Goal: Transaction & Acquisition: Purchase product/service

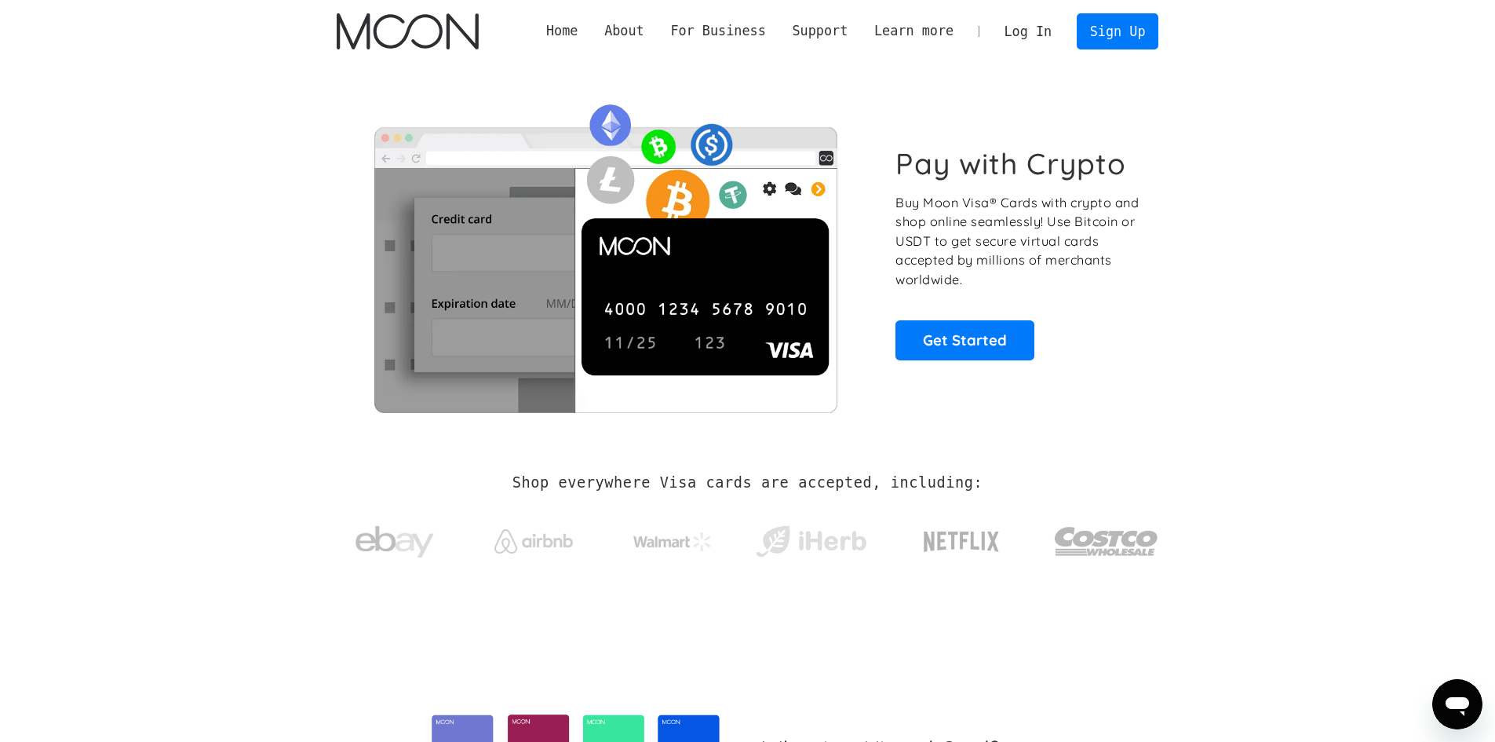
click at [1029, 31] on link "Log In" at bounding box center [1028, 31] width 74 height 35
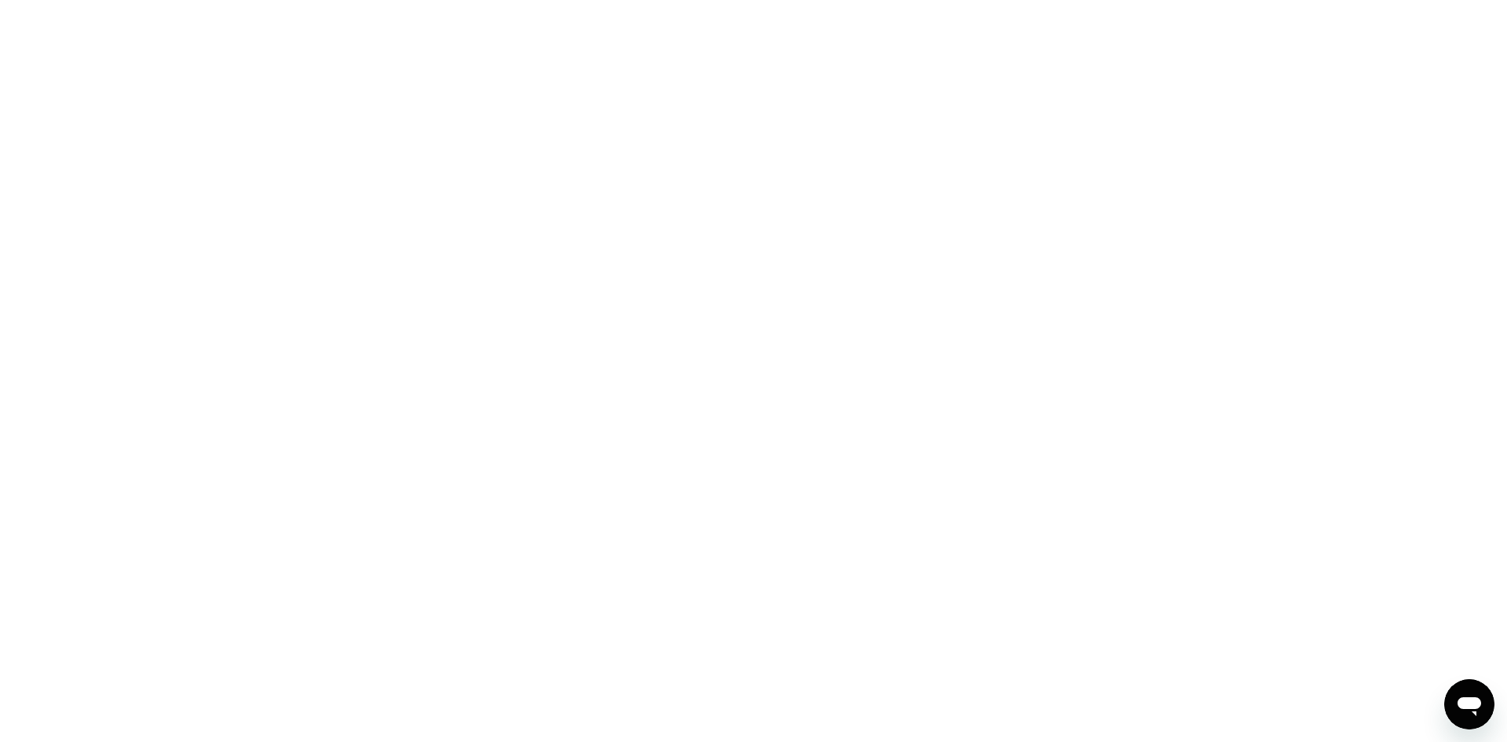
click at [552, 334] on div at bounding box center [753, 371] width 1507 height 742
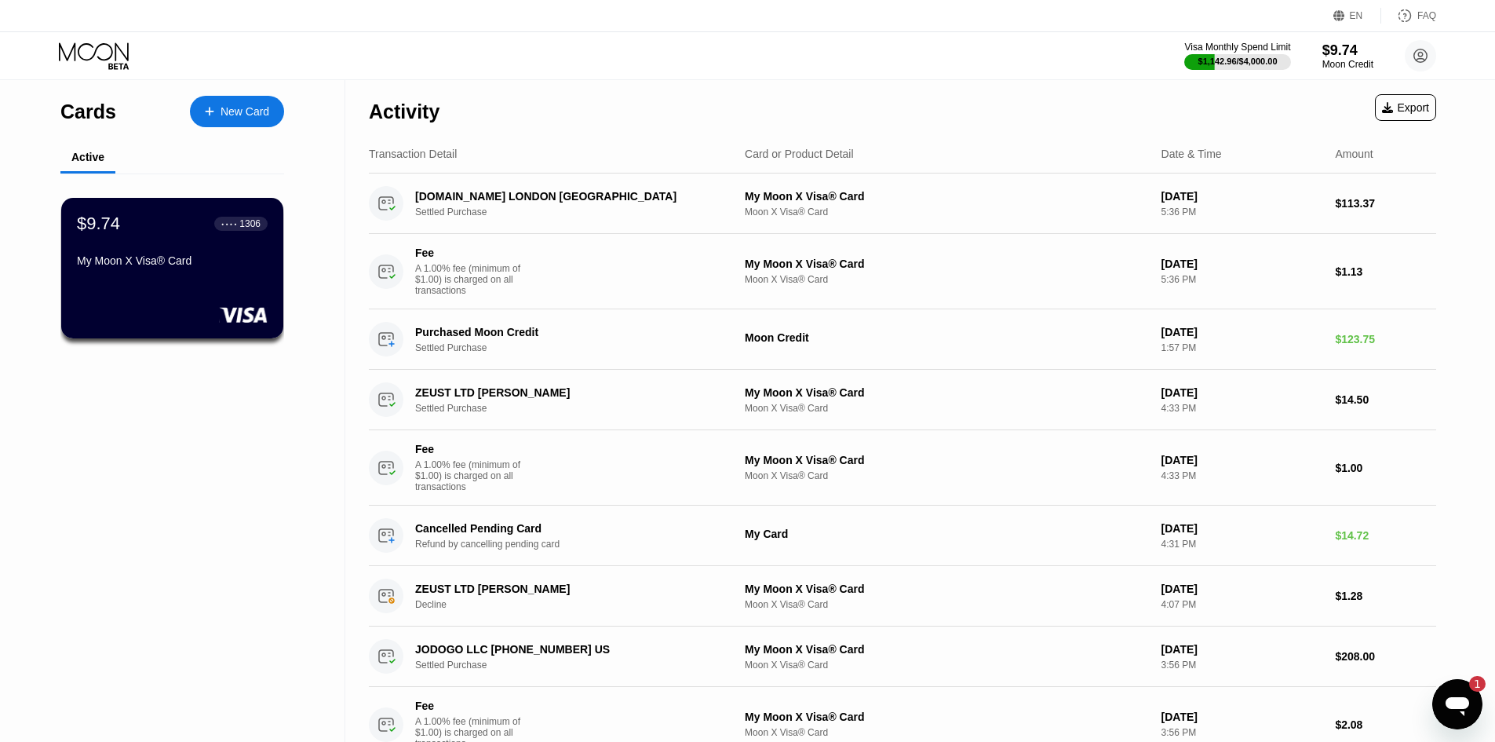
click at [222, 449] on div "Cards New Card Active $9.74 ● ● ● ● 1306 My Moon X Visa® Card" at bounding box center [172, 647] width 345 height 1135
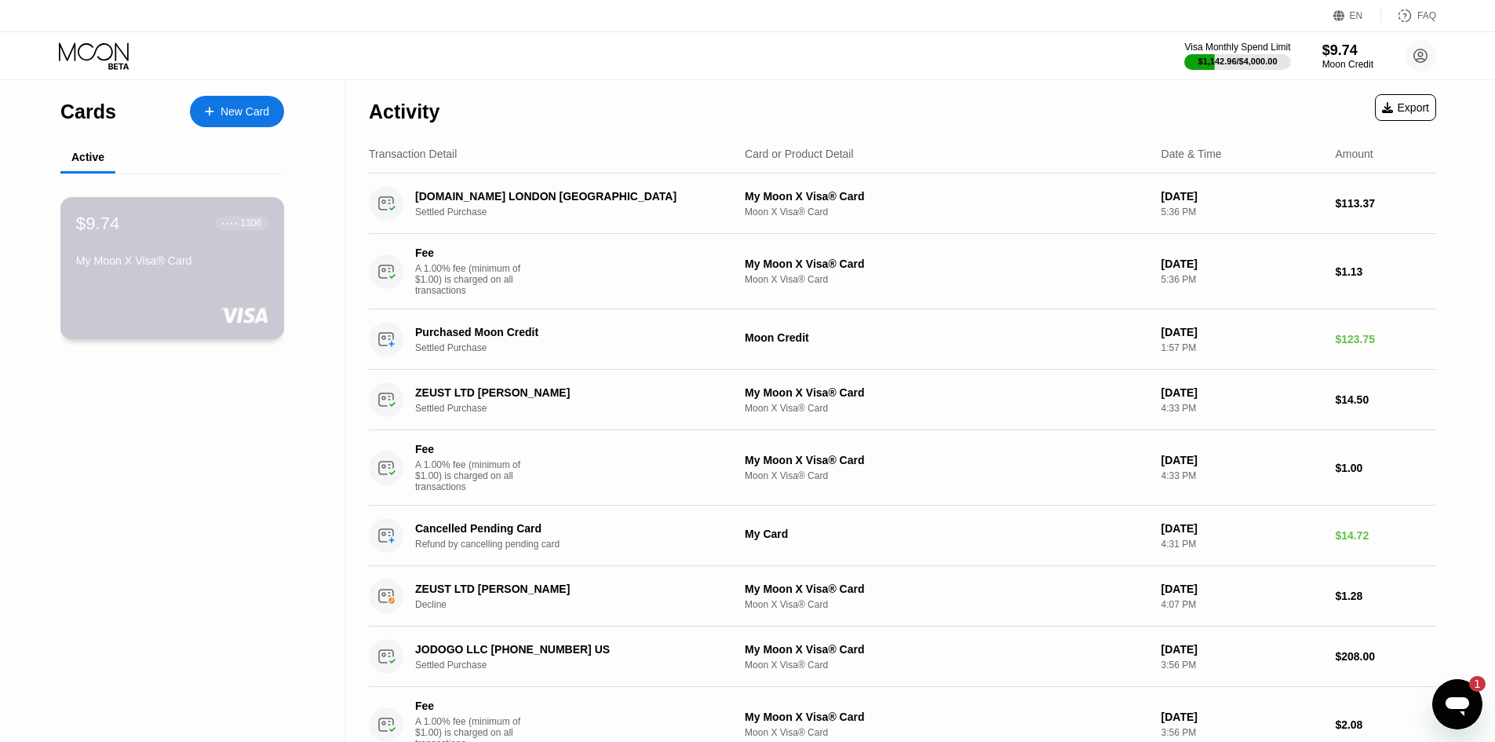
click at [221, 267] on div "My Moon X Visa® Card" at bounding box center [172, 260] width 192 height 13
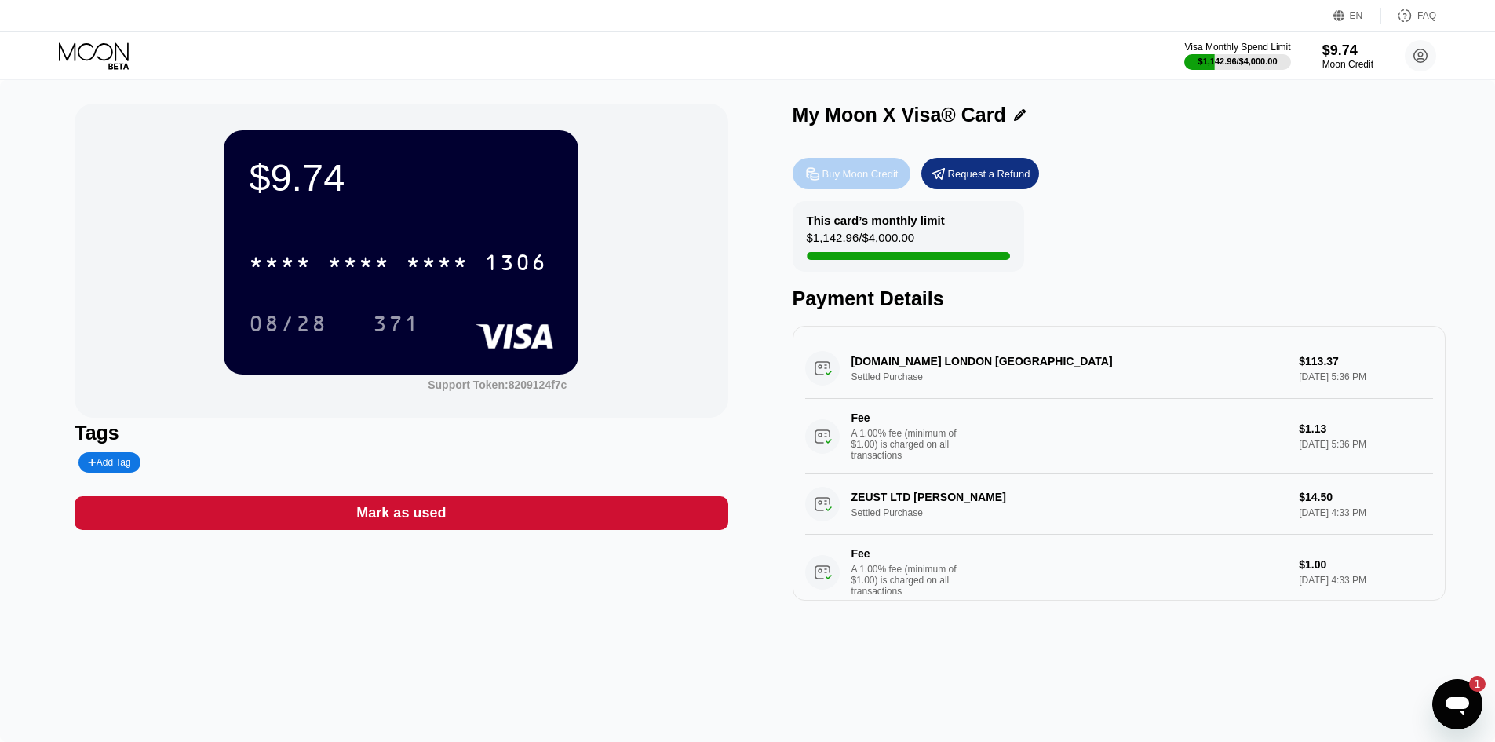
click at [867, 177] on div "Buy Moon Credit" at bounding box center [861, 173] width 76 height 13
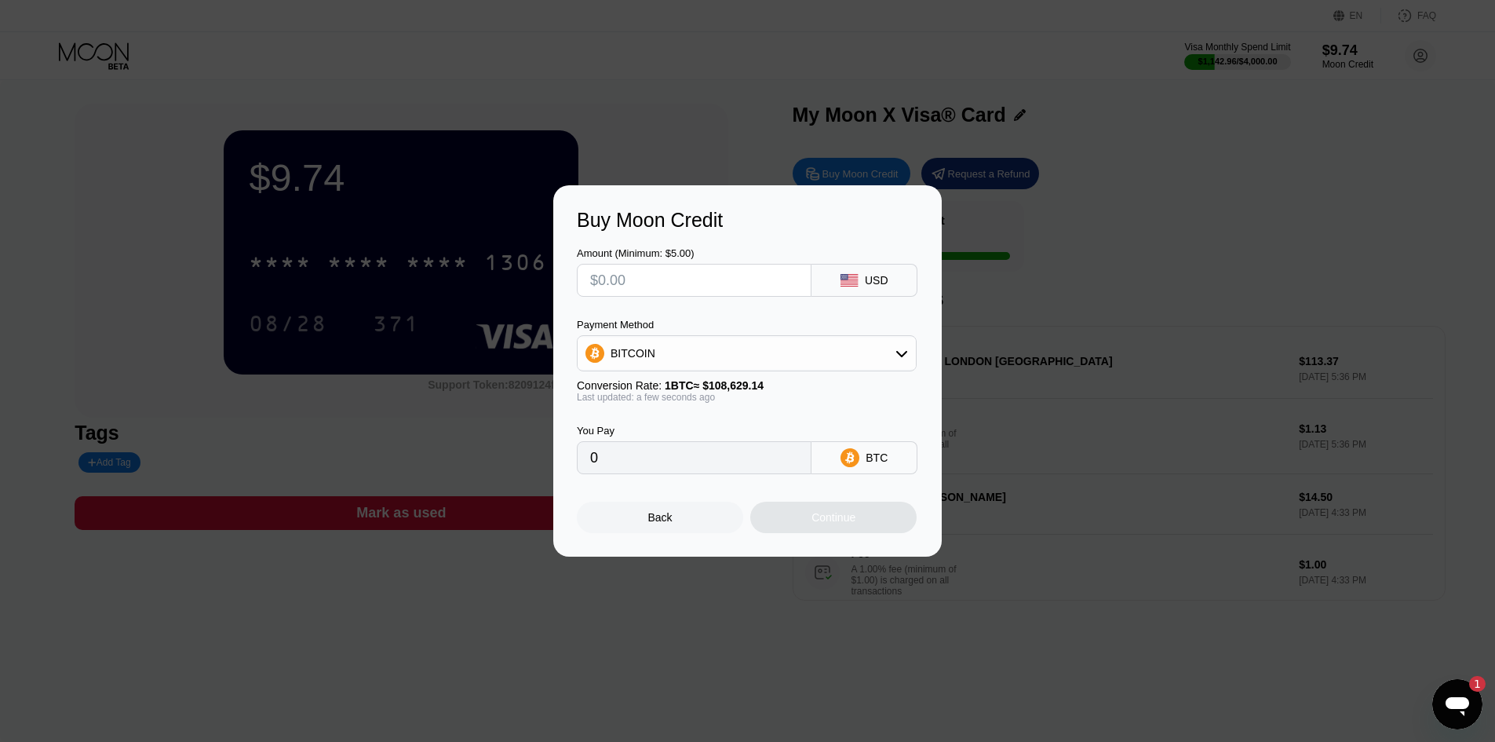
click at [744, 351] on div "BITCOIN" at bounding box center [747, 353] width 338 height 31
click at [743, 433] on div "USDT on TRON" at bounding box center [756, 431] width 296 height 13
type input "0.00"
click at [680, 460] on input "0.00" at bounding box center [694, 457] width 208 height 31
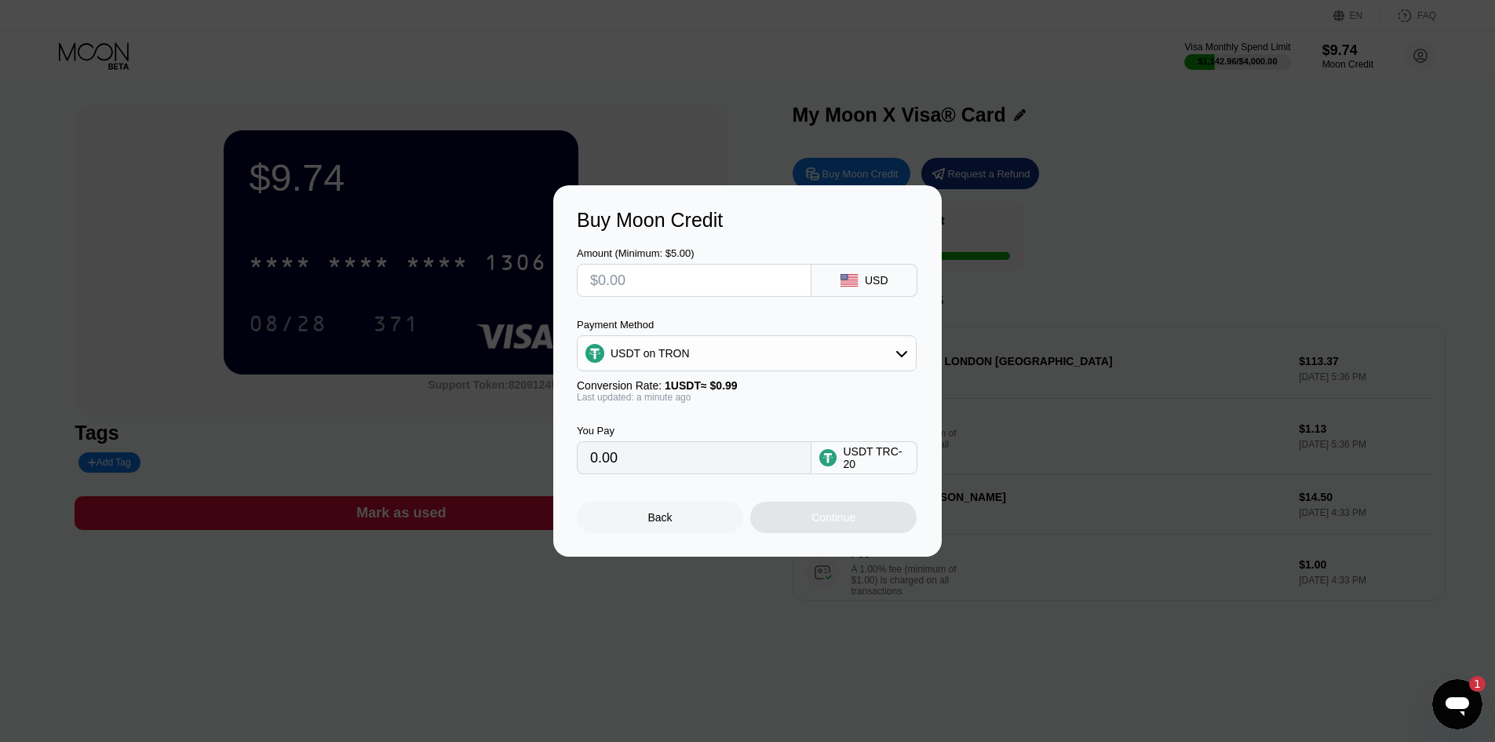
click at [680, 460] on input "0.00" at bounding box center [694, 457] width 208 height 31
click at [752, 473] on input "0.00" at bounding box center [694, 457] width 208 height 31
click at [750, 471] on input "0.00" at bounding box center [694, 457] width 208 height 31
click at [743, 471] on input "0.00" at bounding box center [694, 457] width 208 height 31
click at [717, 270] on input "text" at bounding box center [694, 280] width 208 height 31
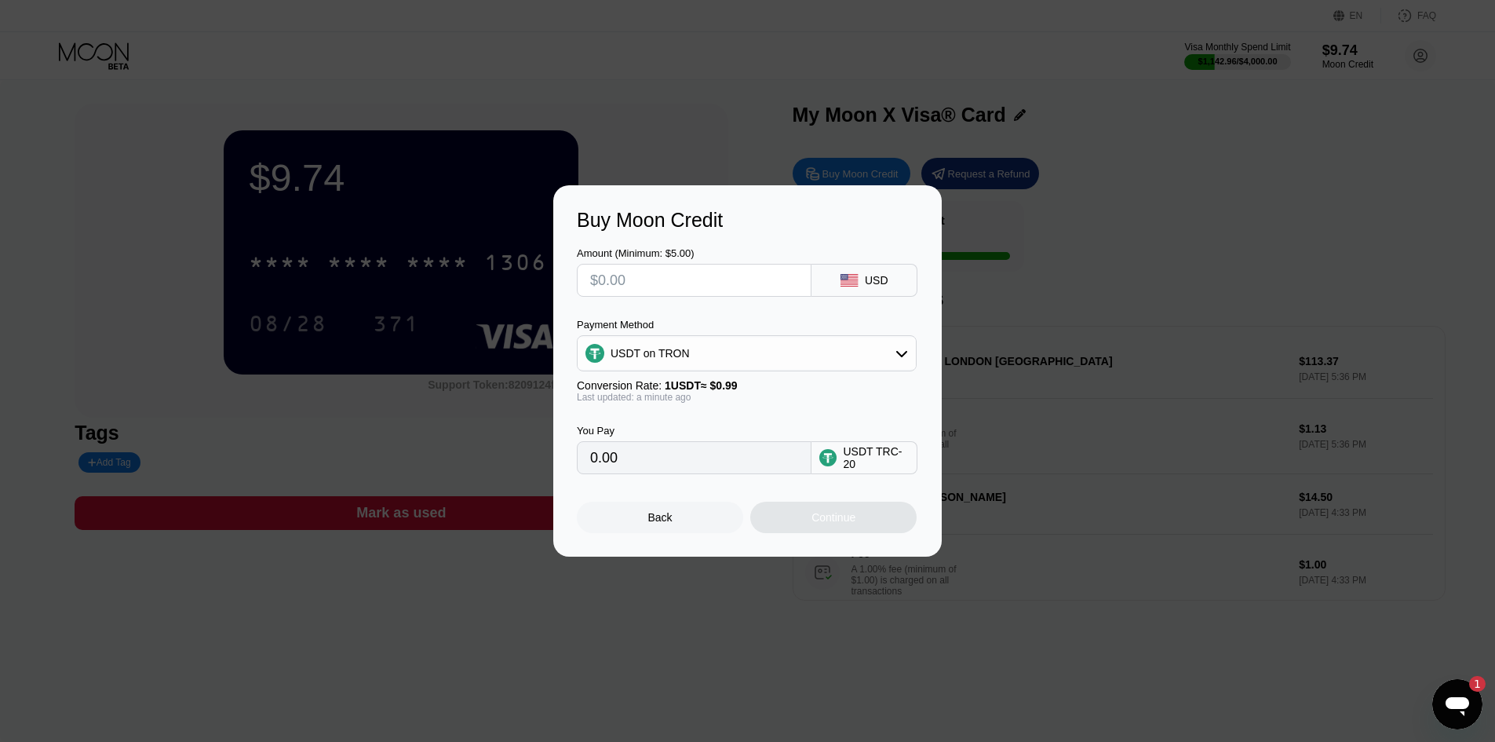
type input "$4"
type input "4.04"
type input "0.00"
type input "$5"
type input "5.05"
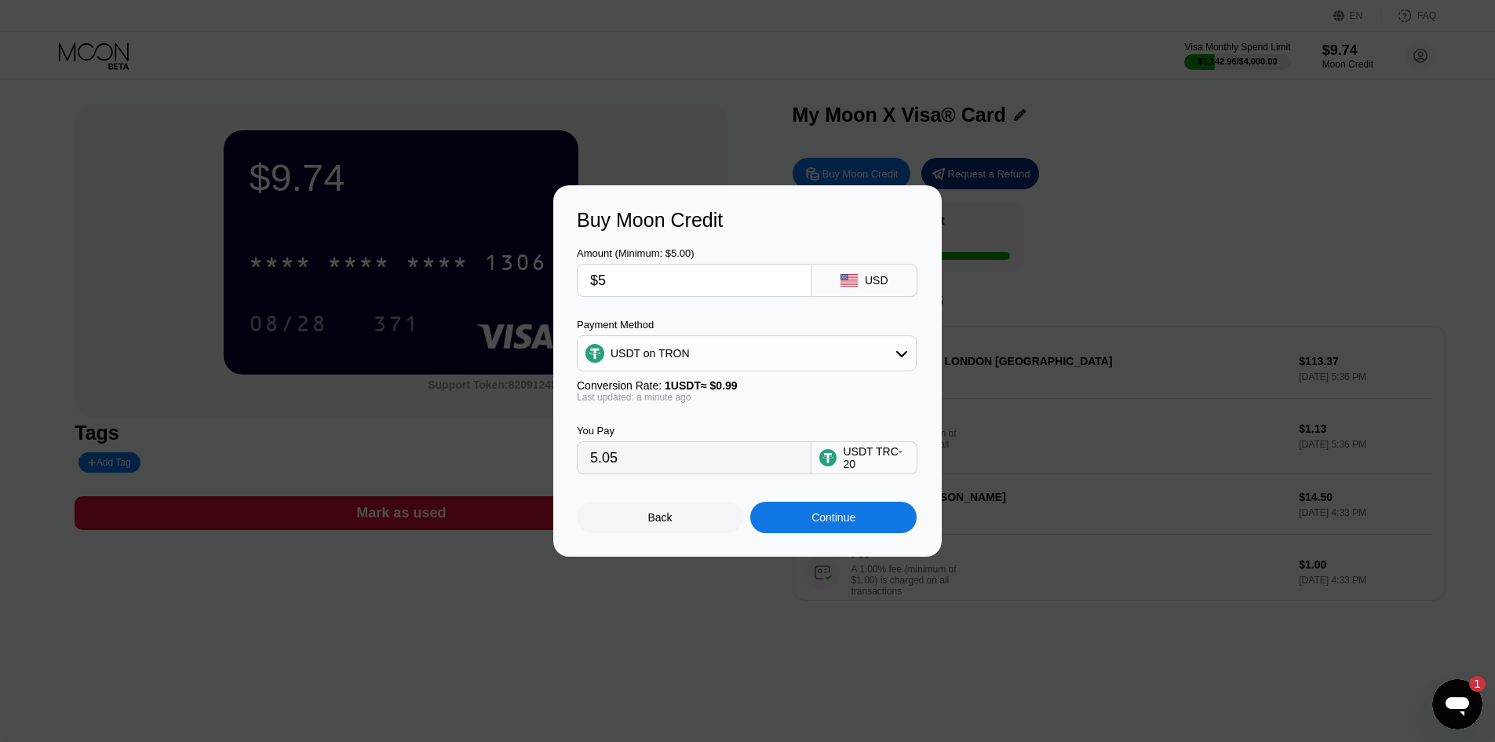
type input "$5"
click at [823, 533] on div "Continue" at bounding box center [833, 517] width 166 height 31
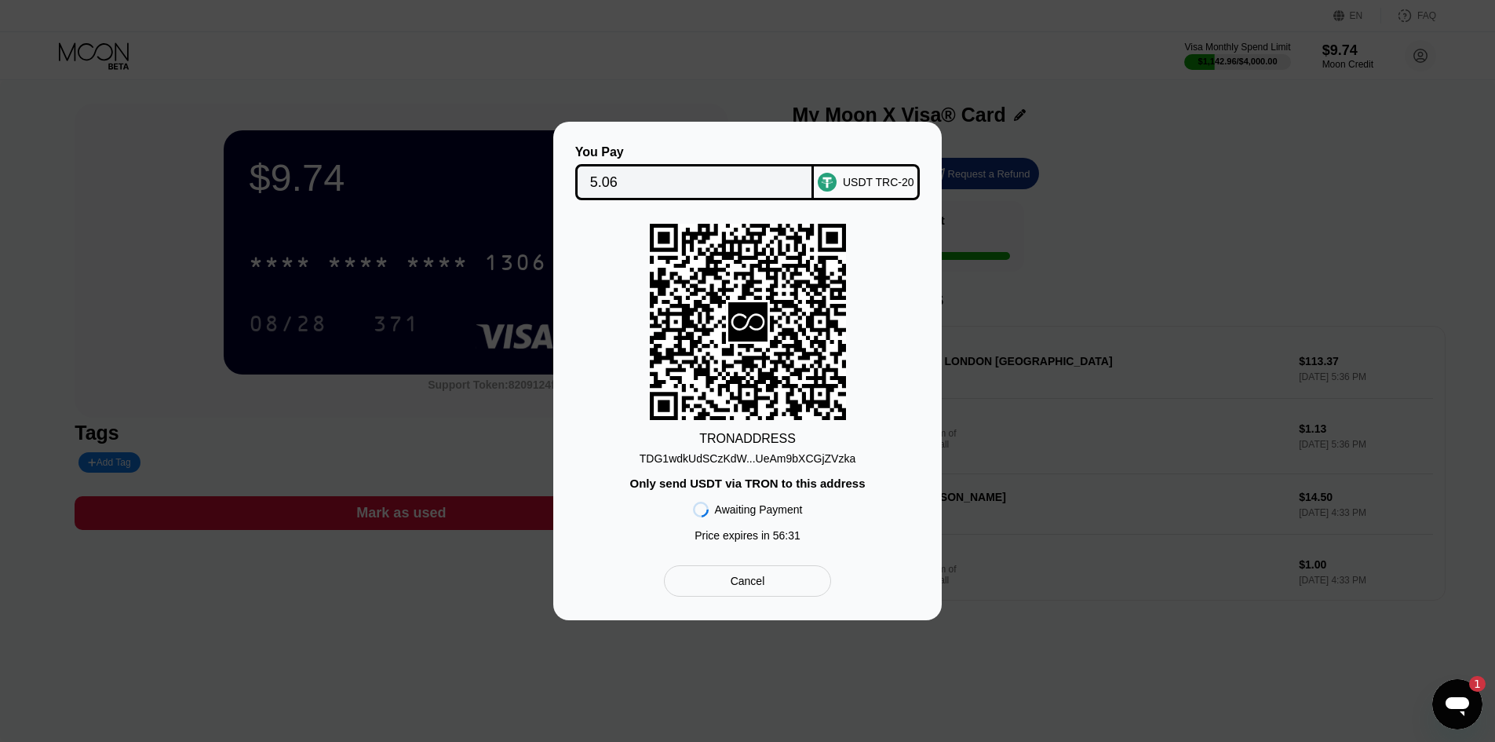
click at [1015, 345] on div "You Pay 5.06 USDT TRC-20 TRON ADDRESS TDG1wdkUdSCzKdW...UeAm9bXCGjZVzka Only se…" at bounding box center [747, 371] width 1495 height 498
click at [1151, 156] on div "You Pay 5.06 USDT TRC-20 TRON ADDRESS TDG1wdkUdSCzKdW...UeAm9bXCGjZVzka Only se…" at bounding box center [747, 371] width 1495 height 498
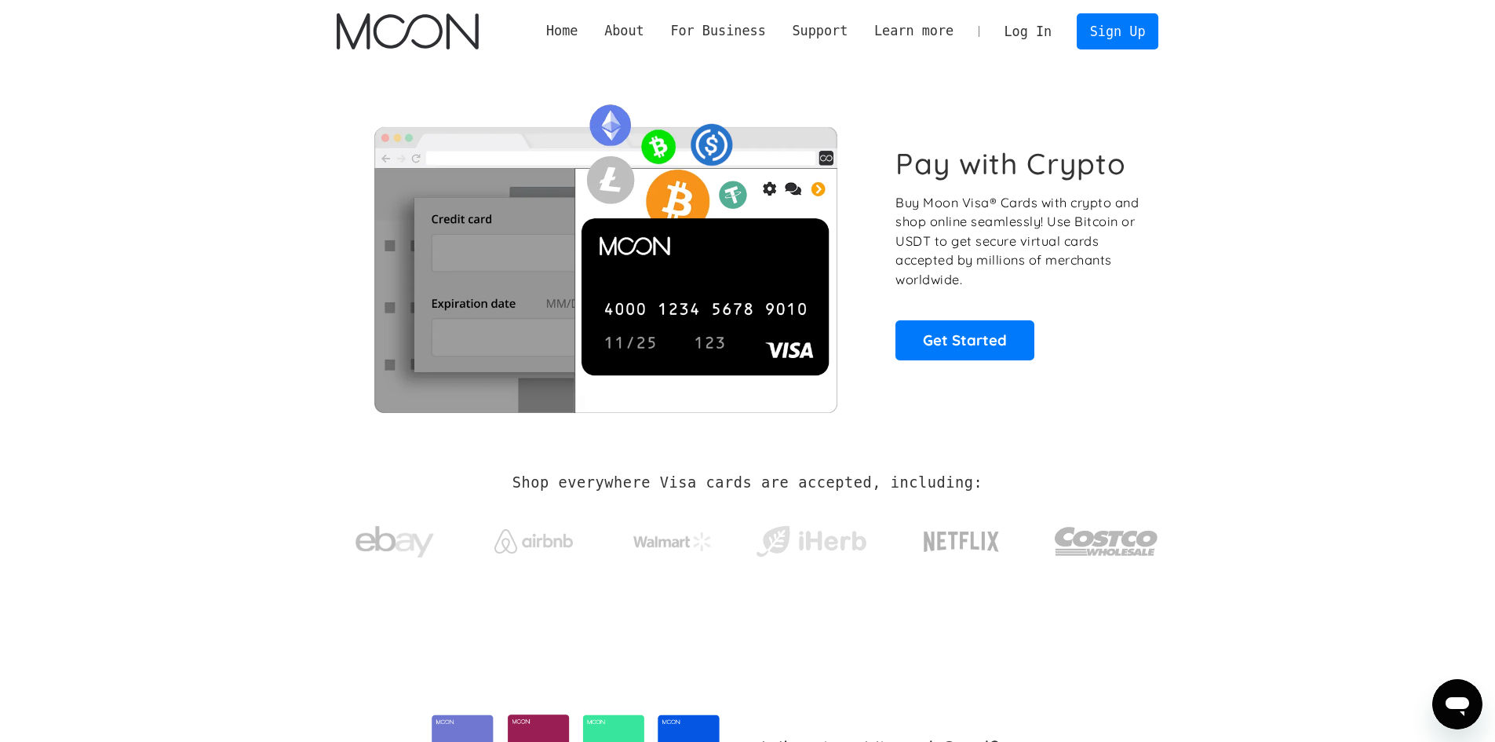
click at [1028, 30] on link "Log In" at bounding box center [1028, 31] width 74 height 35
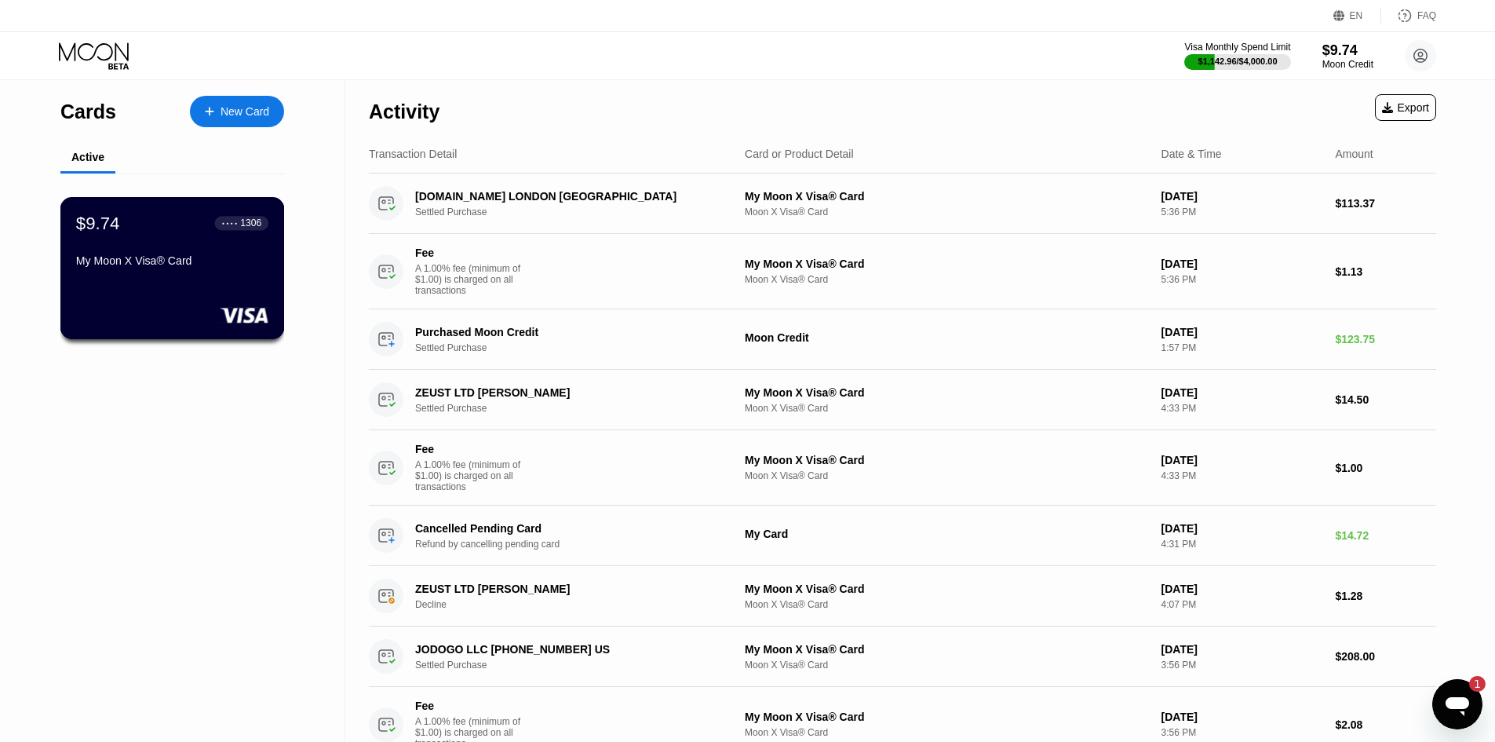
click at [207, 258] on div "$9.74 ● ● ● ● 1306 My Moon X Visa® Card" at bounding box center [172, 243] width 192 height 60
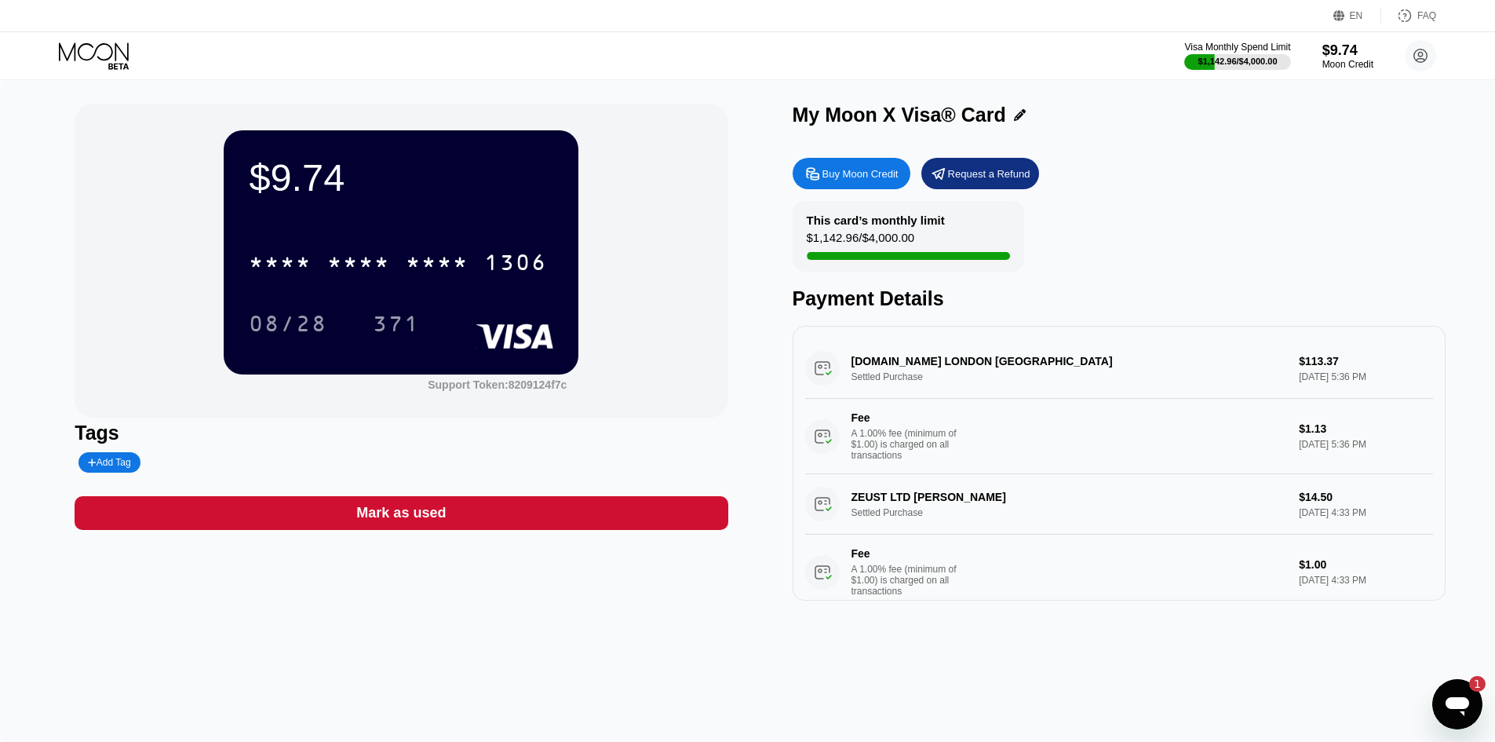
click at [844, 172] on div "Buy Moon Credit" at bounding box center [861, 173] width 76 height 13
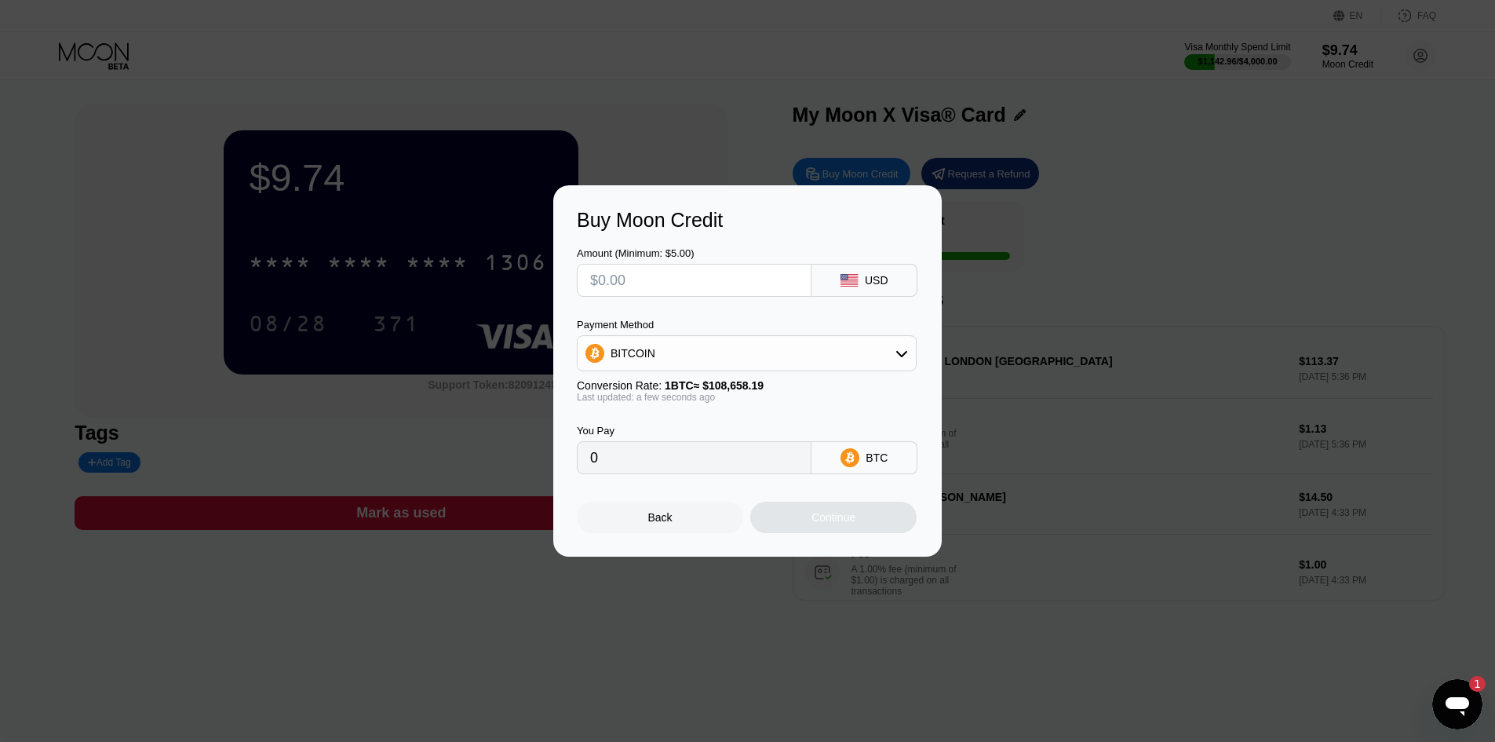
click at [1139, 166] on div at bounding box center [753, 371] width 1507 height 742
drag, startPoint x: 976, startPoint y: 301, endPoint x: 1031, endPoint y: 192, distance: 121.1
click at [984, 287] on div "Buy Moon Credit Amount (Minimum: $5.00) USD Payment Method BITCOIN Conversion R…" at bounding box center [747, 370] width 1495 height 371
click at [647, 501] on div "Back Continue" at bounding box center [747, 503] width 341 height 59
click at [649, 524] on div "Back" at bounding box center [660, 517] width 24 height 13
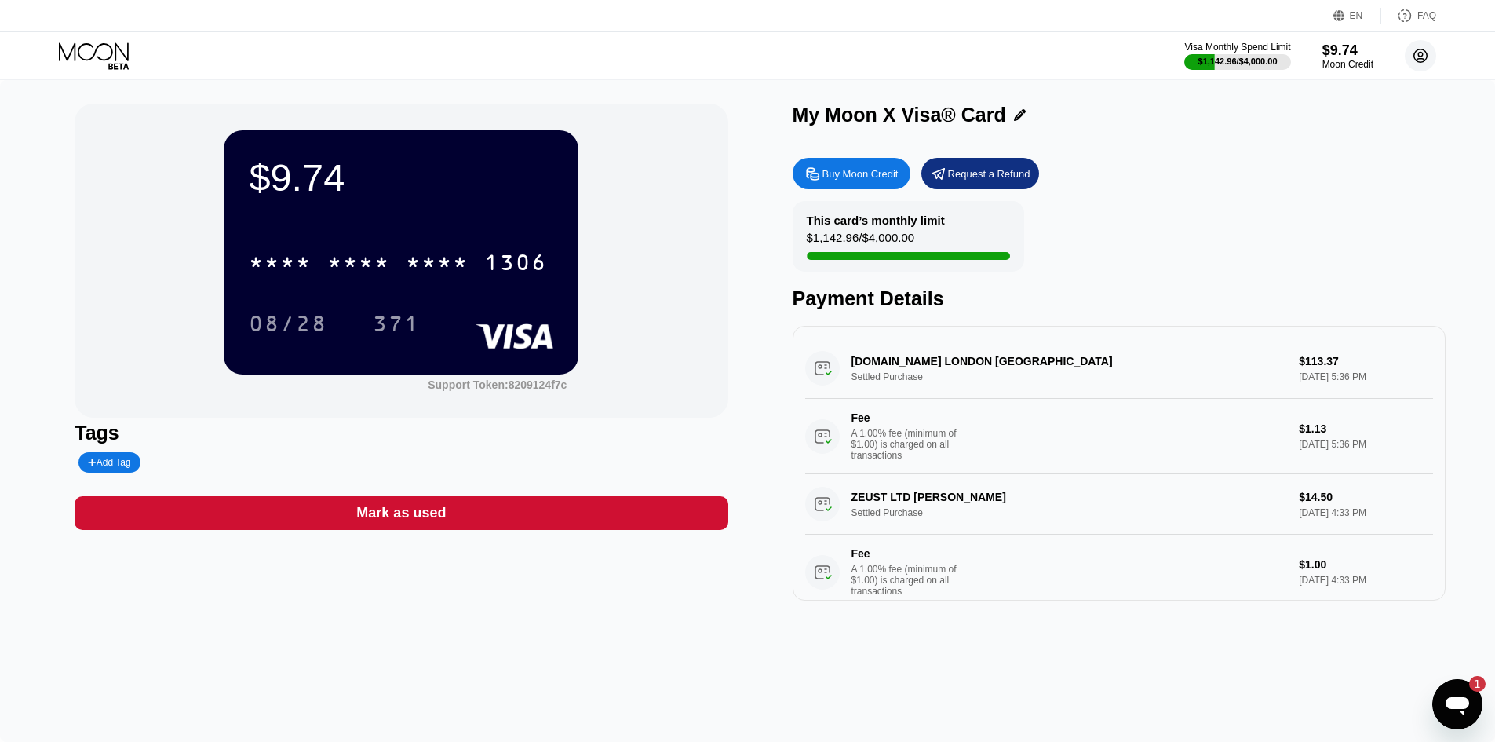
click at [1420, 49] on circle at bounding box center [1420, 55] width 31 height 31
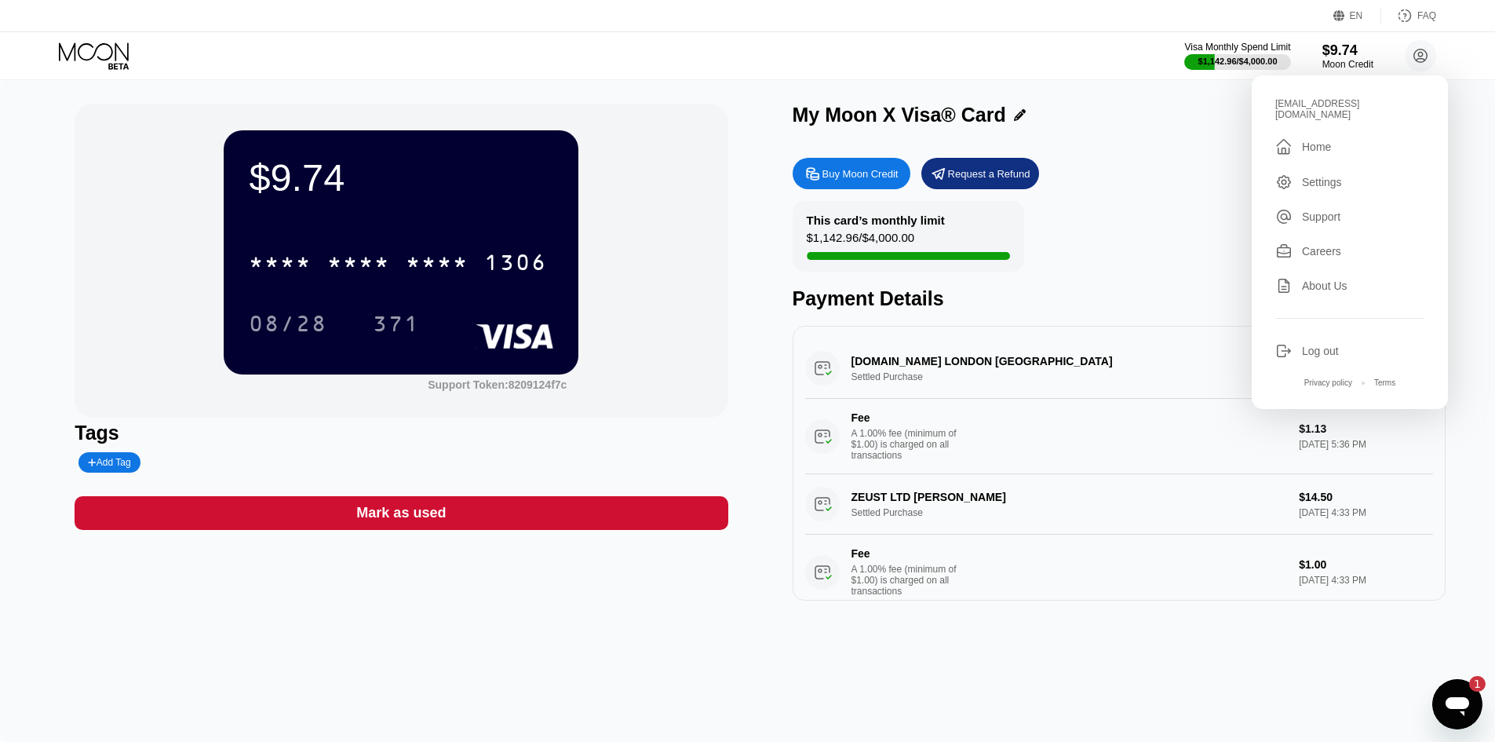
click at [1298, 138] on div "" at bounding box center [1289, 146] width 27 height 19
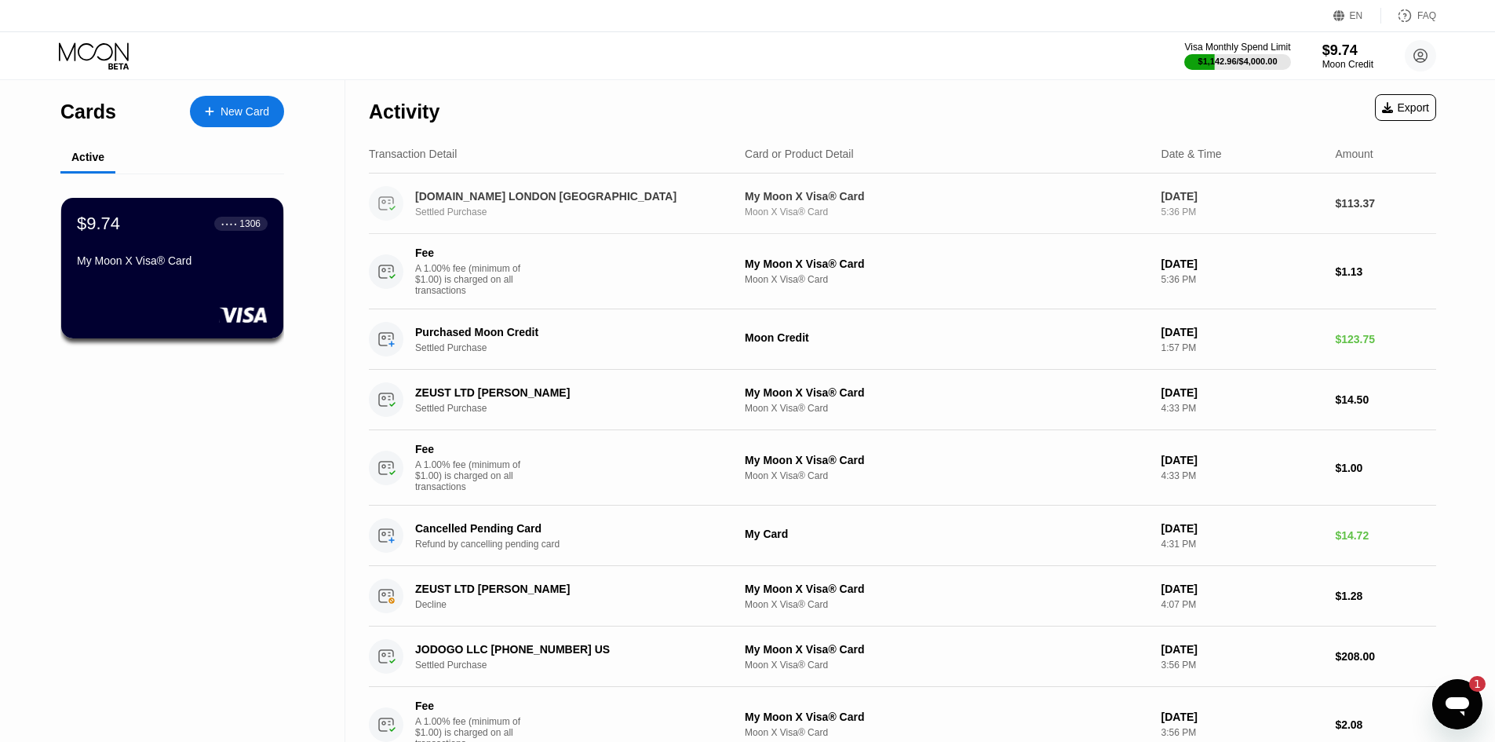
click at [621, 210] on div "Settled Purchase" at bounding box center [578, 211] width 327 height 11
click at [242, 286] on div "$9.74 ● ● ● ● 1306 My Moon X Visa® Card" at bounding box center [172, 268] width 224 height 142
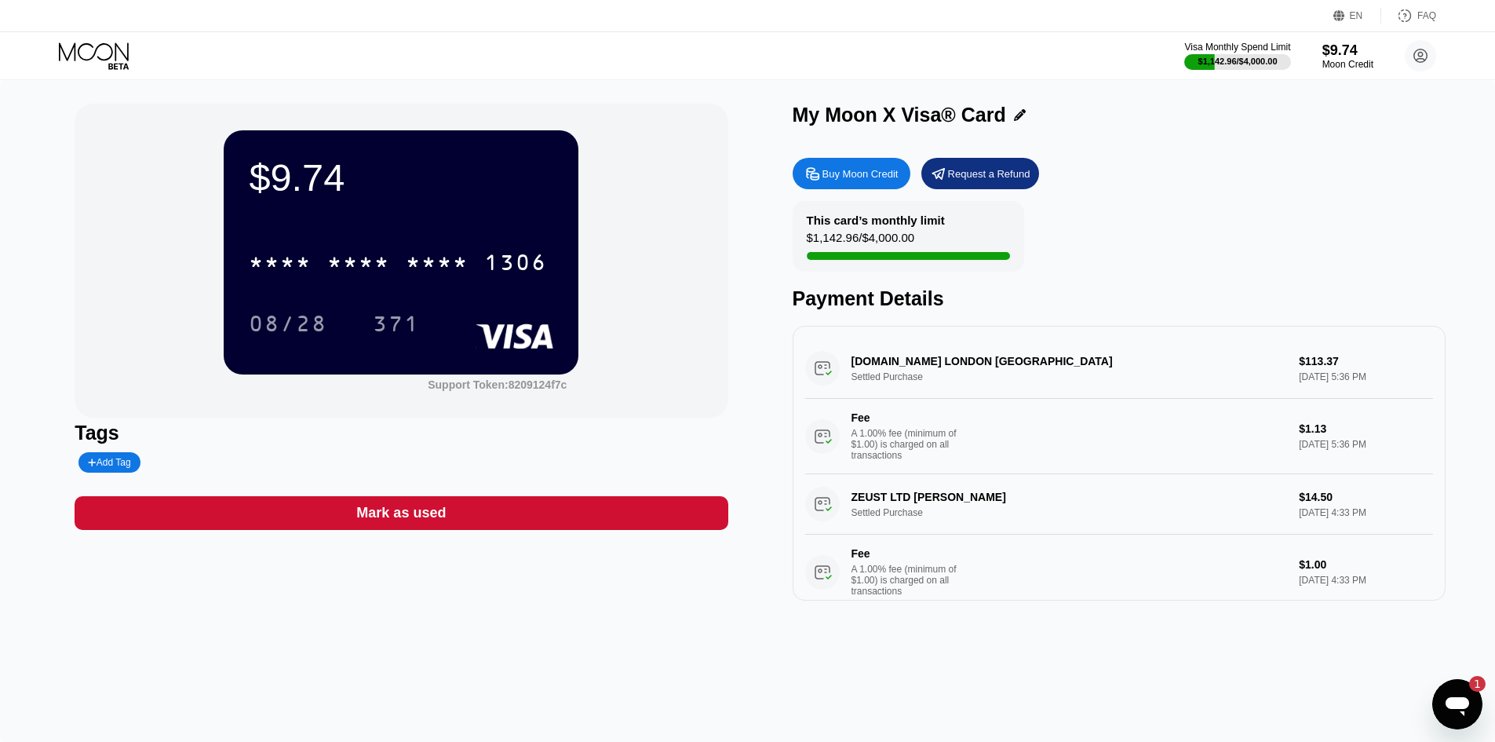
click at [1469, 708] on icon "Open messaging window, 1 unread message" at bounding box center [1458, 704] width 28 height 28
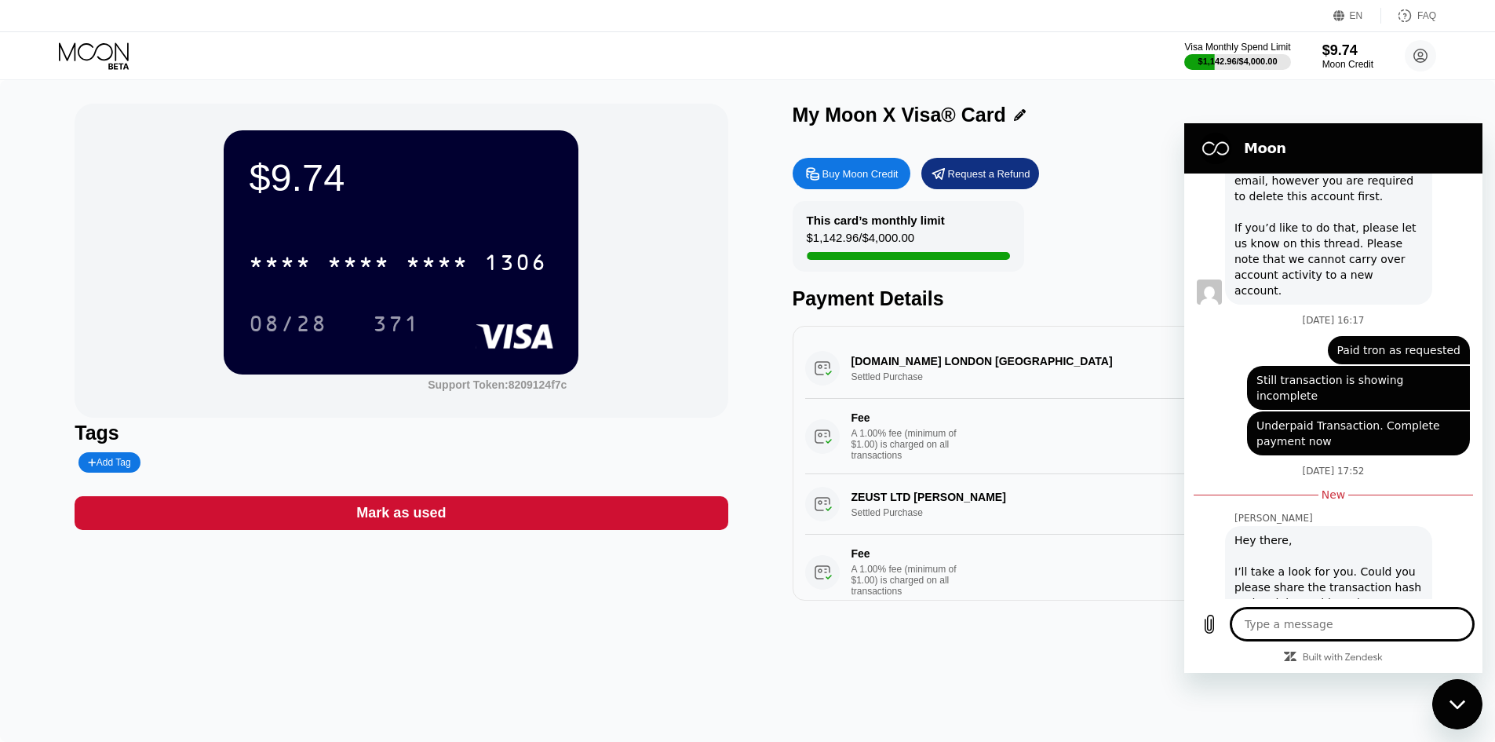
scroll to position [423, 0]
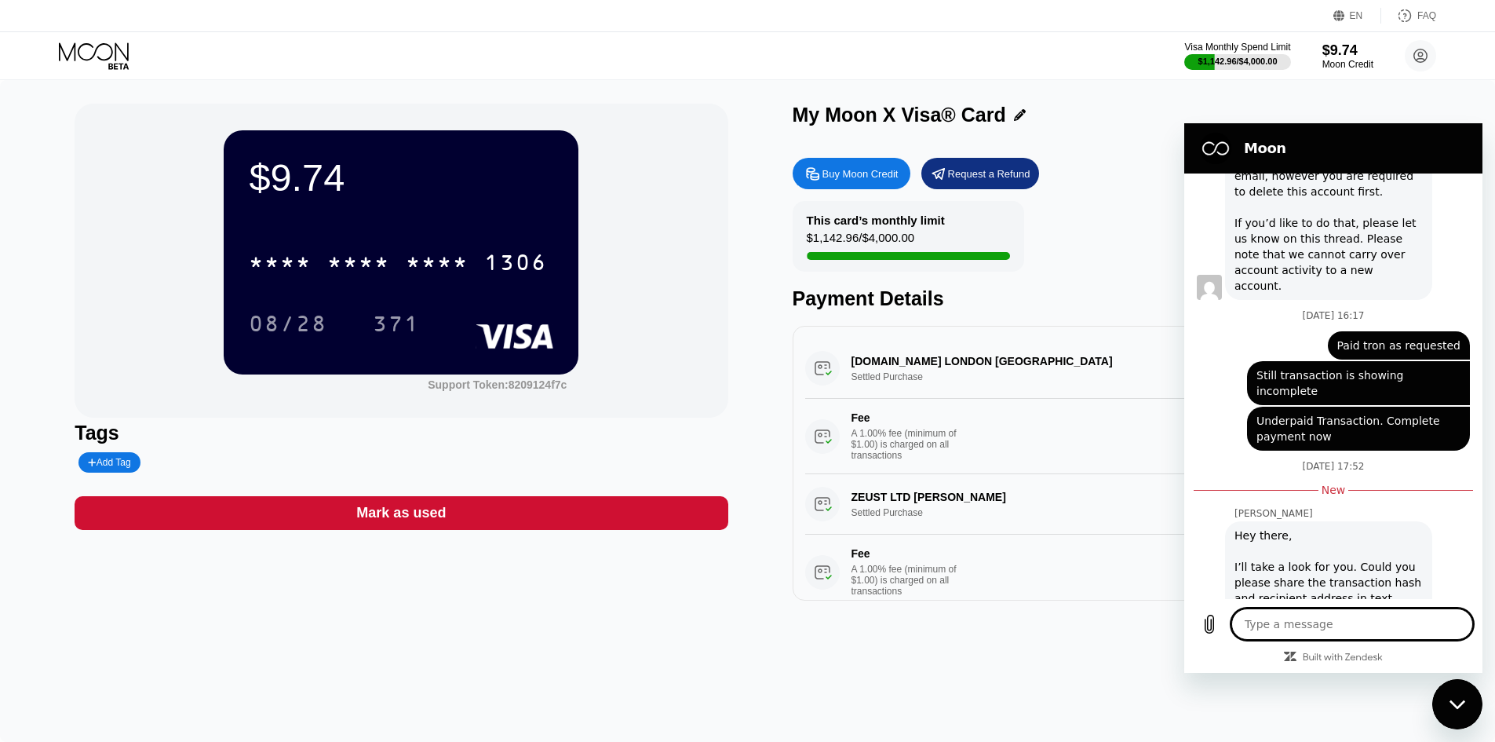
drag, startPoint x: 1043, startPoint y: 151, endPoint x: 167, endPoint y: 97, distance: 877.7
click at [1000, 144] on div "My Moon X Visa® Card Buy Moon Credit Request a Refund This card’s monthly limit…" at bounding box center [1119, 352] width 653 height 497
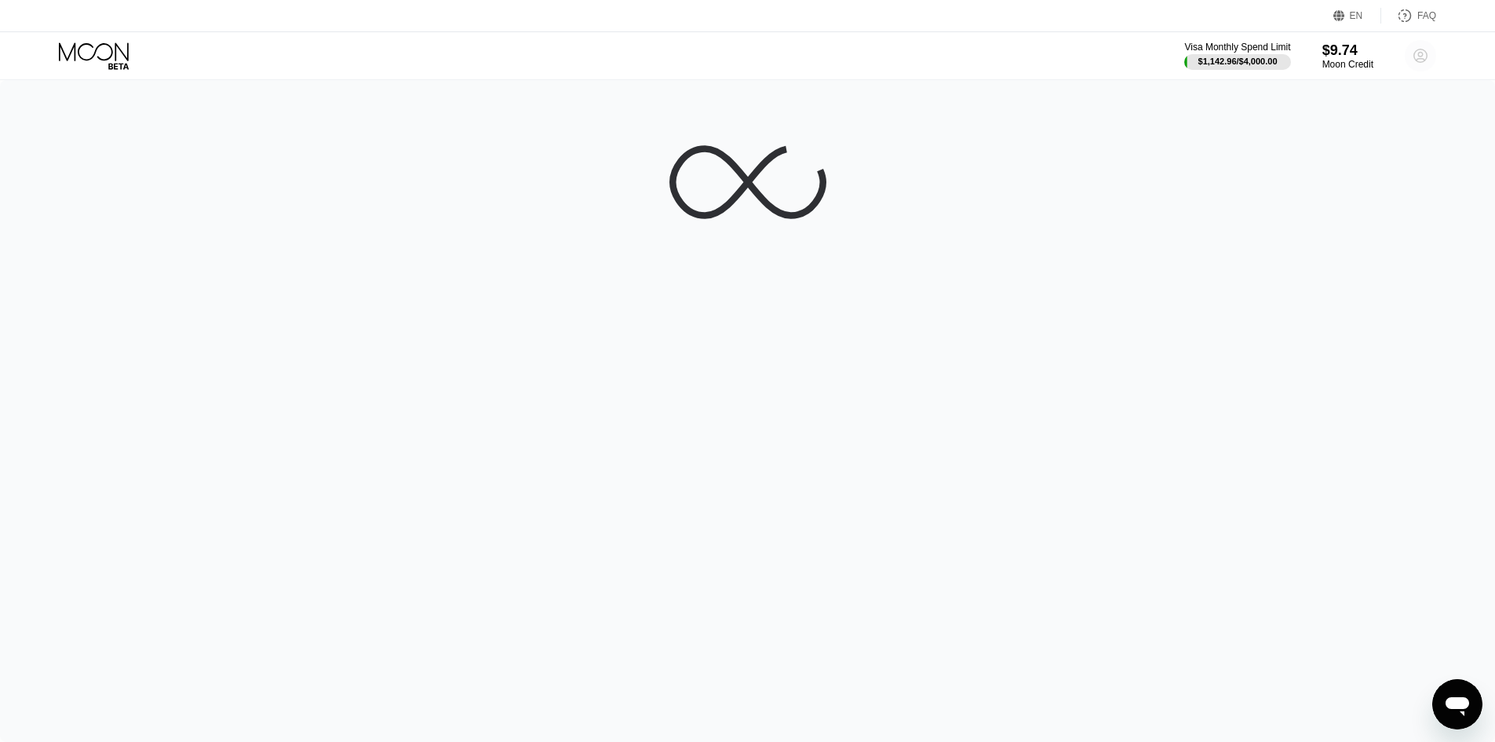
click at [1412, 55] on circle at bounding box center [1420, 55] width 31 height 31
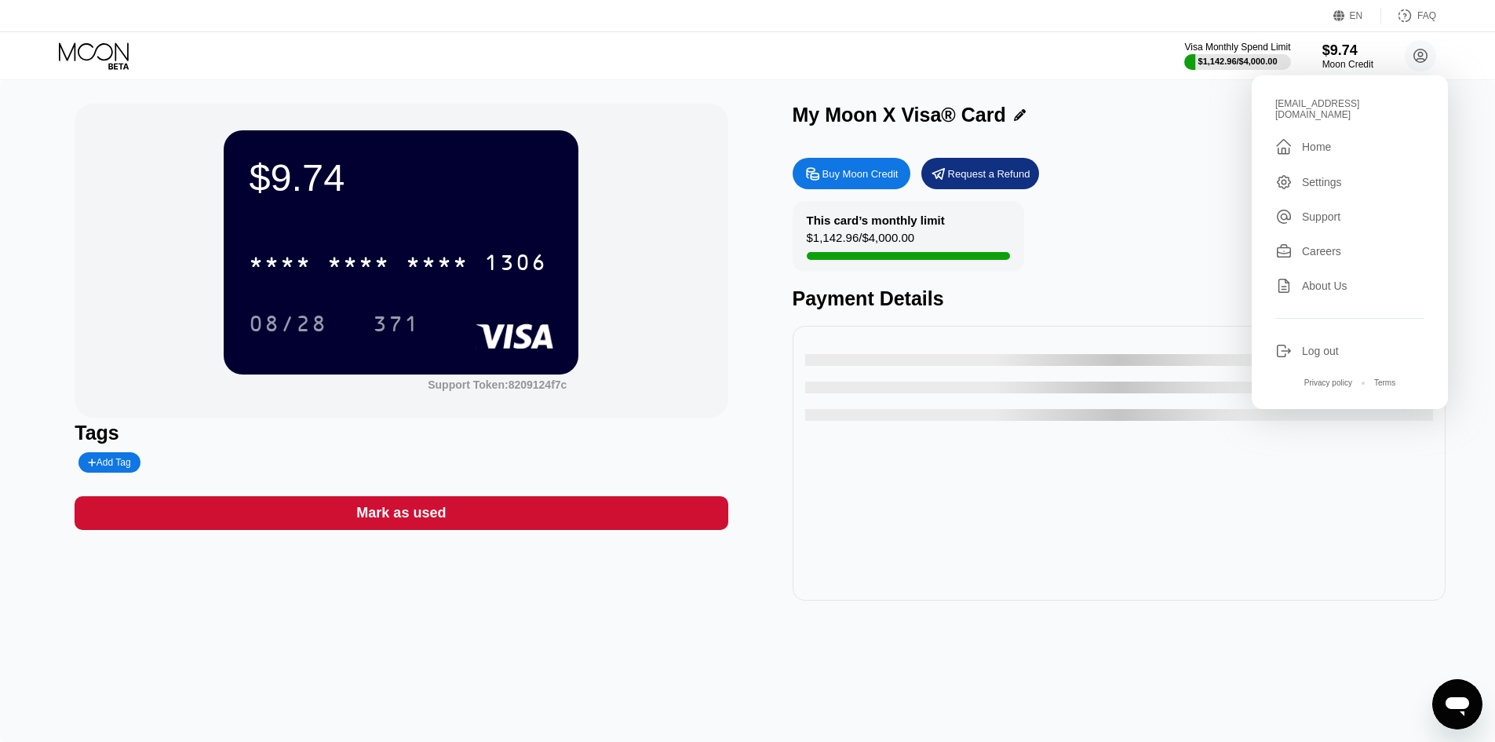
click at [1338, 141] on div " Home" at bounding box center [1350, 146] width 149 height 19
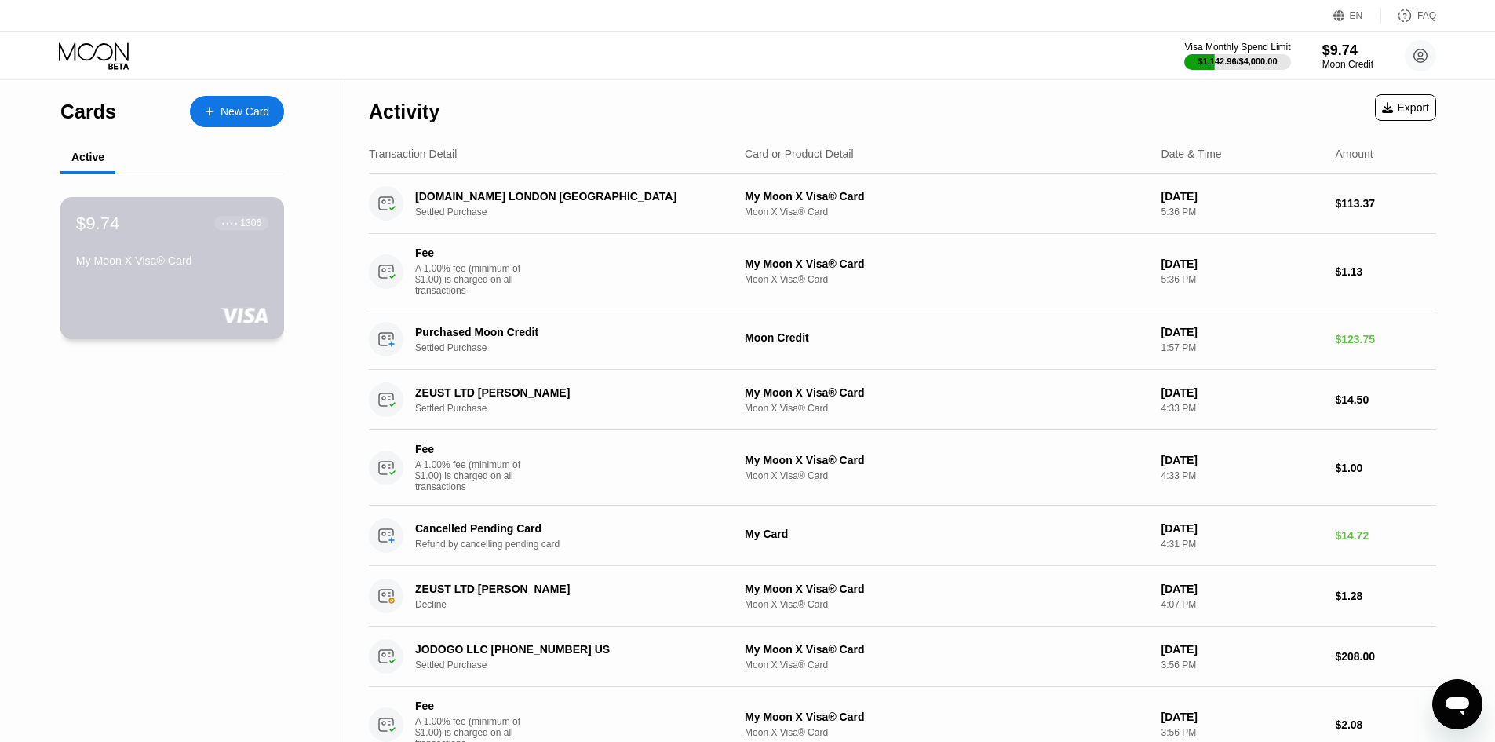
click at [219, 253] on div "$9.74 ● ● ● ● 1306 My Moon X Visa® Card" at bounding box center [172, 243] width 192 height 60
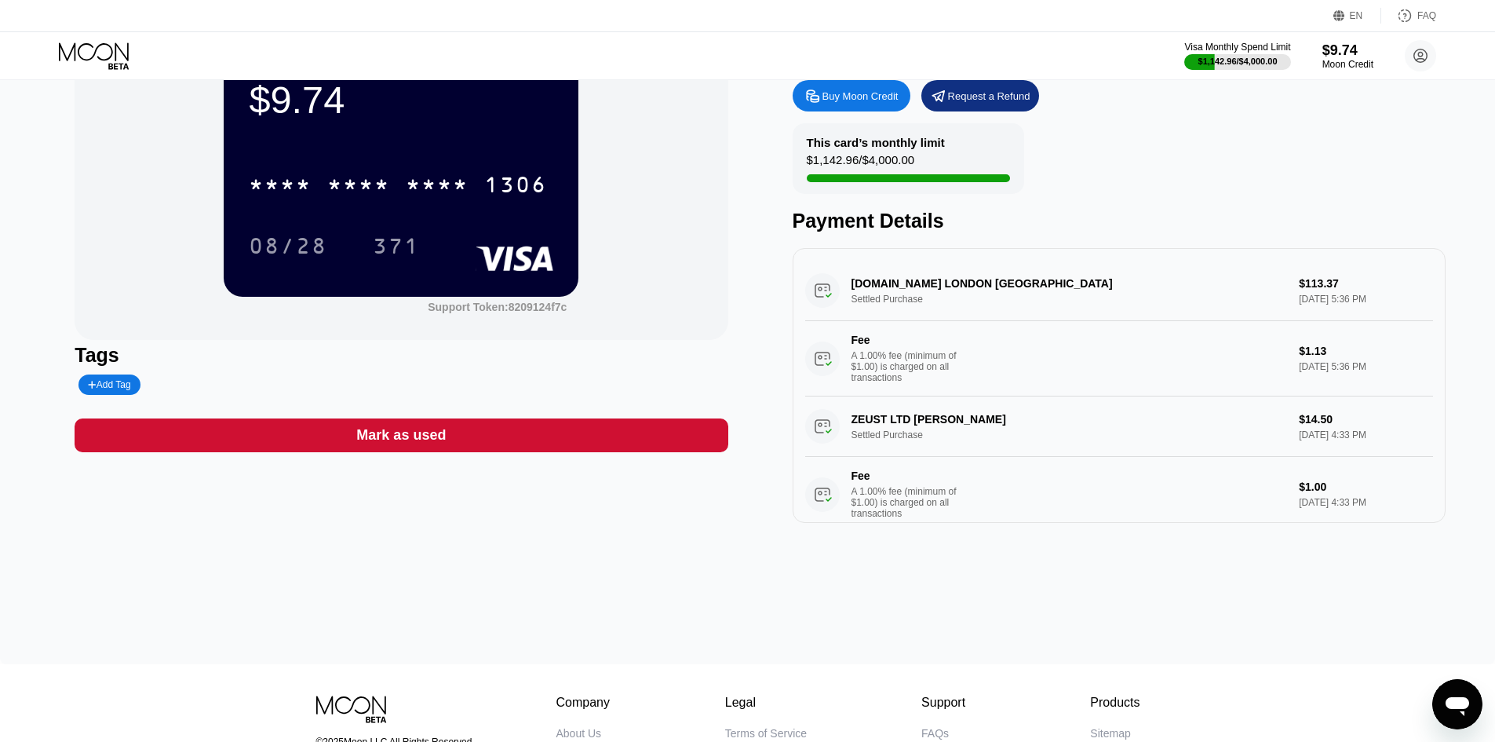
scroll to position [78, 0]
click at [892, 291] on div "TRIP.COM LONDON GB Settled Purchase $113.37 Sep 24, 2025 5:36 PM Fee A 1.00% fe…" at bounding box center [1119, 328] width 628 height 136
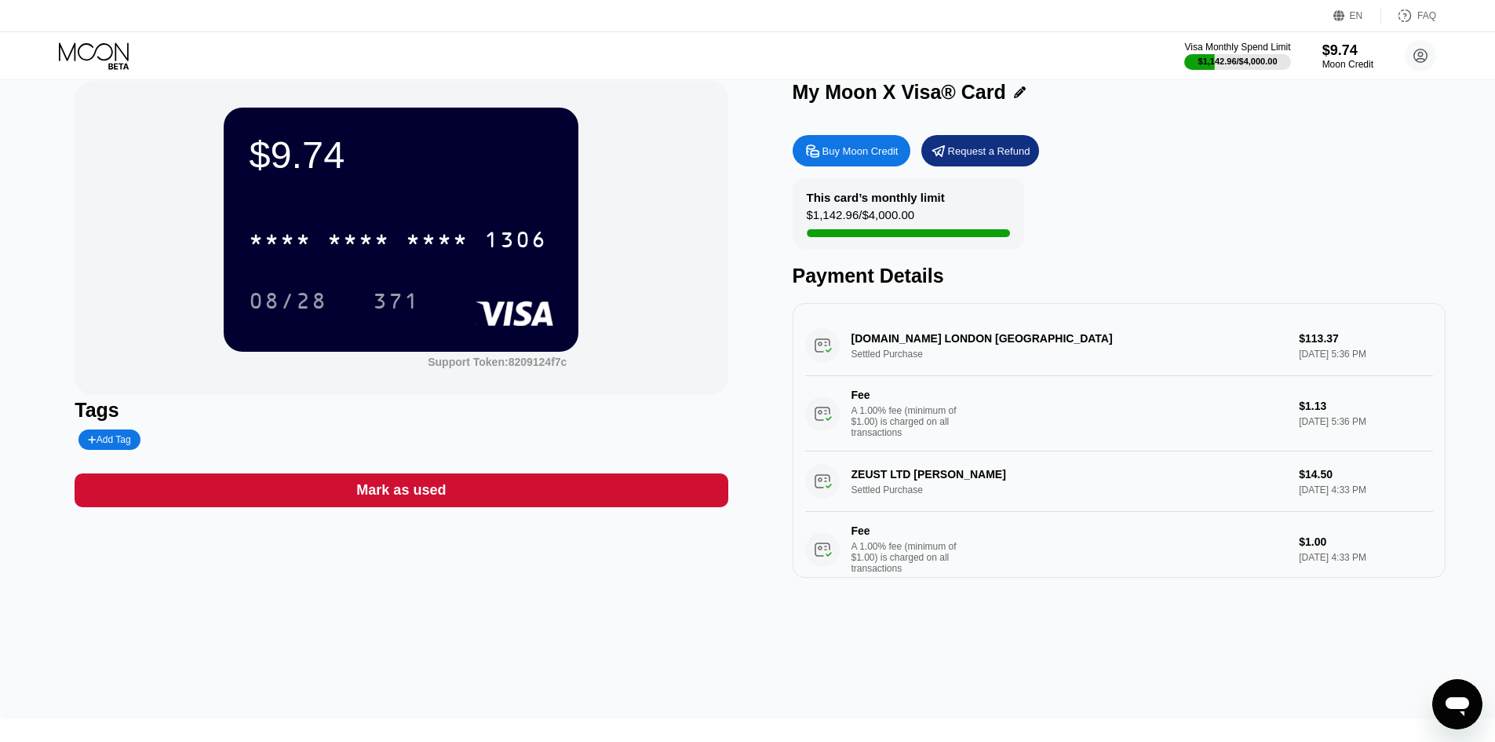
scroll to position [0, 0]
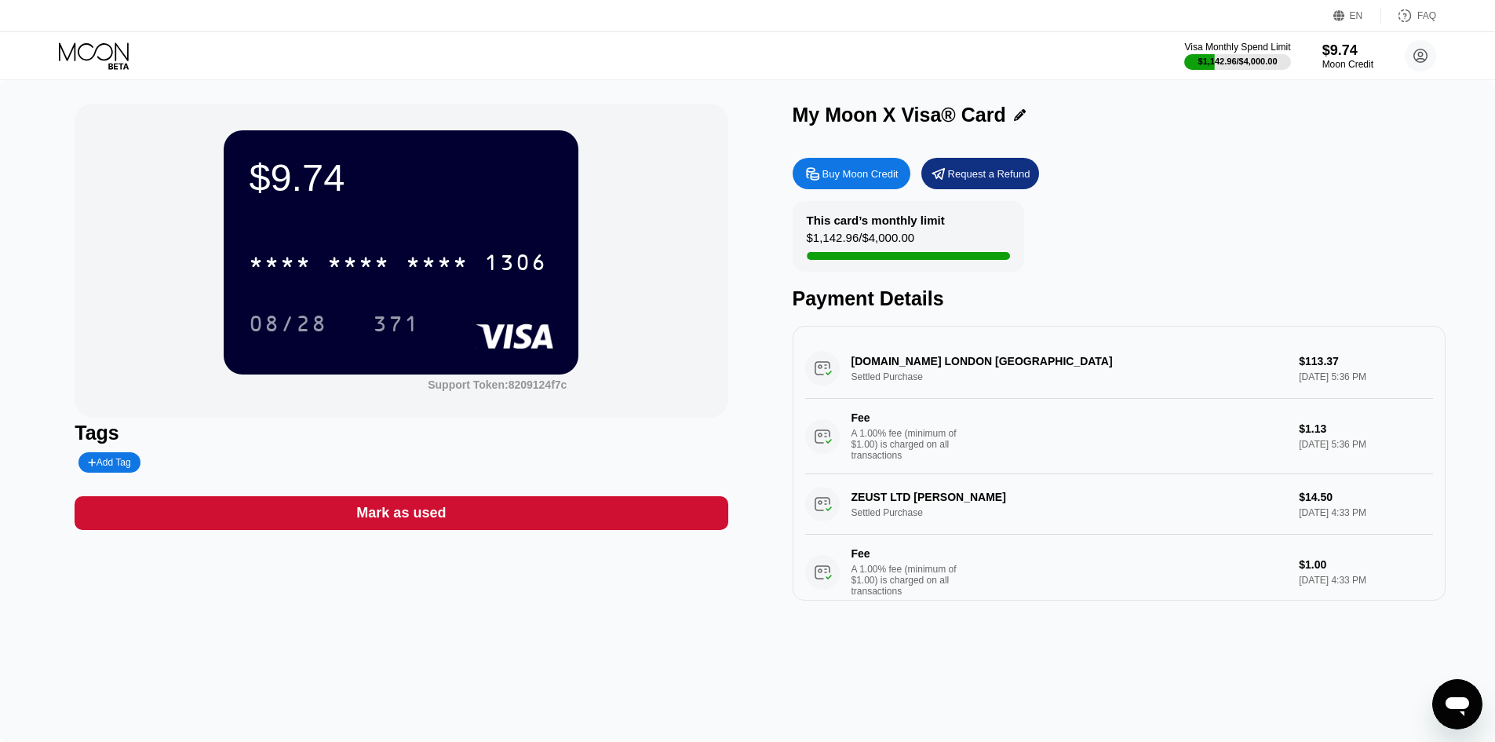
click at [874, 176] on div "Buy Moon Credit" at bounding box center [861, 173] width 76 height 13
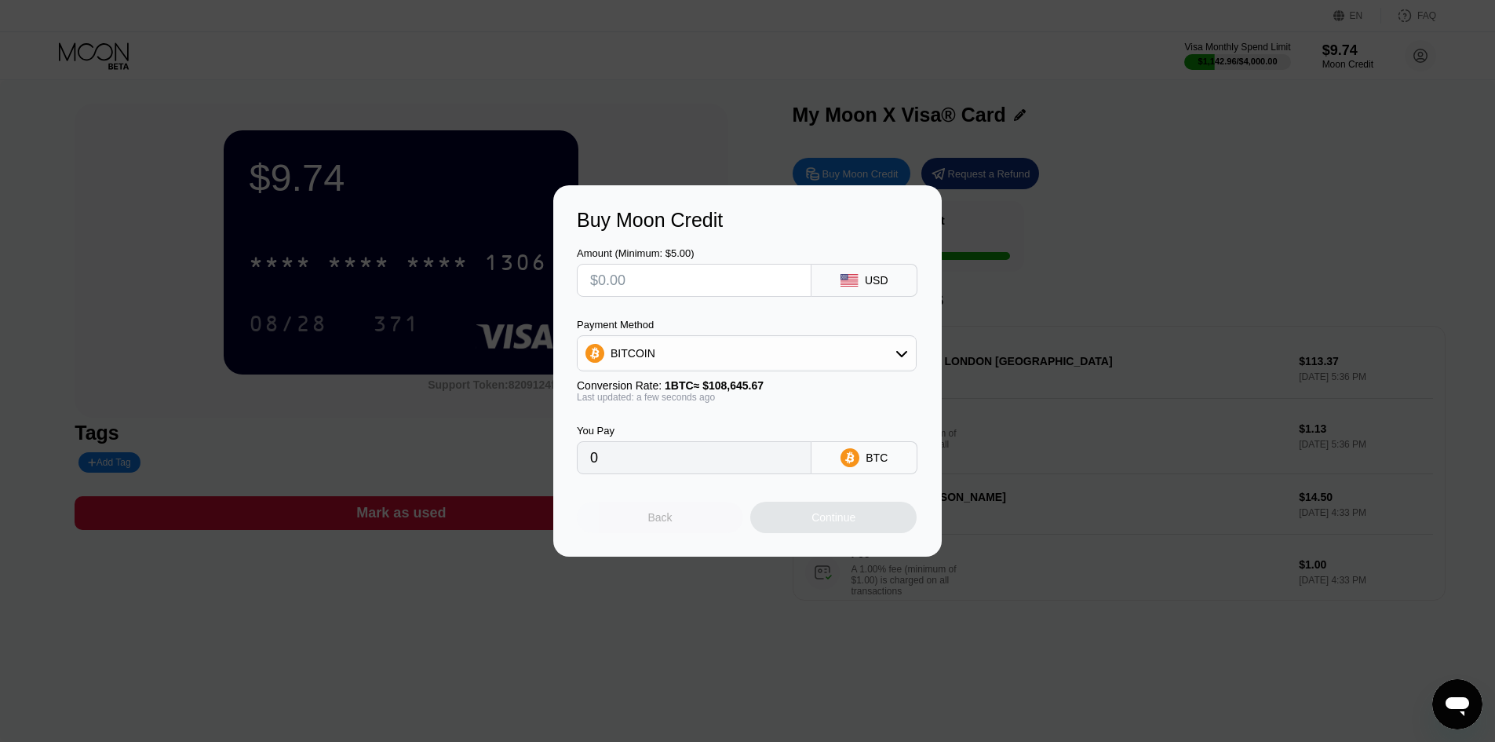
click at [692, 519] on div "Back" at bounding box center [660, 517] width 166 height 31
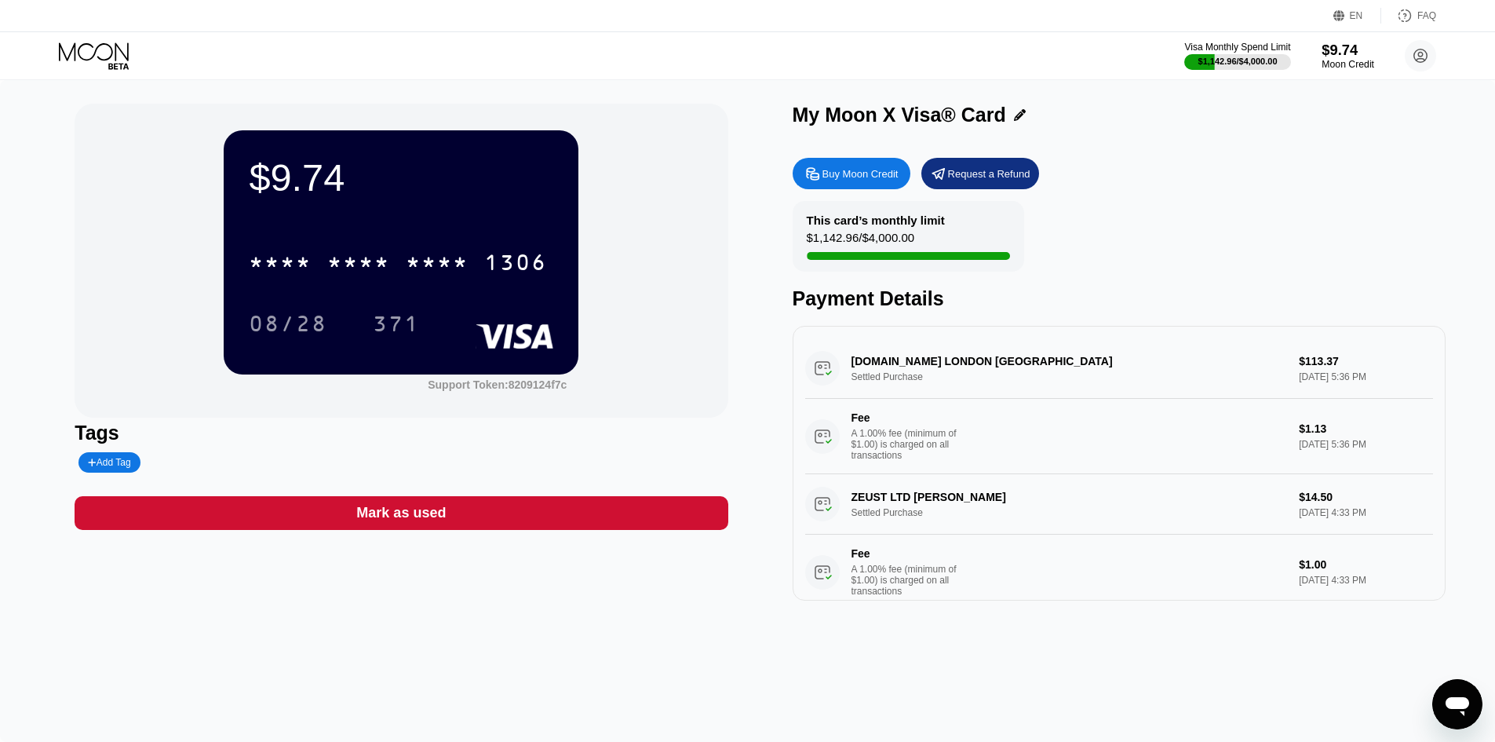
click at [1331, 53] on div "$9.74" at bounding box center [1348, 50] width 53 height 16
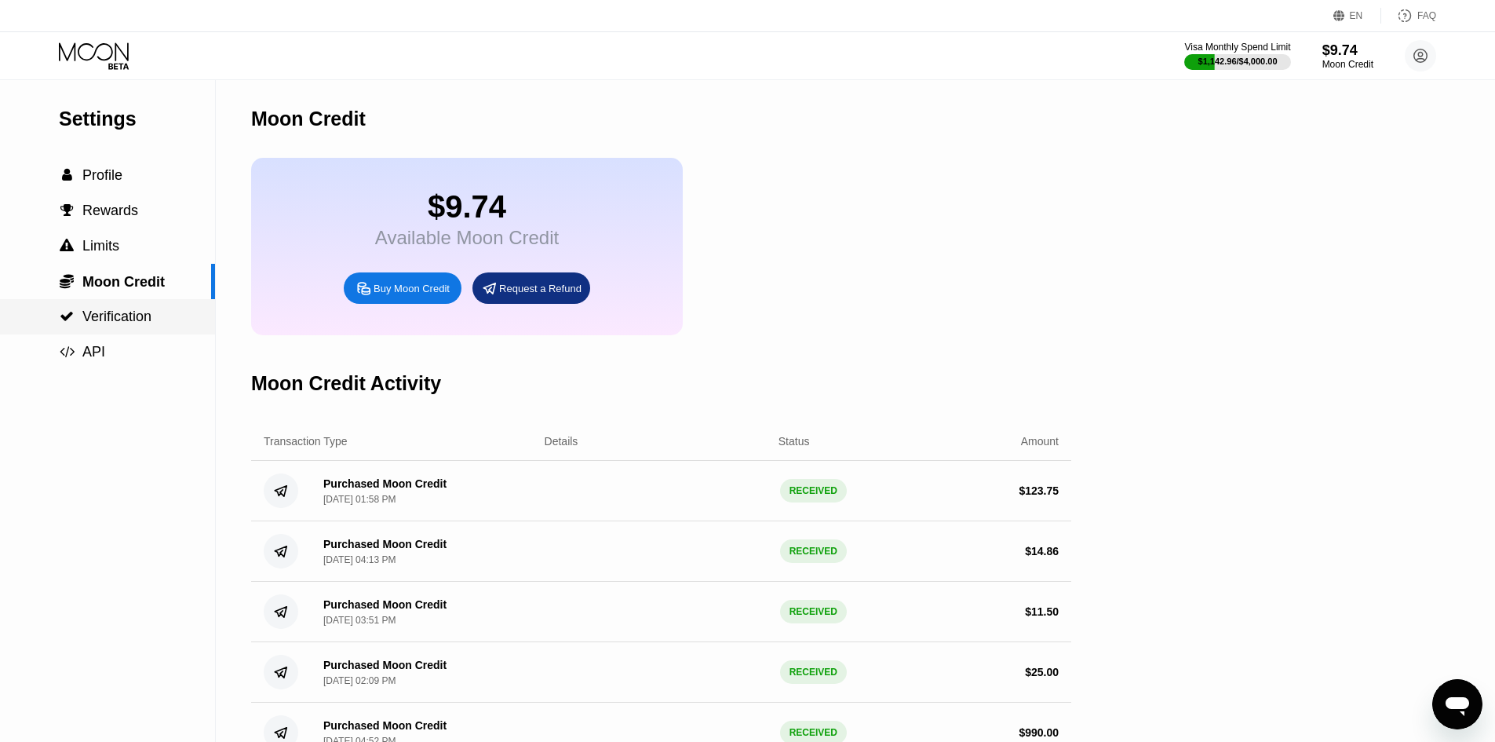
click at [138, 316] on span "Verification" at bounding box center [116, 316] width 69 height 16
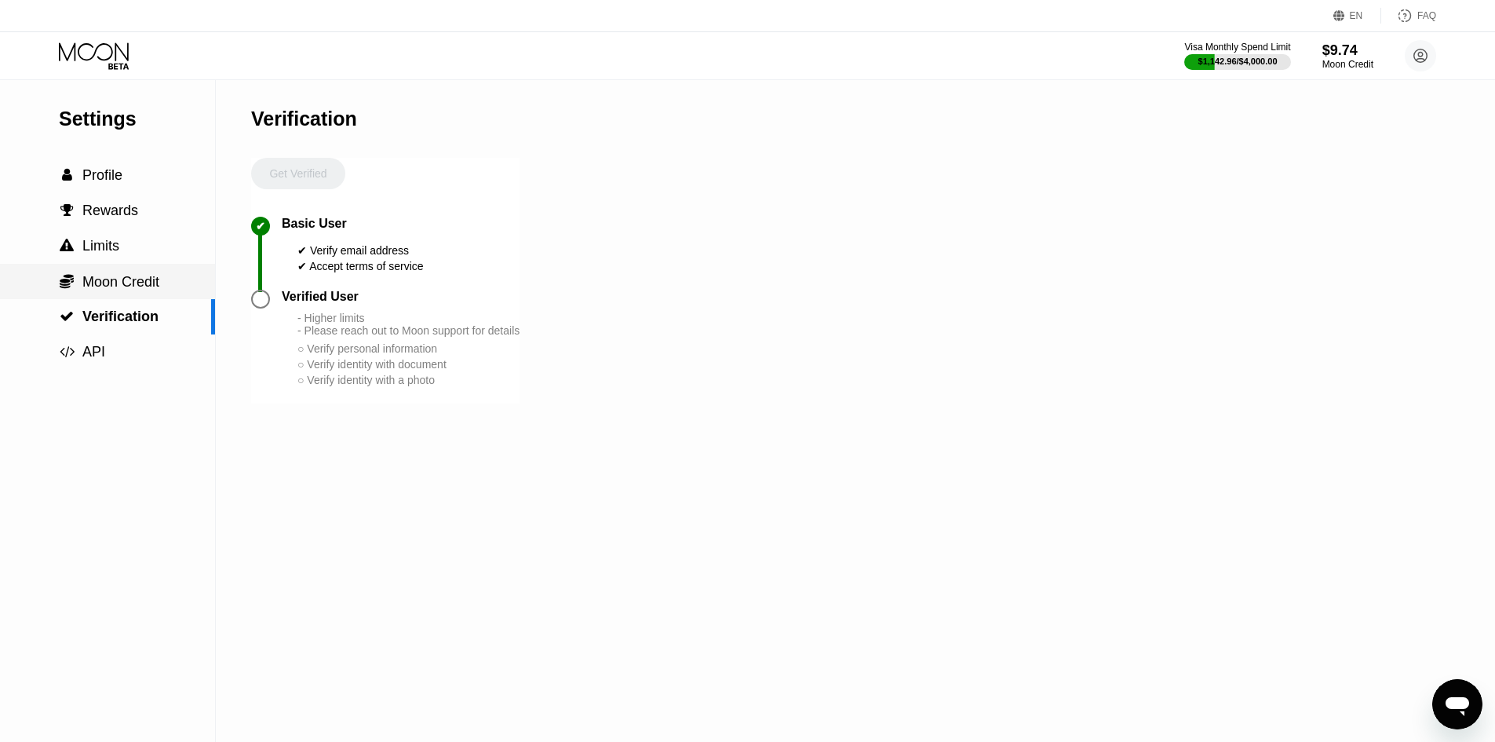
click at [133, 282] on span "Moon Credit" at bounding box center [120, 282] width 77 height 16
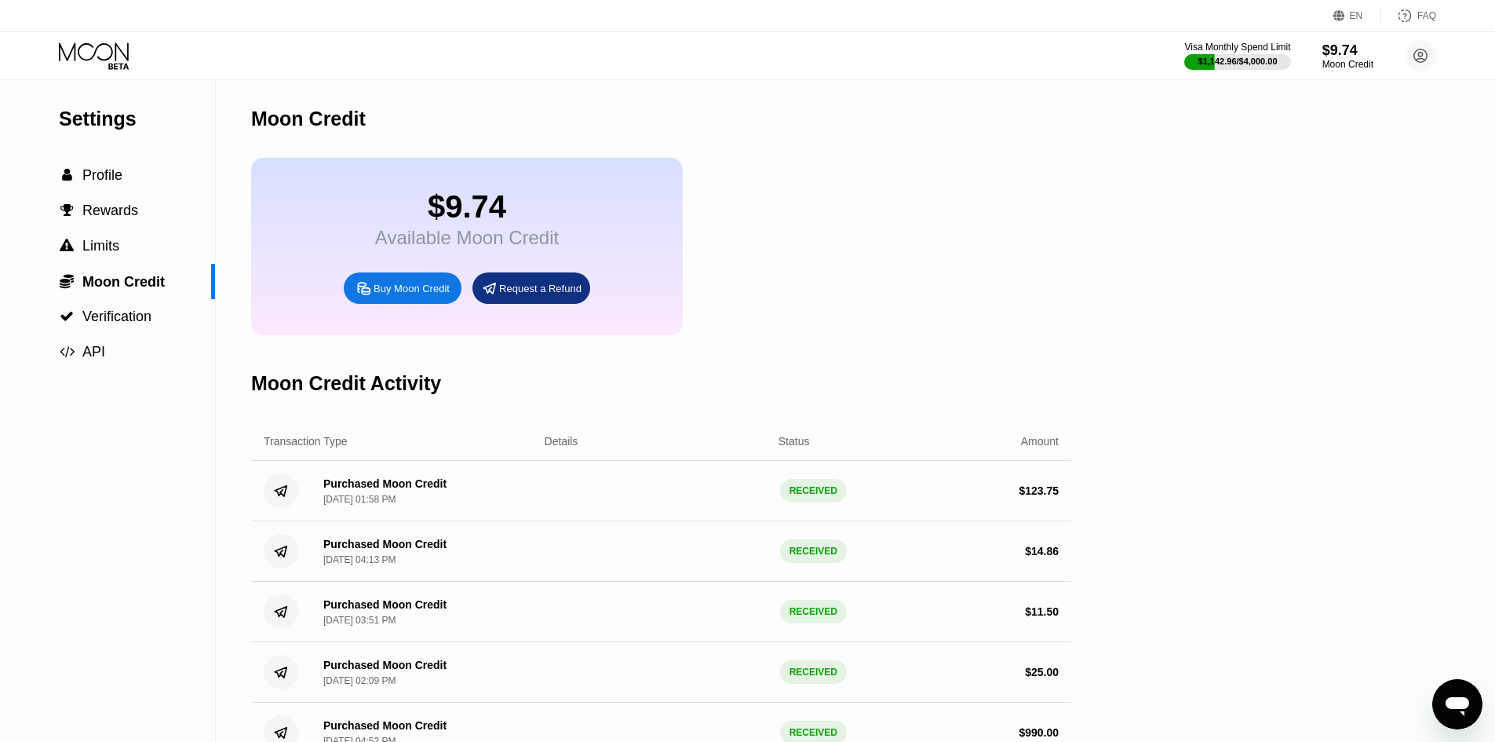
click at [636, 490] on div "Purchased Moon Credit Sep 24, 2025, 01:58 PM RECEIVED $ 123.75" at bounding box center [661, 491] width 820 height 60
click at [636, 491] on div "Purchased Moon Credit Sep 24, 2025, 01:58 PM RECEIVED $ 123.75" at bounding box center [661, 491] width 820 height 60
click at [633, 492] on div "Purchased Moon Credit [DATE] 01:58 PM RECEIVED $ 123.75" at bounding box center [661, 491] width 820 height 60
click at [625, 493] on div "Purchased Moon Credit [DATE] 01:58 PM RECEIVED $ 123.75" at bounding box center [661, 491] width 820 height 60
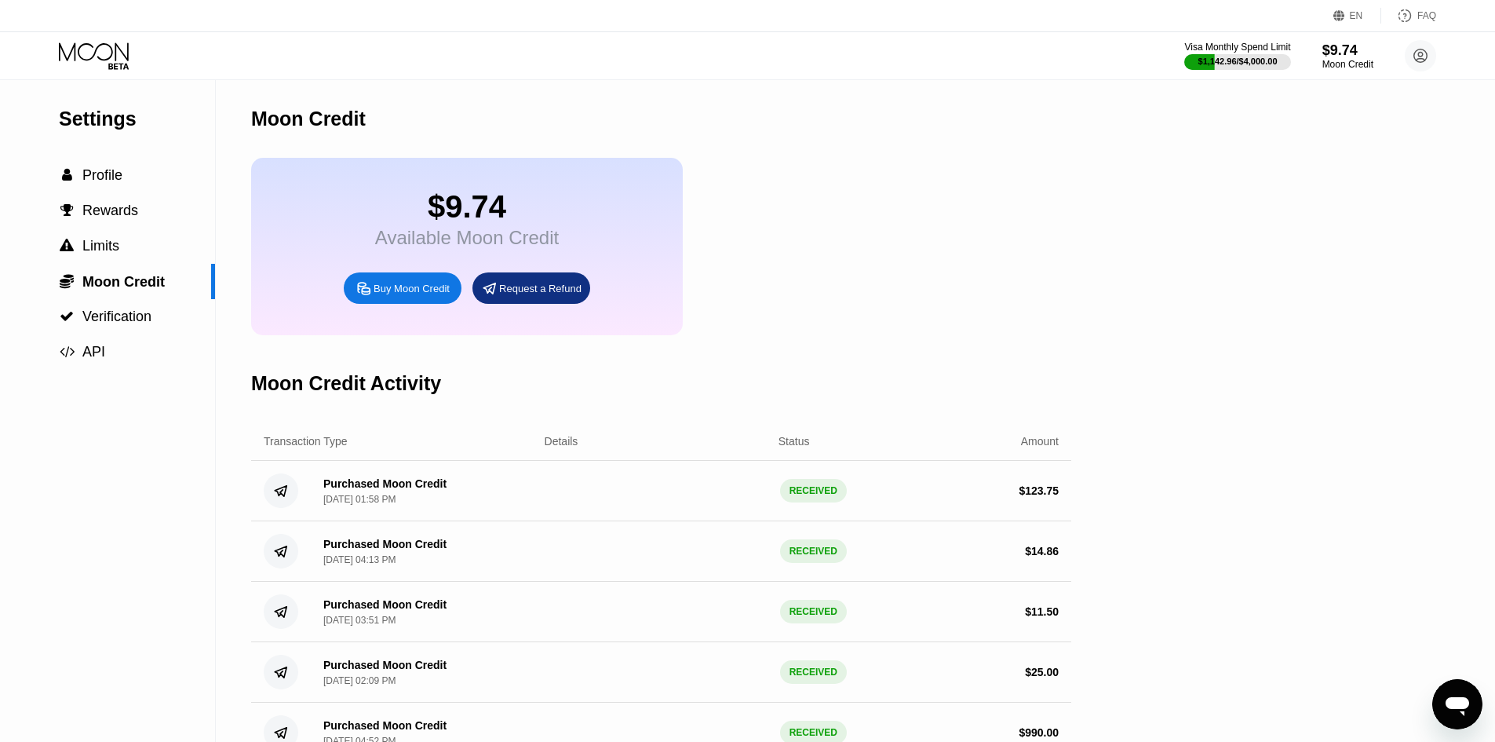
click at [613, 502] on div "Purchased Moon Credit [DATE] 01:58 PM RECEIVED $ 123.75" at bounding box center [661, 491] width 820 height 60
drag, startPoint x: 613, startPoint y: 502, endPoint x: 578, endPoint y: 504, distance: 35.4
click at [578, 504] on div "Purchased Moon Credit [DATE] 01:58 PM RECEIVED $ 123.75" at bounding box center [661, 491] width 820 height 60
click at [378, 490] on div "Purchased Moon Credit" at bounding box center [384, 483] width 123 height 13
click at [374, 490] on div "Purchased Moon Credit" at bounding box center [384, 483] width 123 height 13
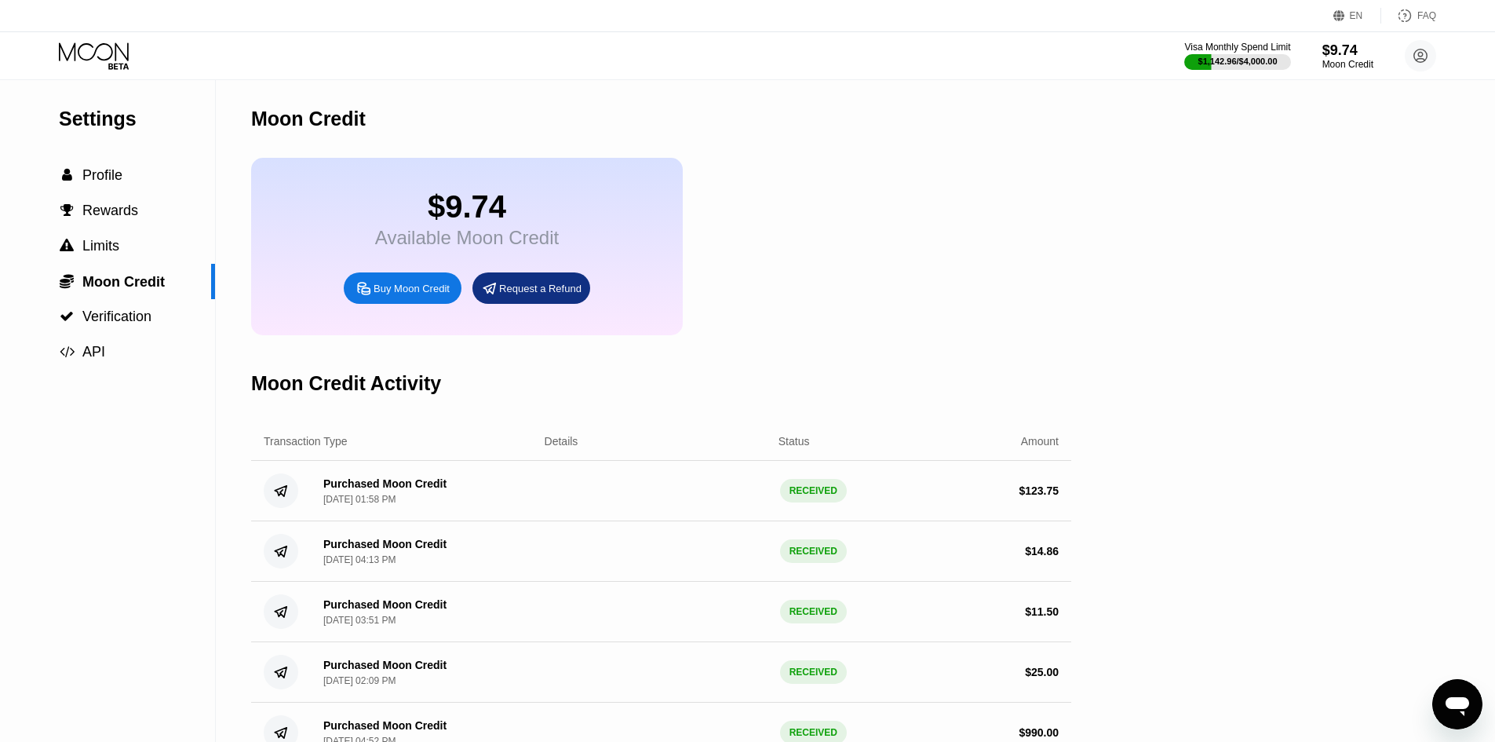
click at [507, 461] on div "Transaction Type Details Status Amount" at bounding box center [661, 441] width 820 height 38
click at [522, 502] on div "Purchased Moon Credit [DATE] 01:58 PM" at bounding box center [422, 490] width 222 height 27
click at [523, 505] on div "Purchased Moon Credit [DATE] 01:58 PM" at bounding box center [422, 490] width 222 height 27
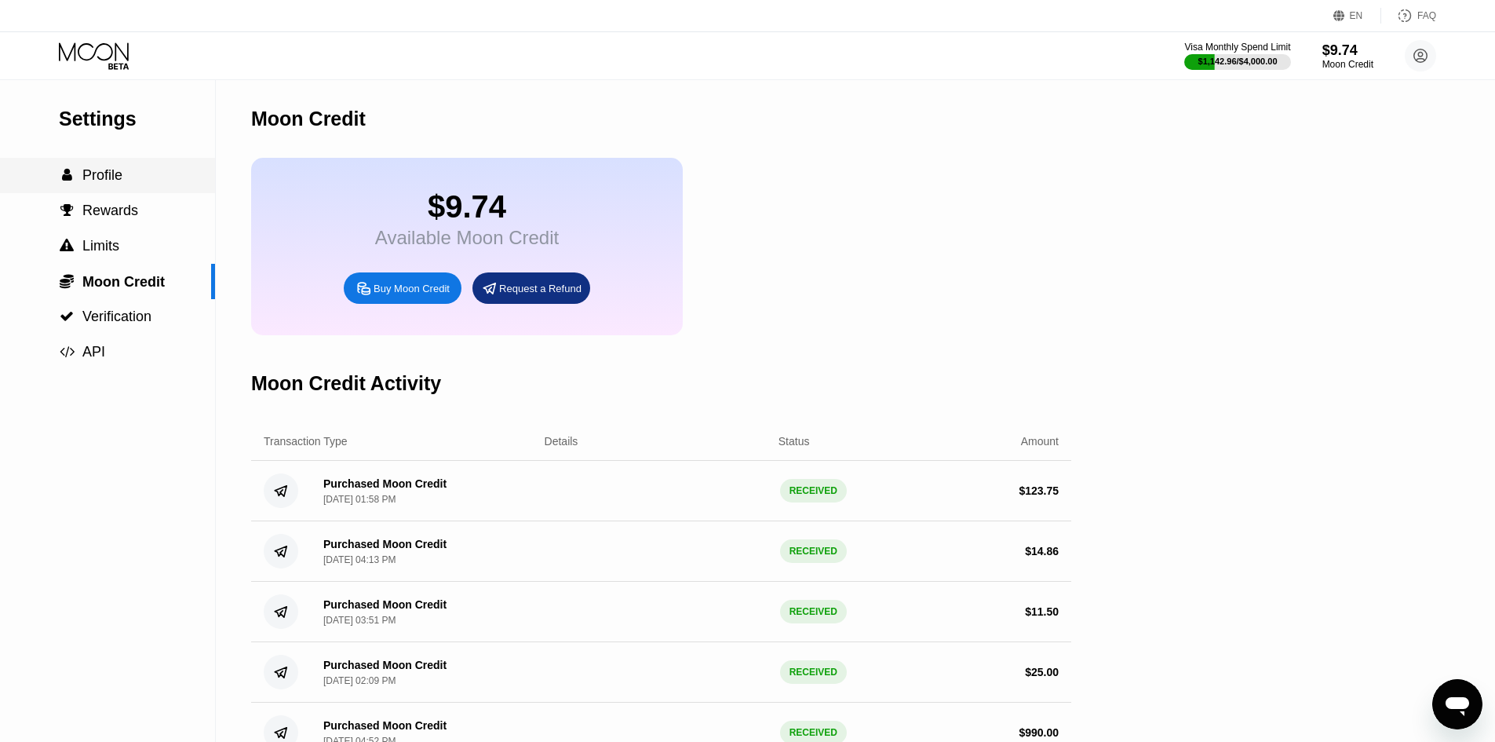
click at [122, 177] on span "Profile" at bounding box center [102, 175] width 40 height 16
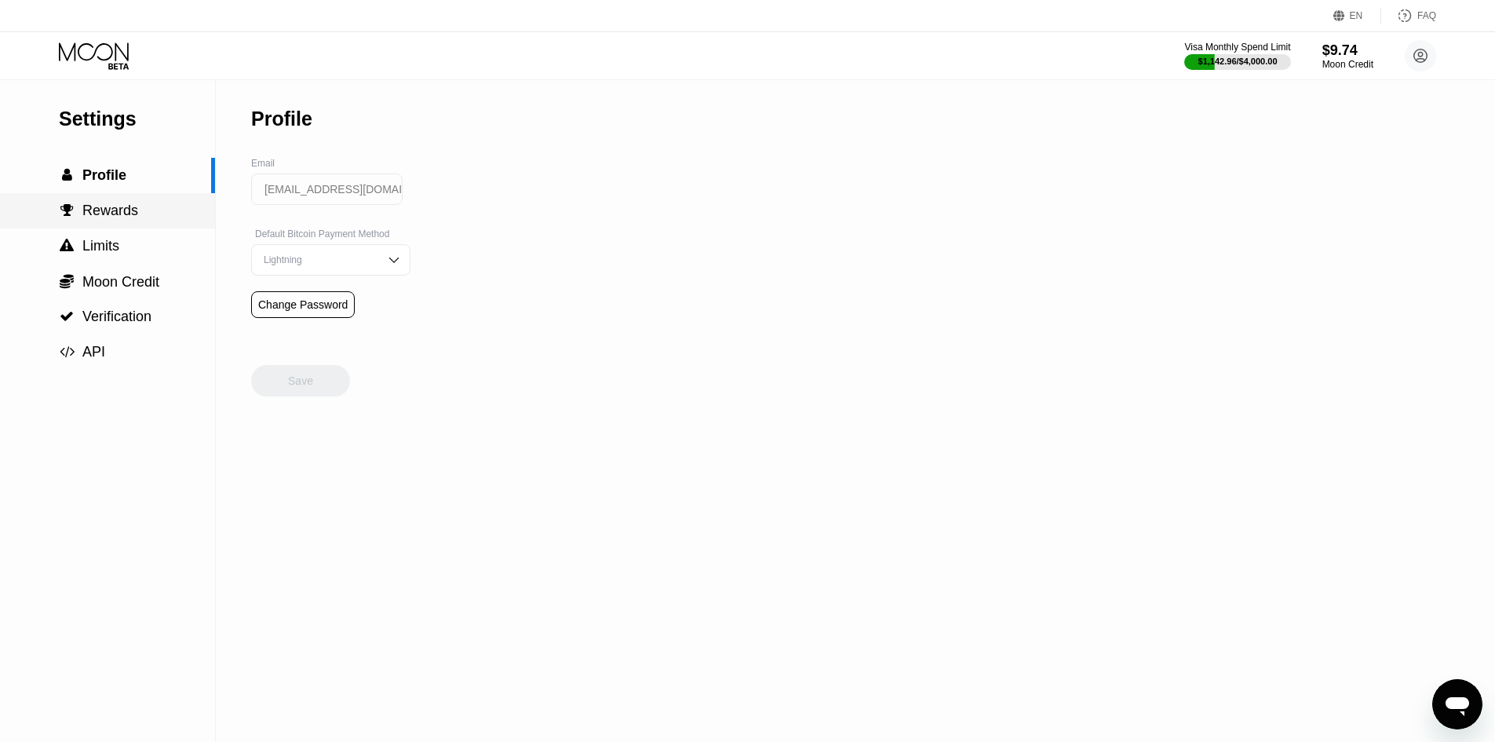
click at [104, 213] on span "Rewards" at bounding box center [110, 211] width 56 height 16
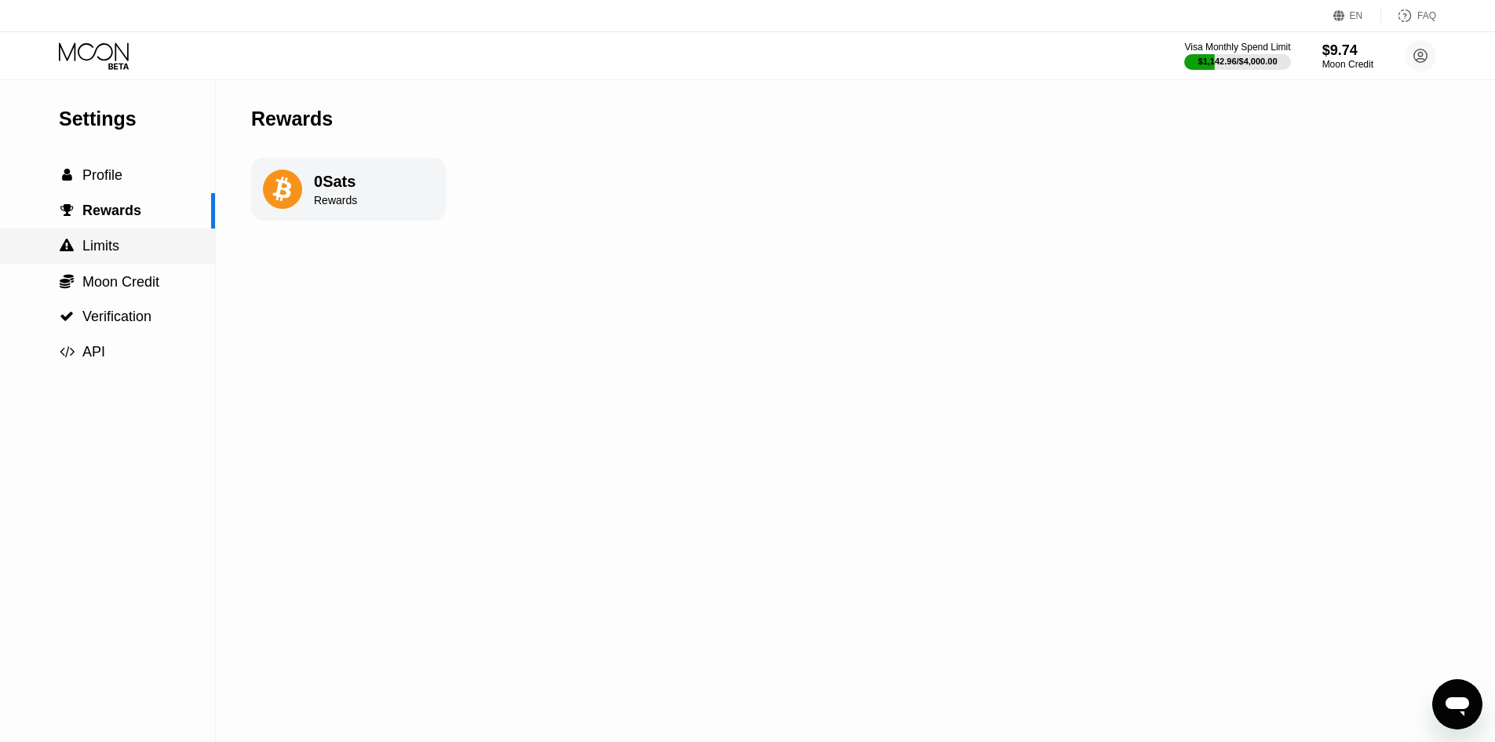
click at [119, 240] on div " Limits" at bounding box center [107, 245] width 215 height 35
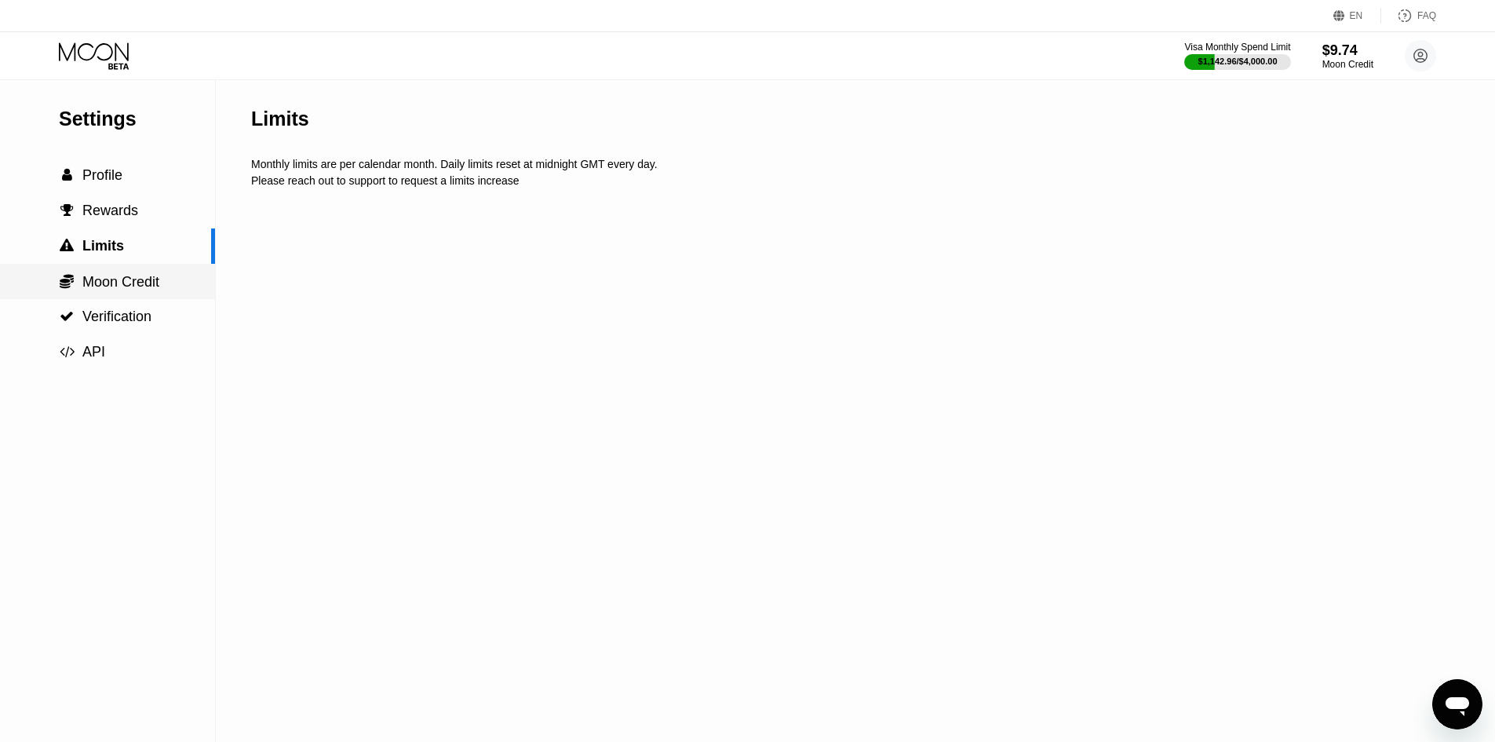
click at [115, 280] on span "Moon Credit" at bounding box center [120, 282] width 77 height 16
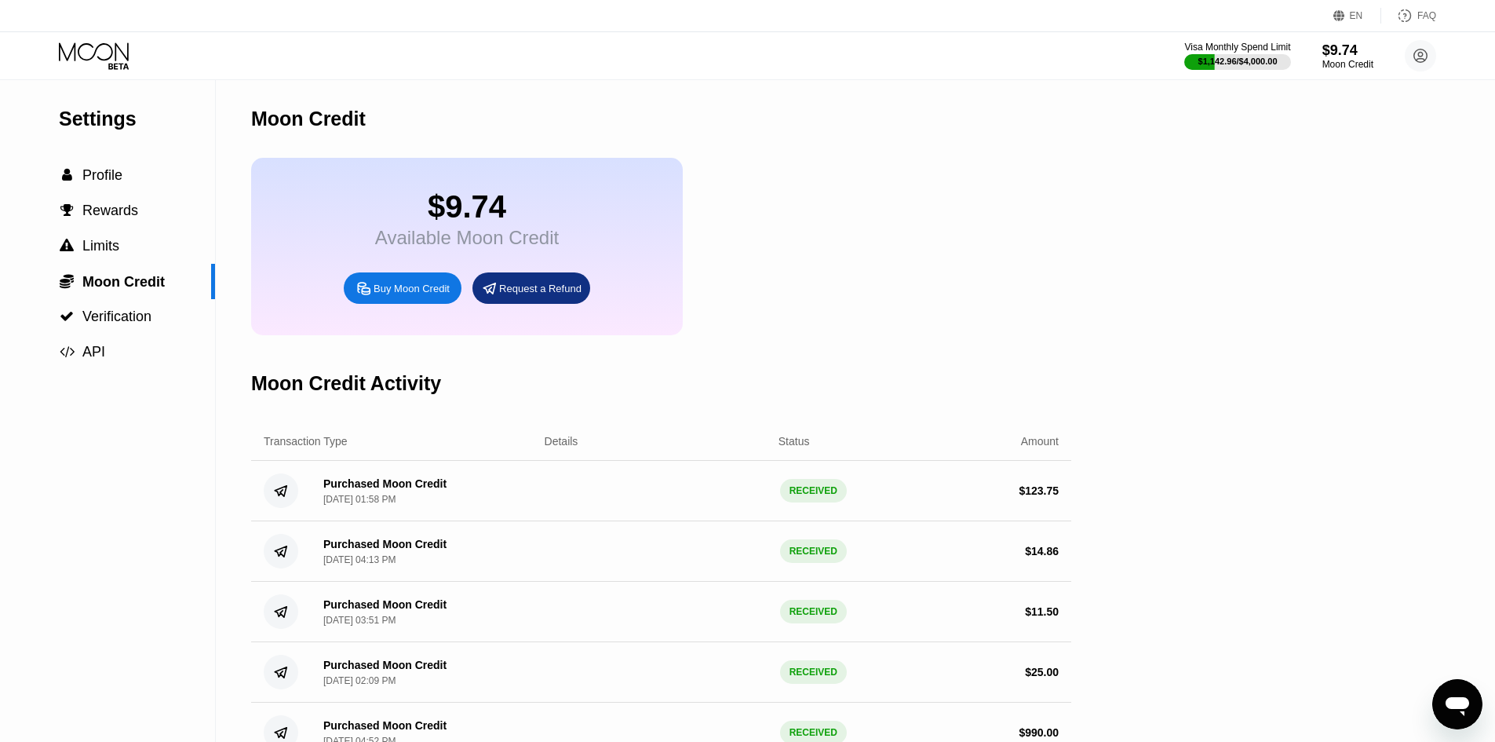
click at [99, 46] on icon at bounding box center [94, 51] width 70 height 18
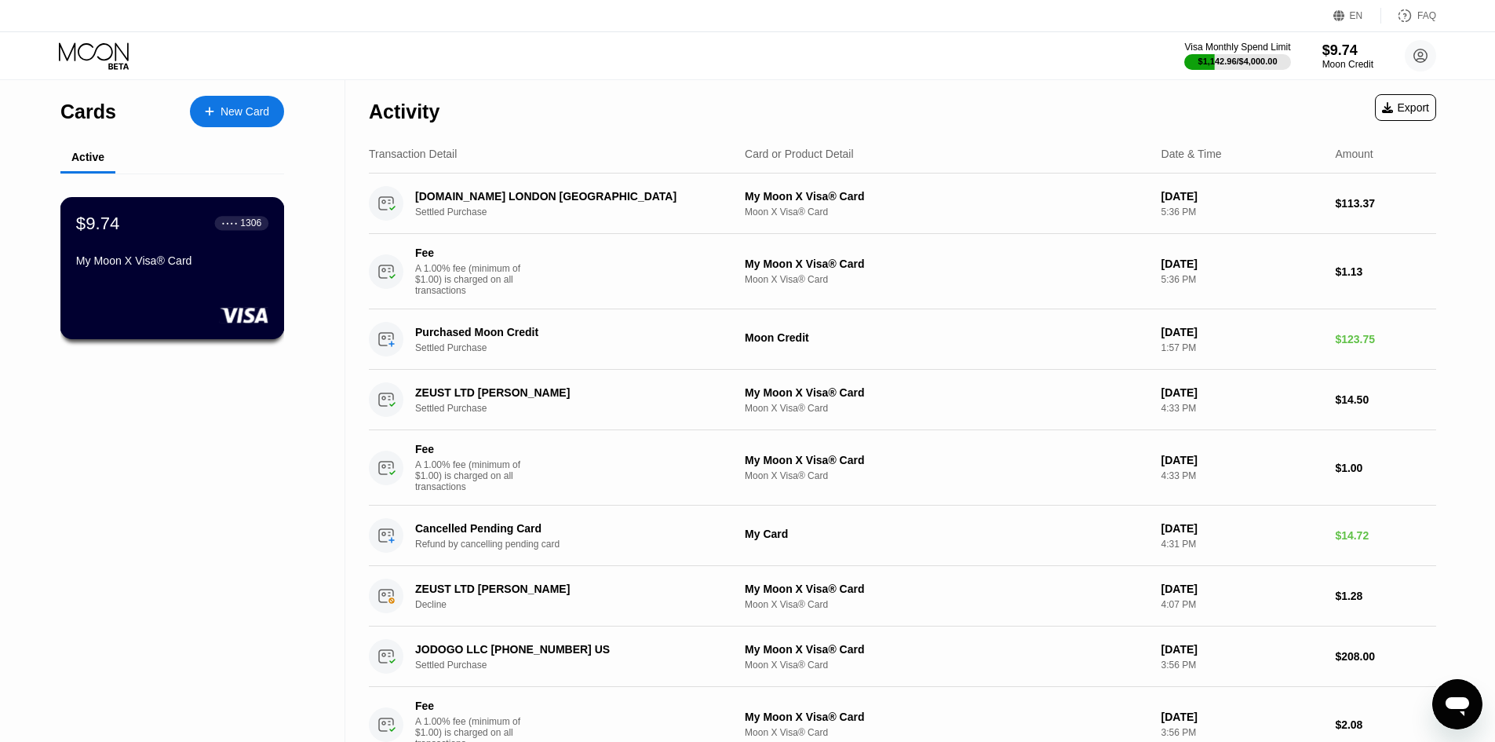
click at [244, 254] on div "$9.74 ● ● ● ● 1306 My Moon X Visa® Card" at bounding box center [172, 243] width 192 height 60
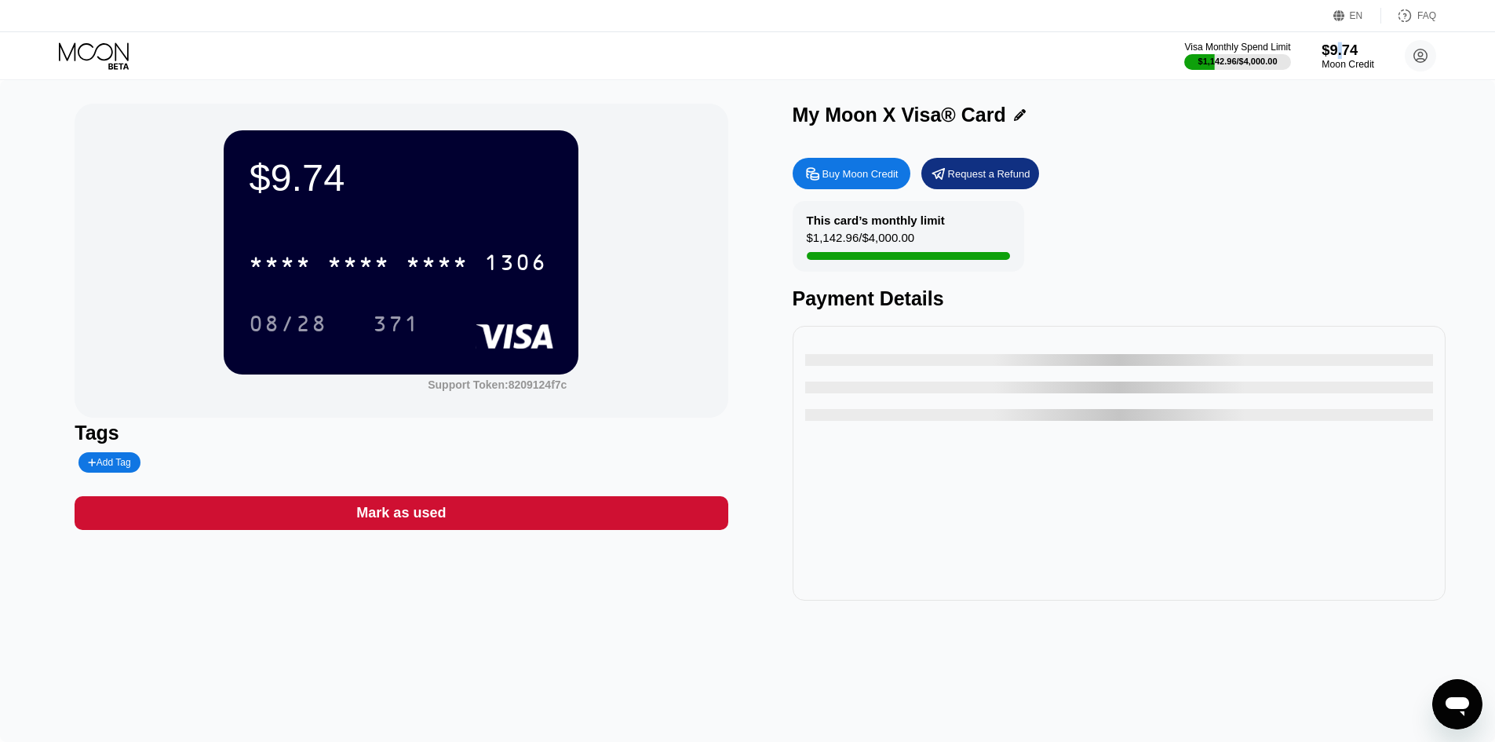
click at [1338, 58] on div "$9.74" at bounding box center [1348, 50] width 53 height 16
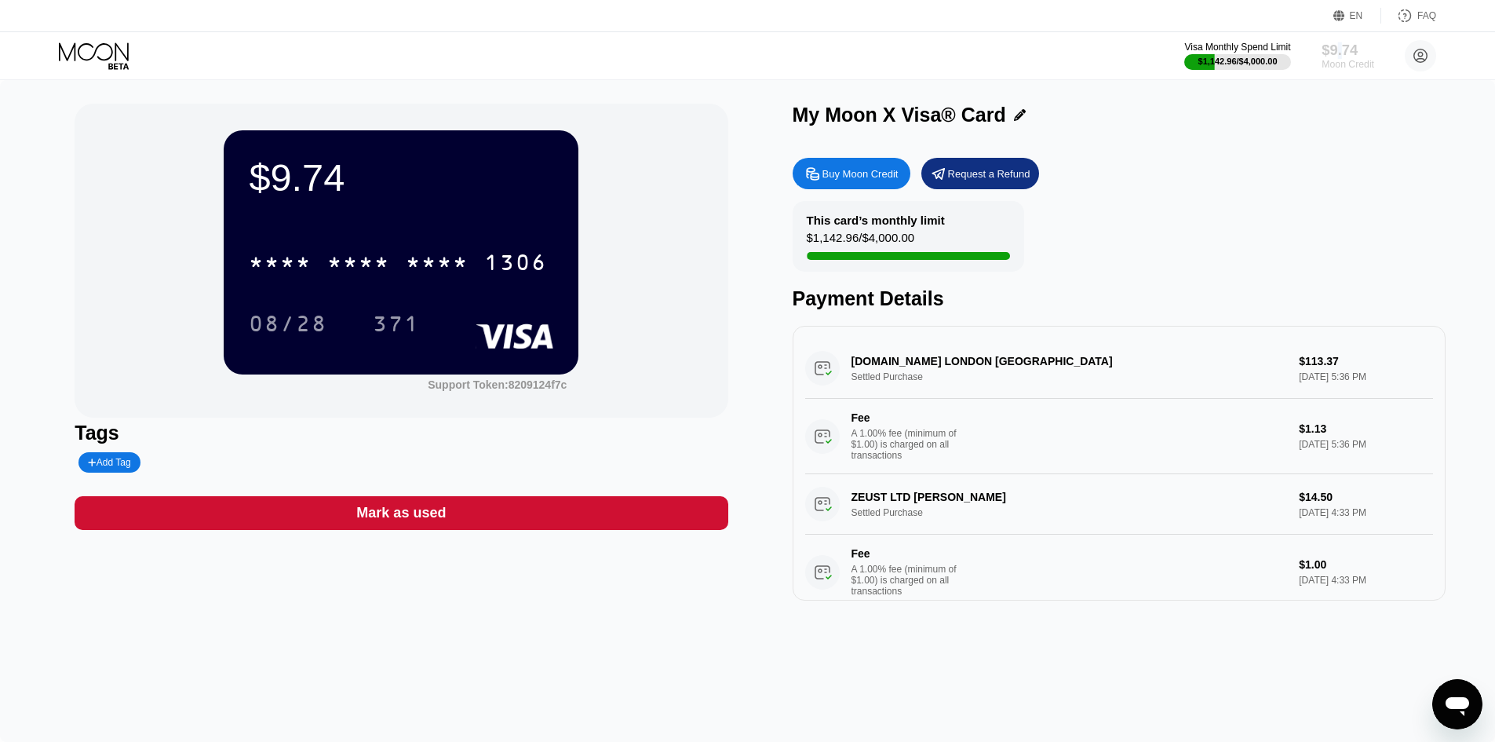
click at [1341, 44] on div "$9.74" at bounding box center [1348, 50] width 53 height 16
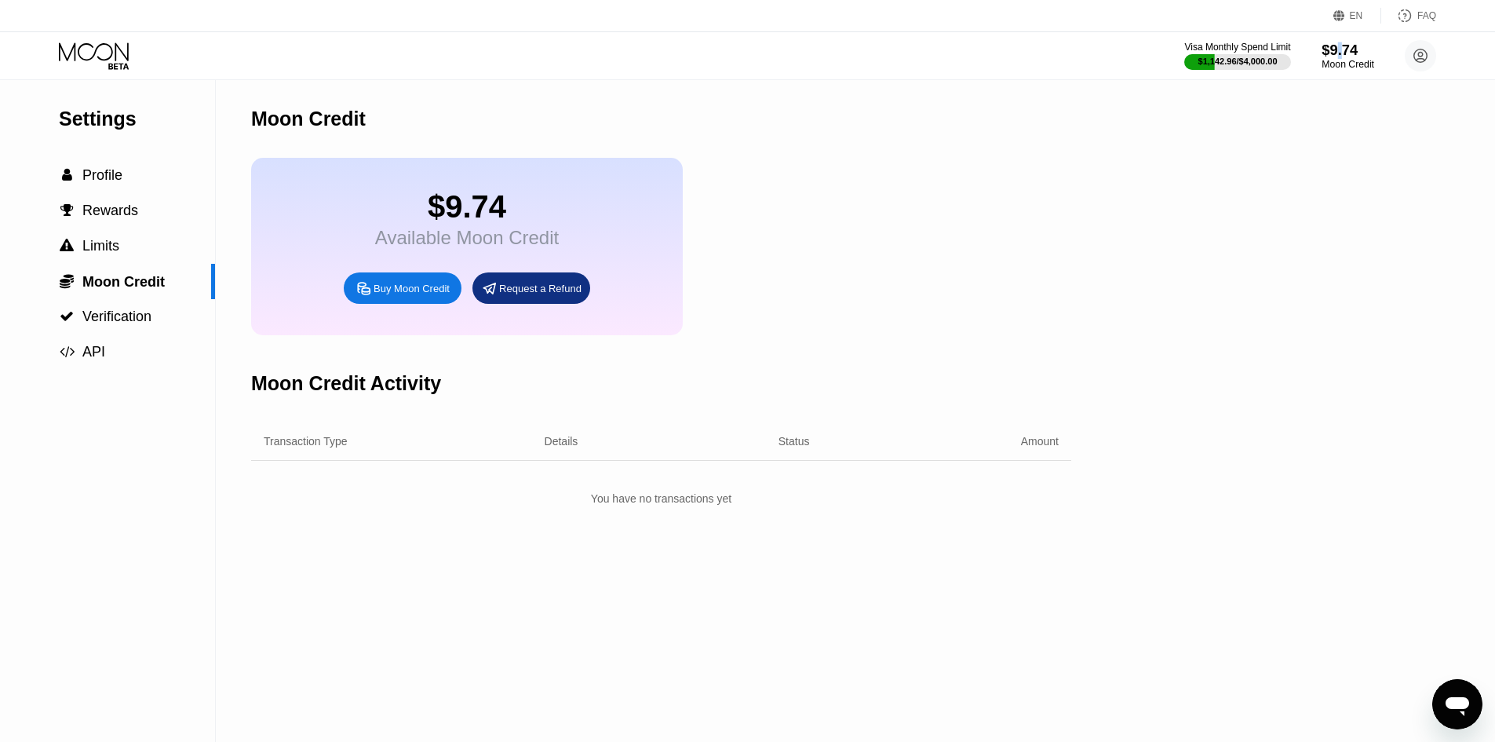
click at [1342, 48] on div "$9.74" at bounding box center [1348, 50] width 53 height 16
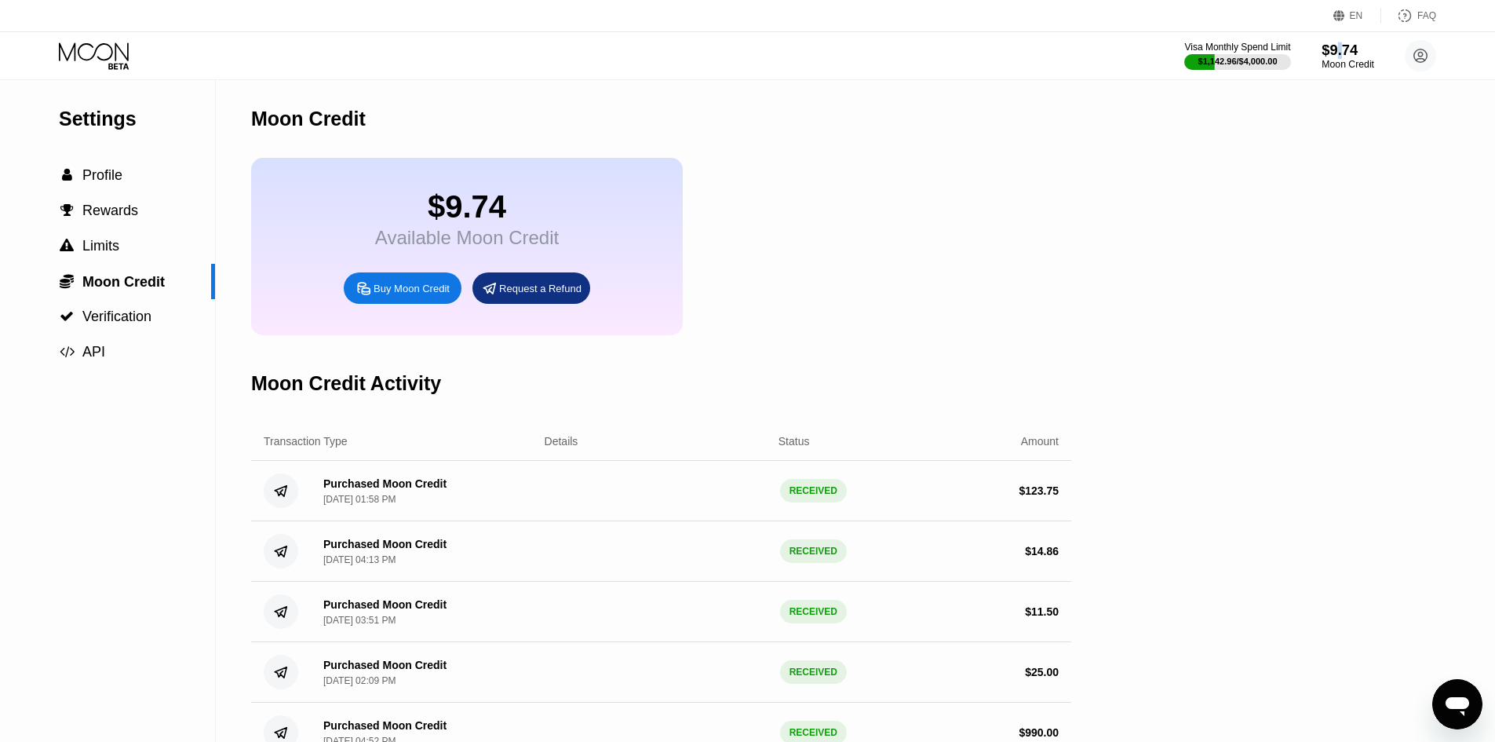
click at [1342, 48] on div "$9.74" at bounding box center [1348, 50] width 53 height 16
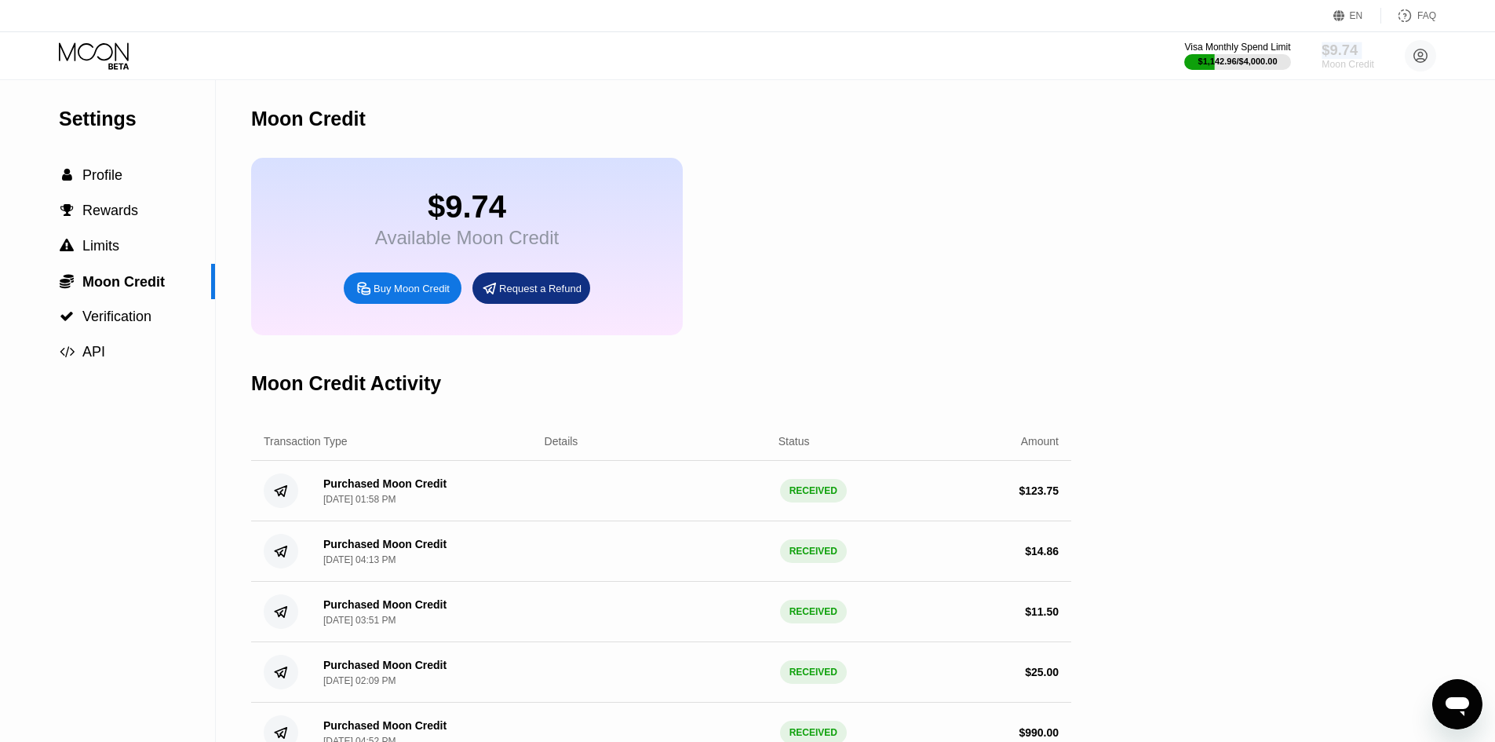
click at [1342, 48] on div "$9.74" at bounding box center [1348, 50] width 53 height 16
drag, startPoint x: 440, startPoint y: 298, endPoint x: 448, endPoint y: 314, distance: 18.3
click at [448, 304] on div "Buy Moon Credit" at bounding box center [403, 287] width 118 height 31
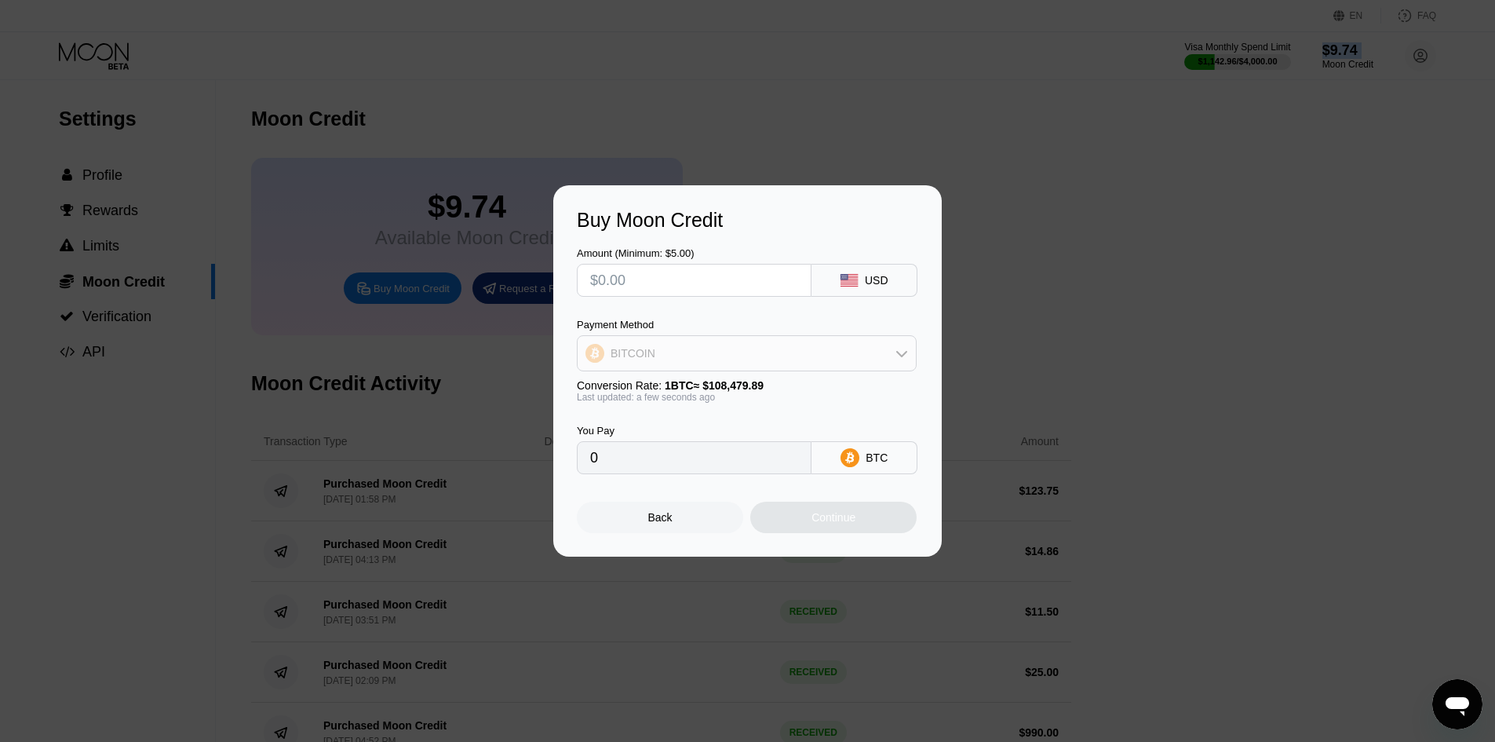
click at [801, 356] on div "BITCOIN" at bounding box center [747, 353] width 338 height 31
drag, startPoint x: 786, startPoint y: 418, endPoint x: 801, endPoint y: 407, distance: 19.2
click at [787, 417] on div "USDT on TRON" at bounding box center [747, 430] width 330 height 31
type input "0.00"
click at [1045, 300] on div "Buy Moon Credit Amount (Minimum: $5.00) USD Payment Method USDT on TRON Convers…" at bounding box center [747, 370] width 1495 height 371
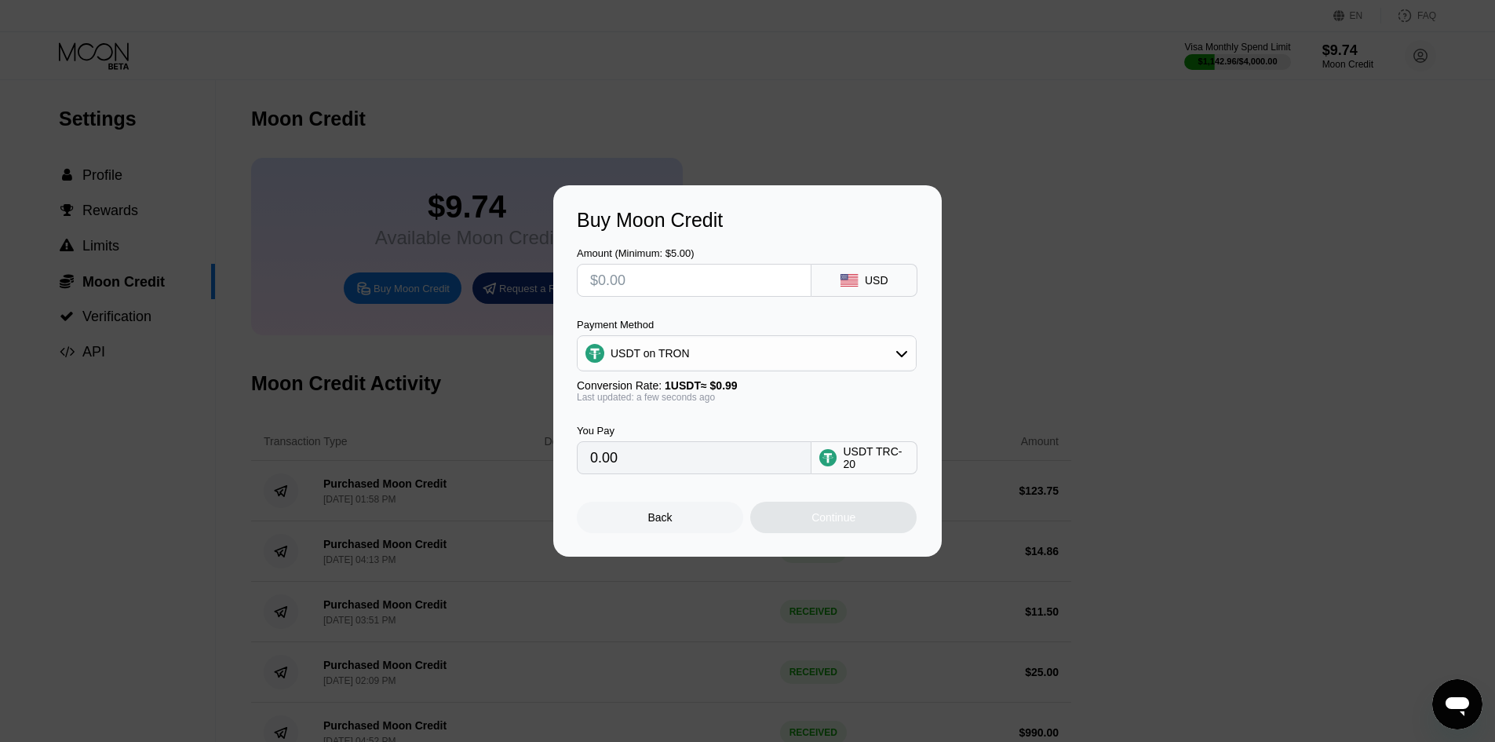
click at [710, 533] on div "Back" at bounding box center [660, 517] width 166 height 31
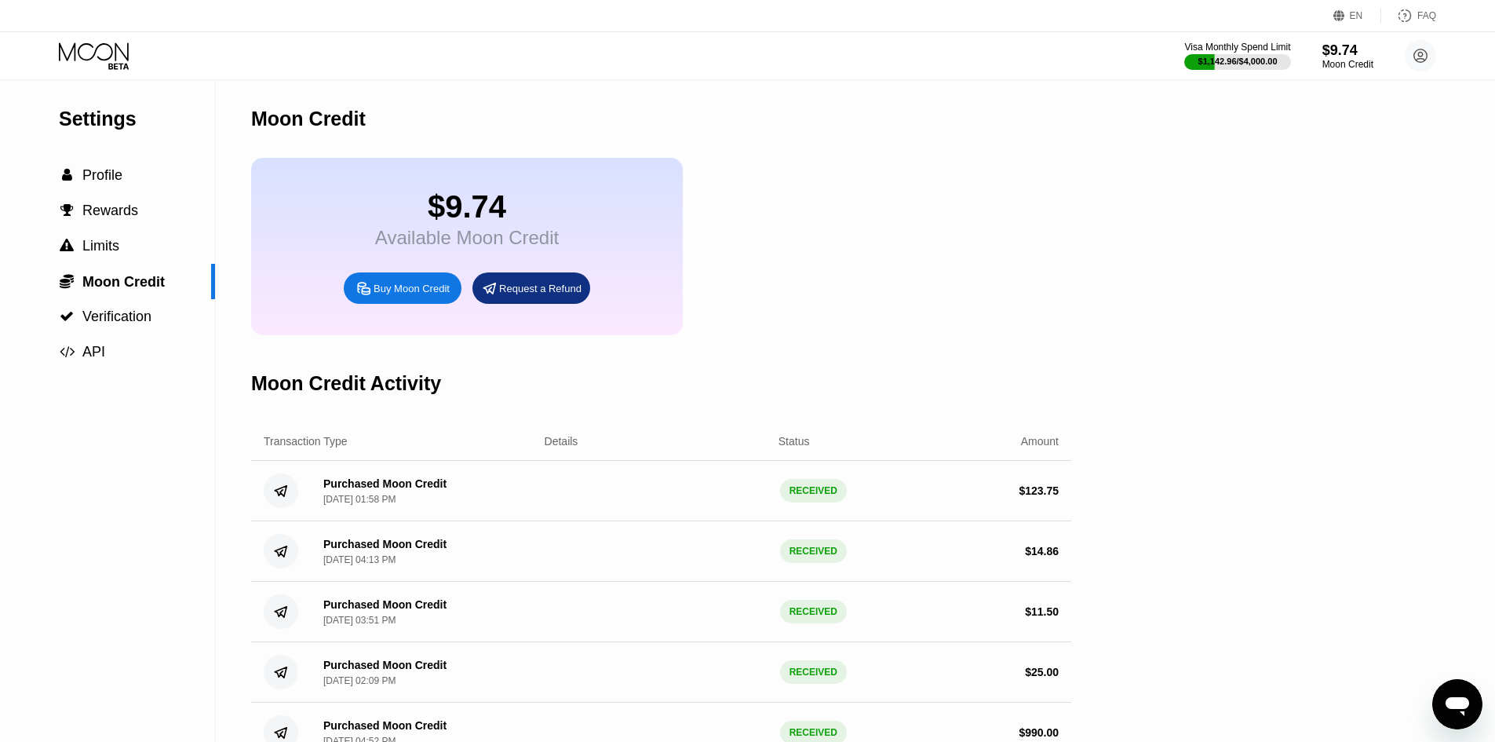
click at [121, 123] on div "Settings" at bounding box center [137, 119] width 156 height 23
click at [1411, 60] on circle at bounding box center [1420, 55] width 31 height 31
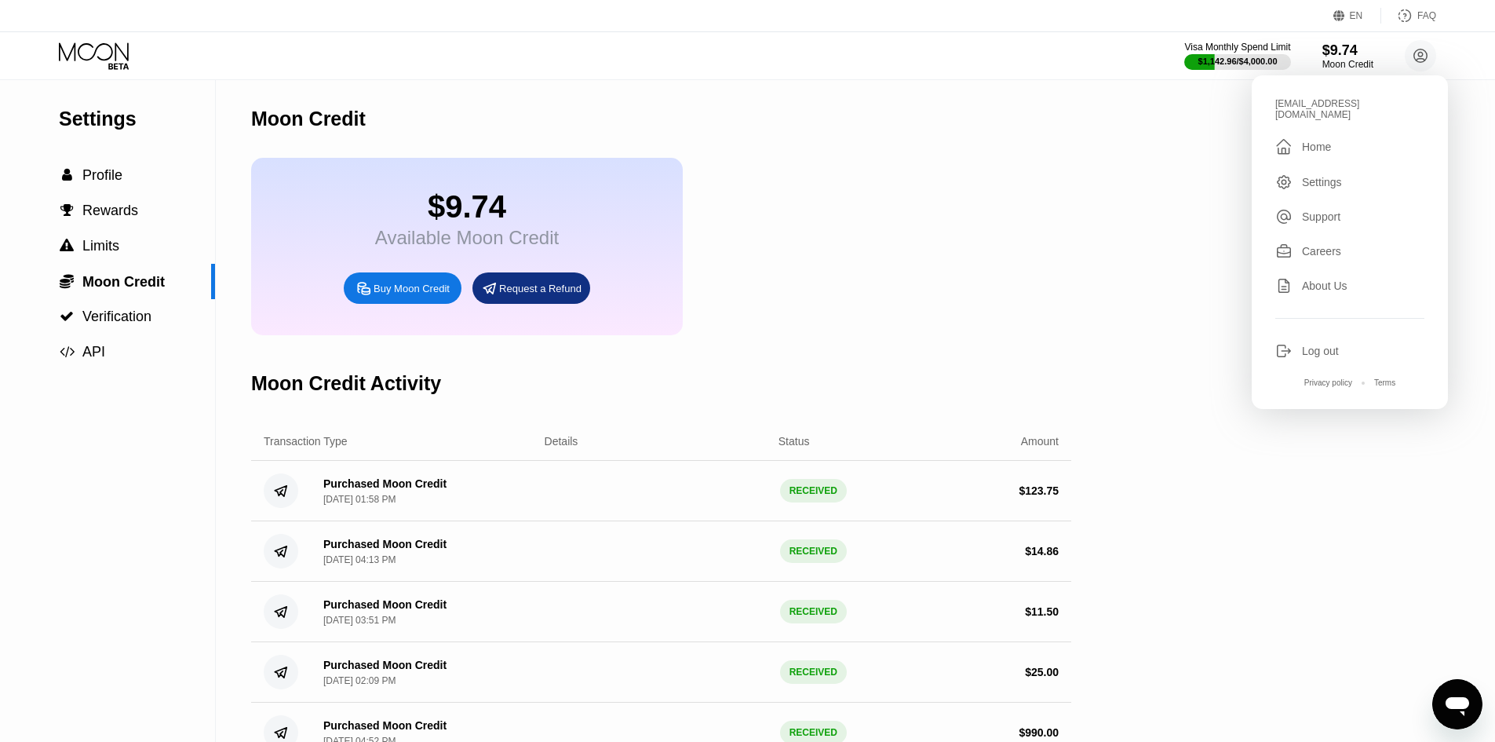
click at [1331, 126] on div "crescentcargo@proton.me  Home Settings Support Careers About Us Log out Privac…" at bounding box center [1350, 242] width 196 height 334
click at [1321, 144] on div "Home" at bounding box center [1316, 147] width 29 height 13
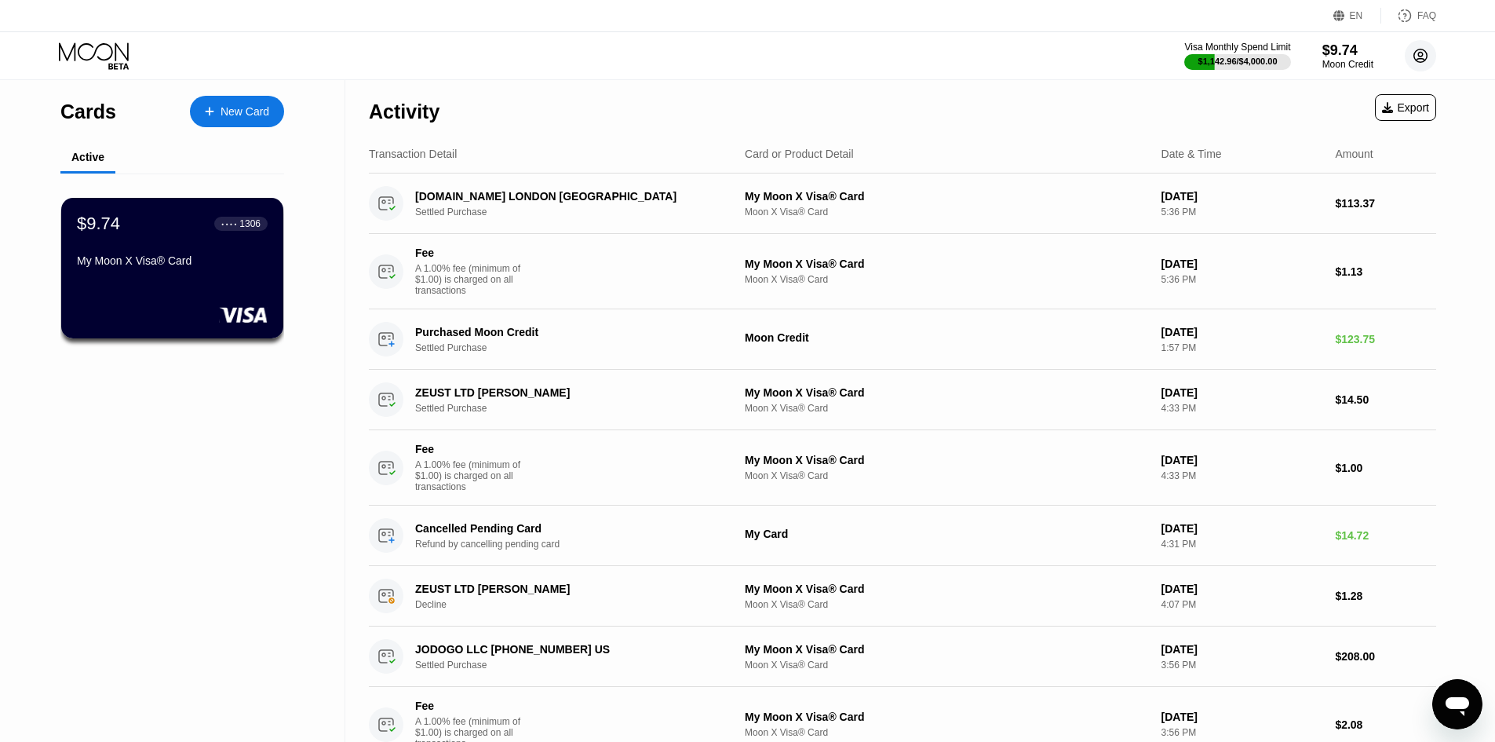
click at [1412, 59] on circle at bounding box center [1420, 55] width 31 height 31
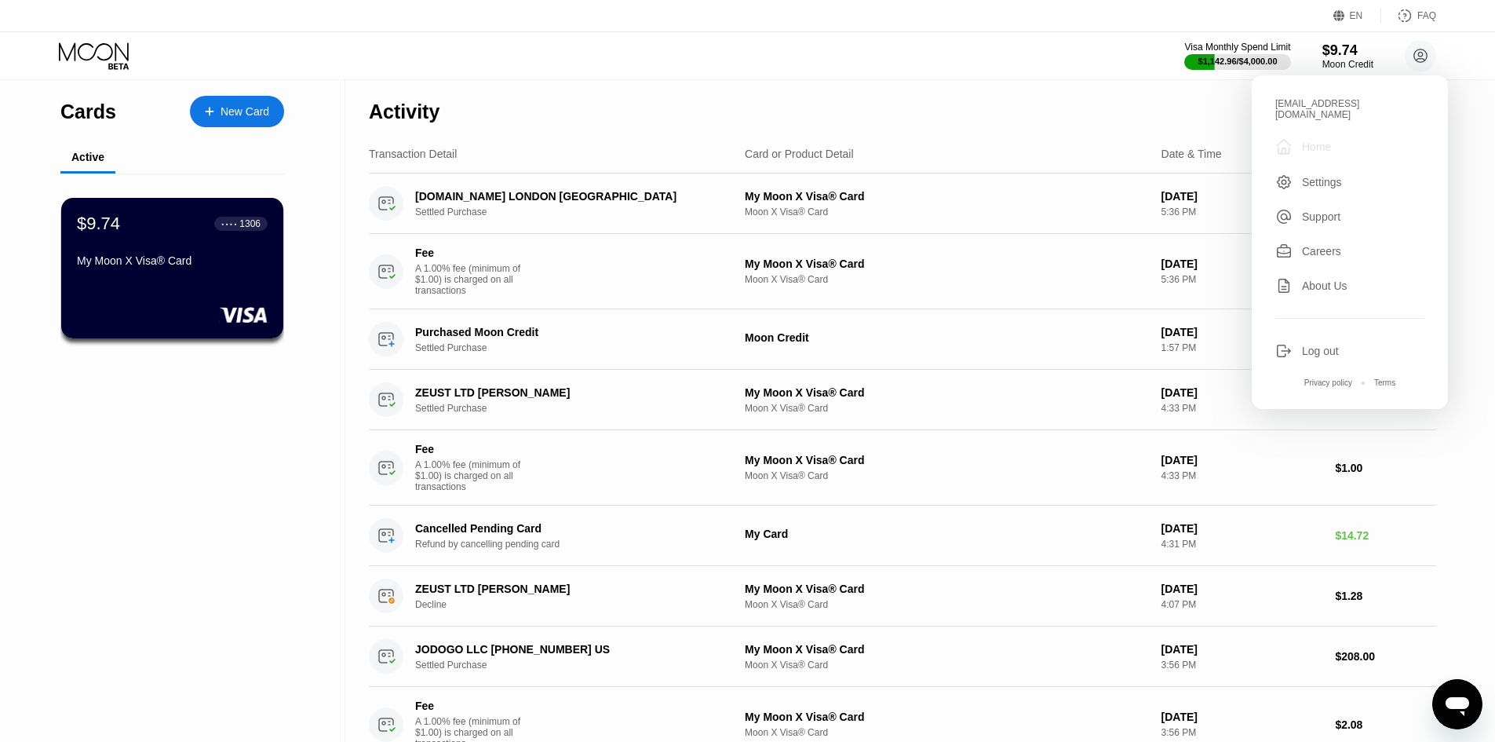
click at [1321, 144] on div "Home" at bounding box center [1316, 147] width 29 height 13
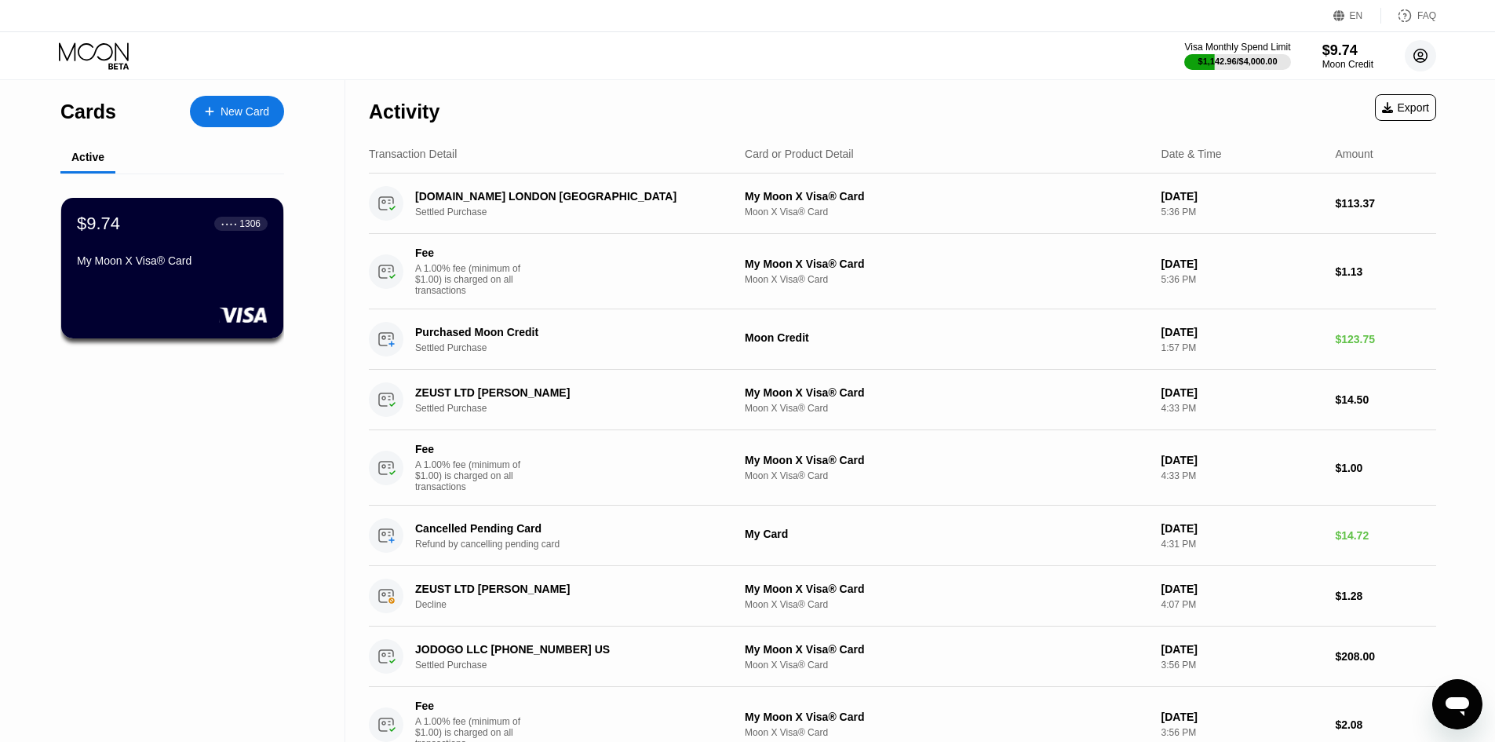
click at [1432, 52] on circle at bounding box center [1420, 55] width 31 height 31
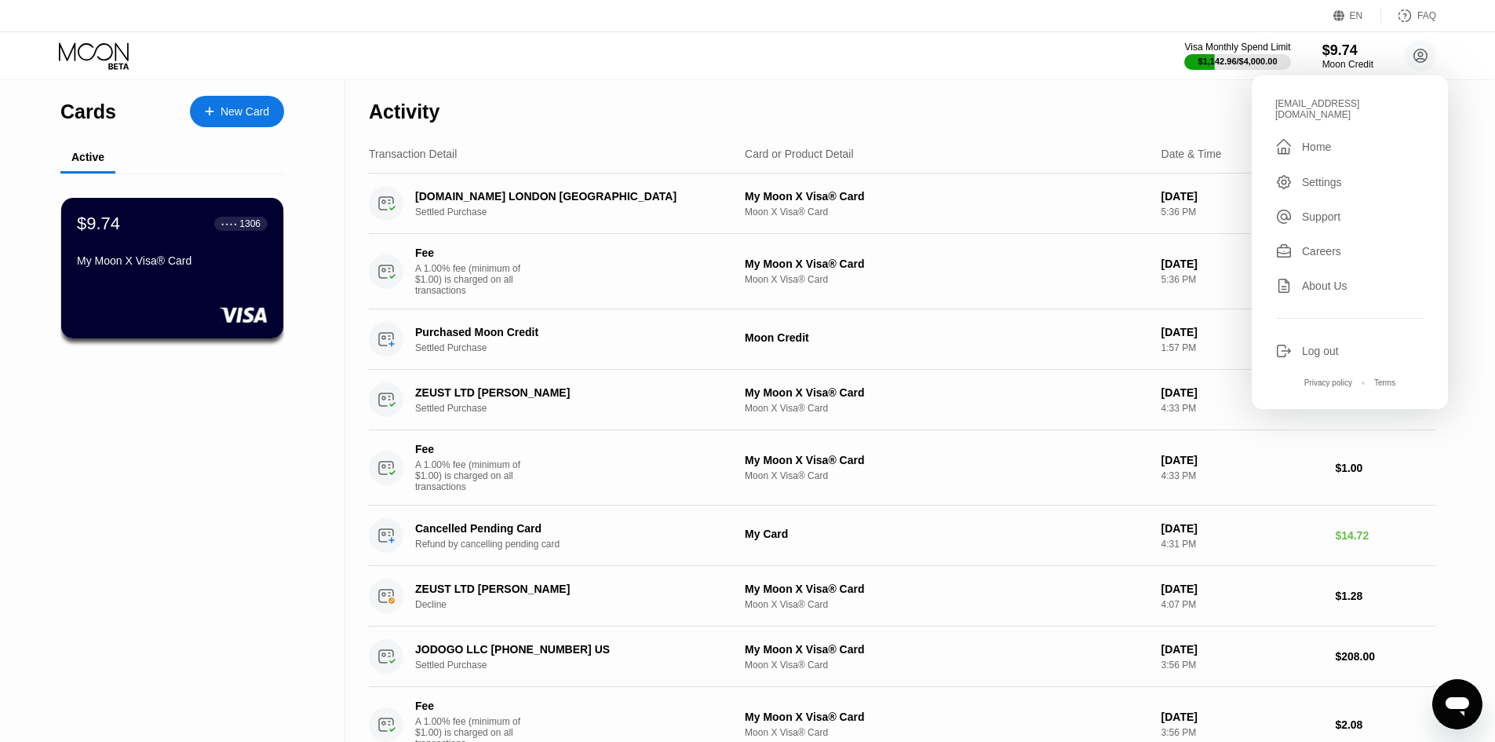
click at [1344, 177] on div "Settings" at bounding box center [1350, 181] width 149 height 17
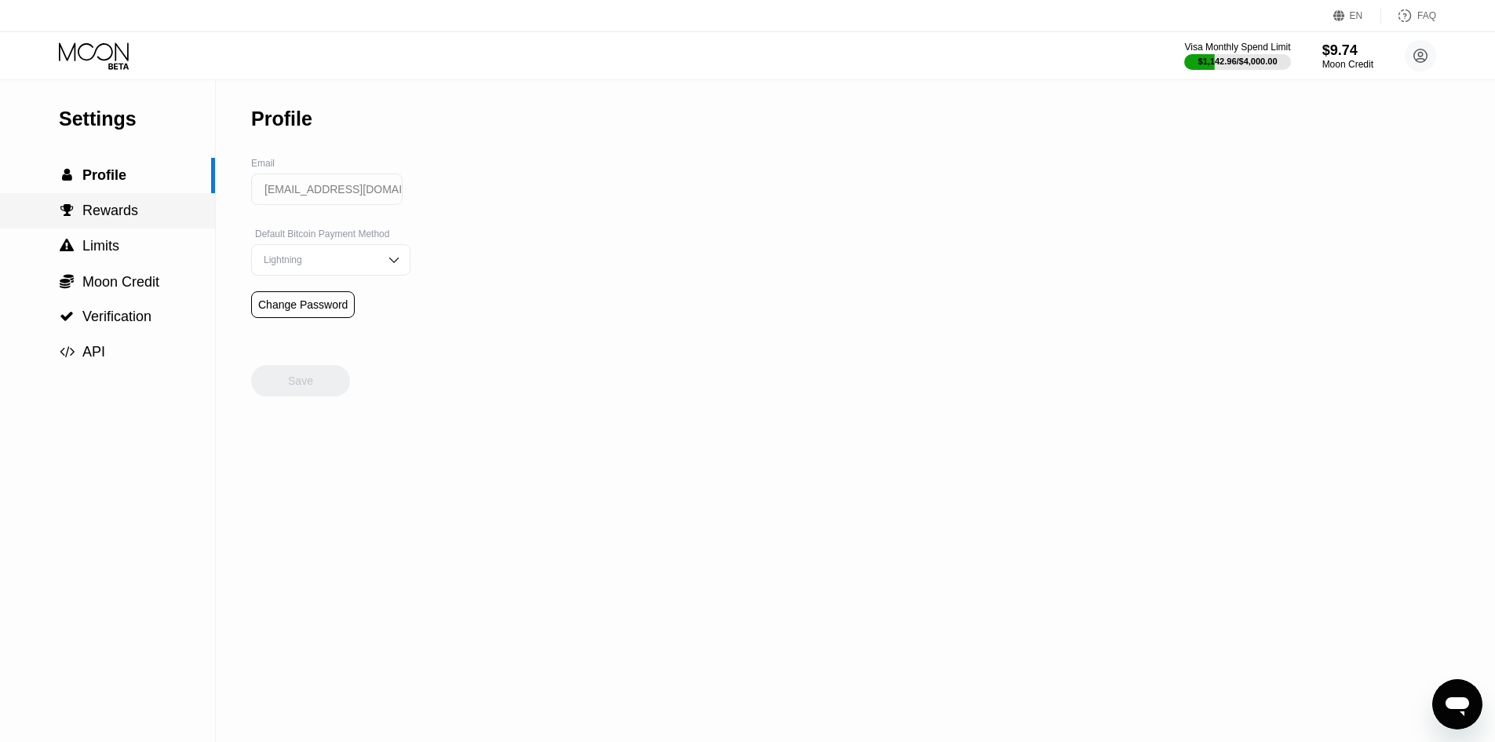
click at [130, 218] on span "Rewards" at bounding box center [110, 211] width 56 height 16
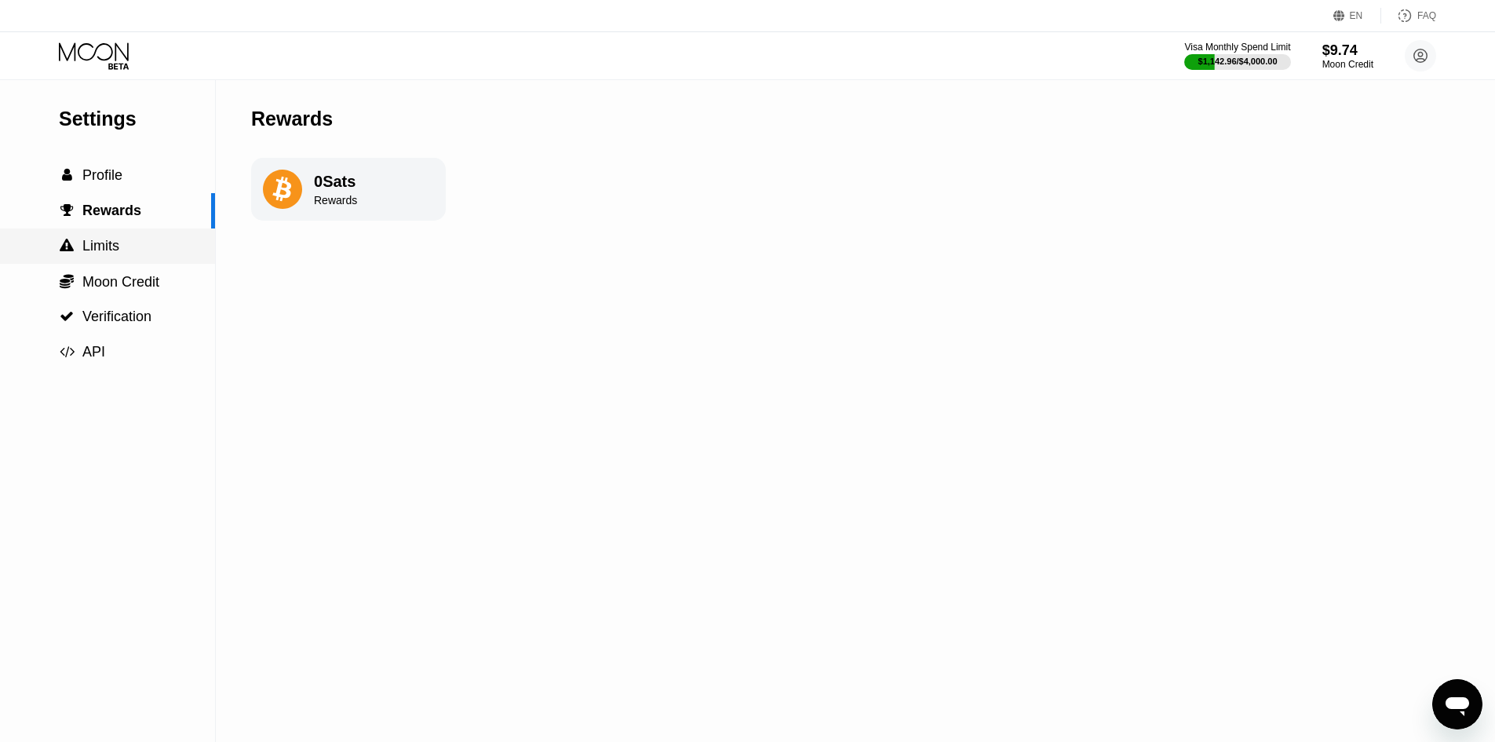
click at [136, 264] on div " Limits" at bounding box center [107, 245] width 215 height 35
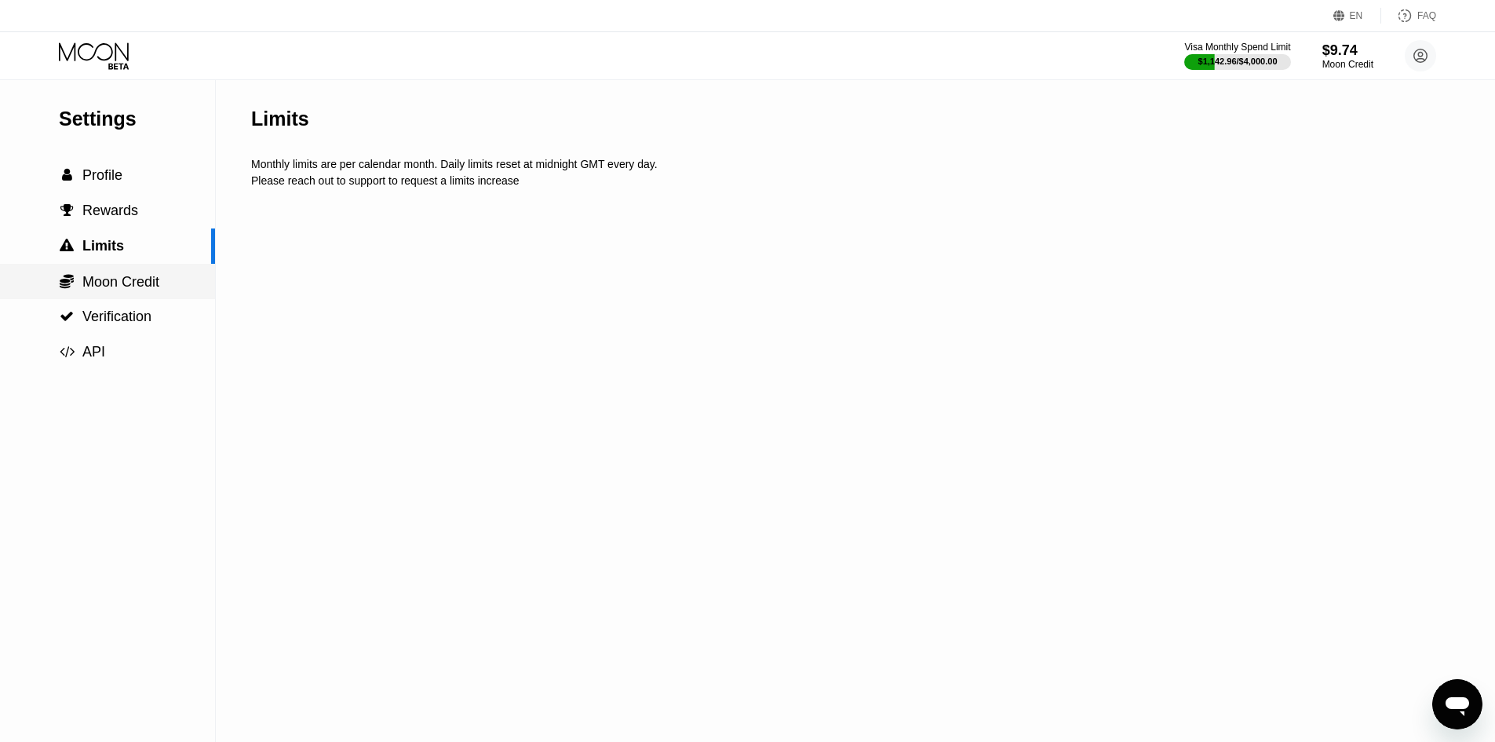
click at [154, 297] on div " Moon Credit" at bounding box center [107, 281] width 215 height 35
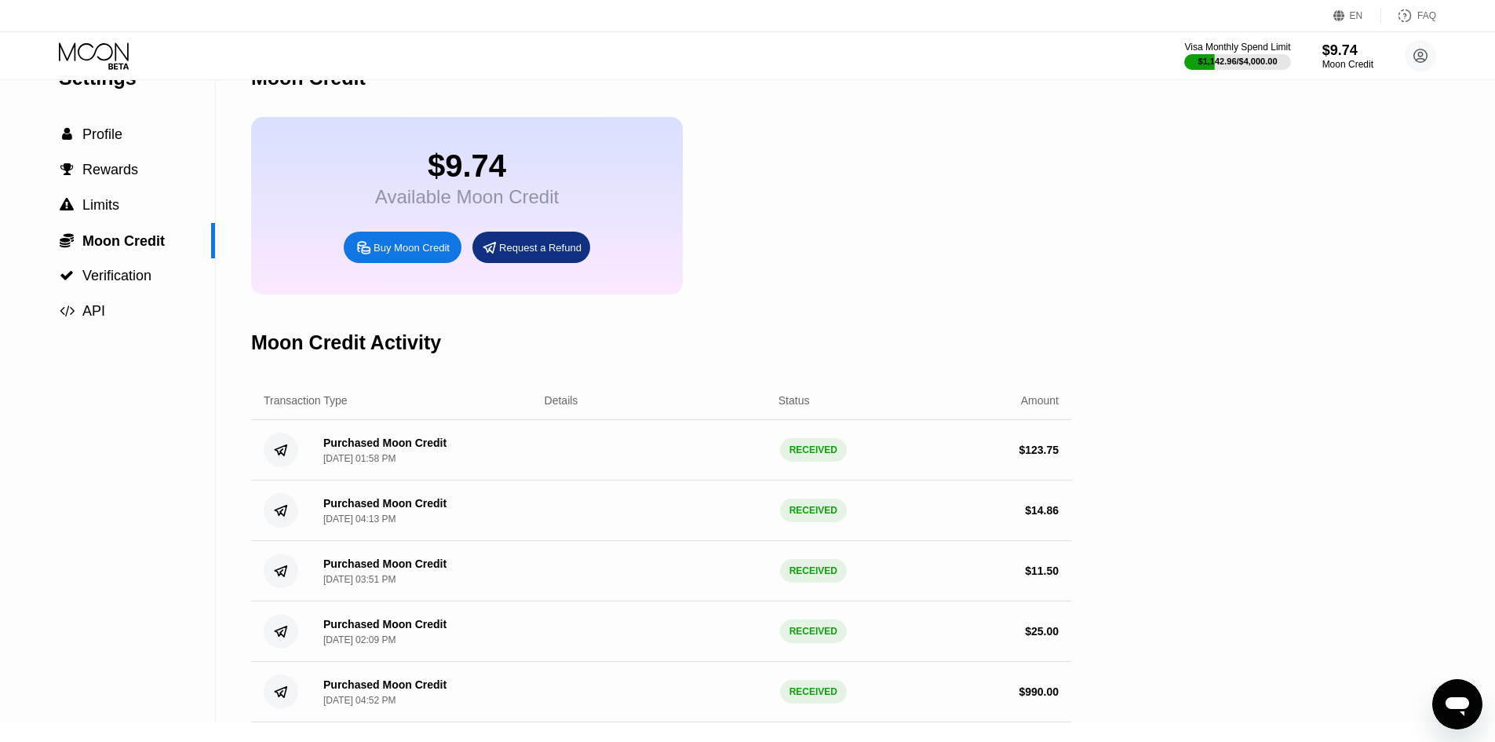
scroll to position [78, 0]
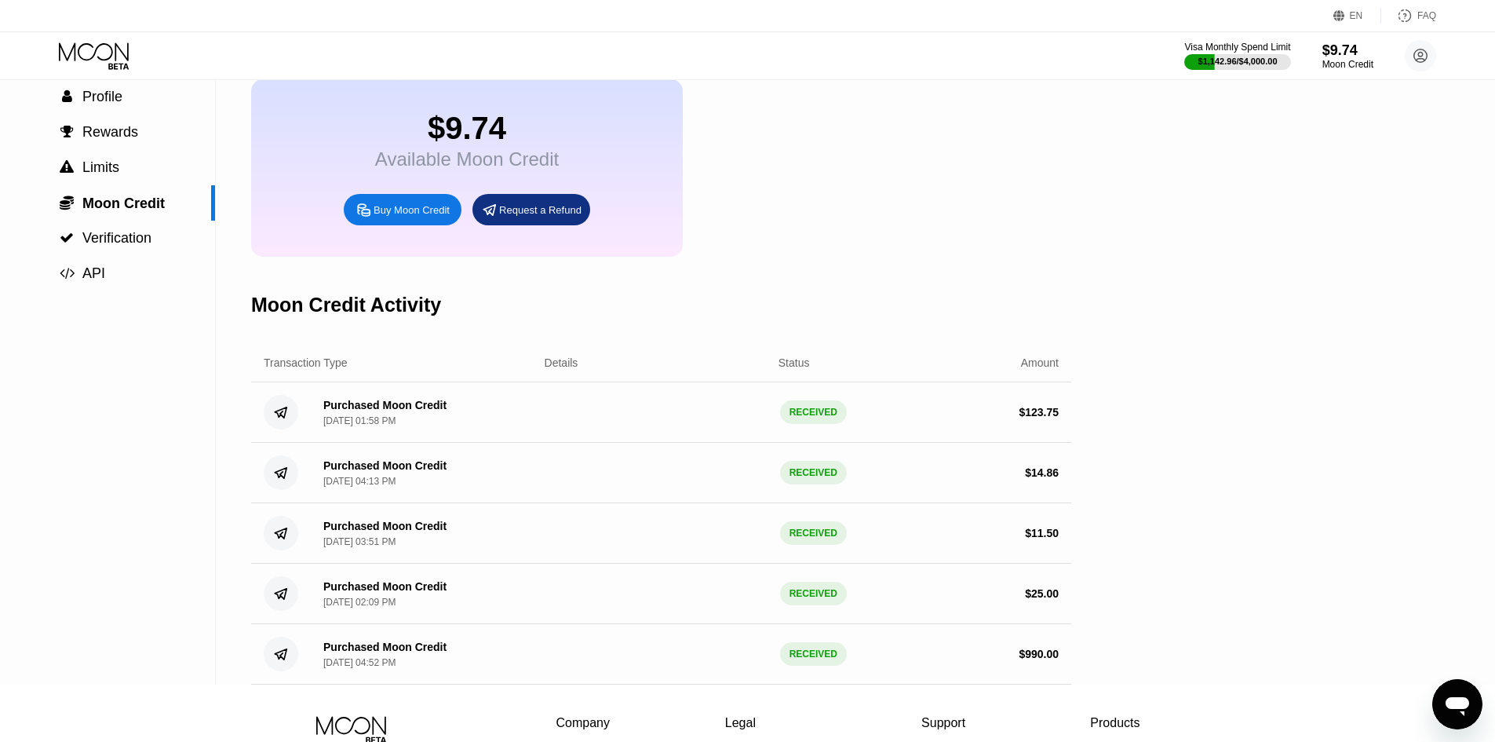
click at [619, 418] on div "Purchased Moon Credit Sep 24, 2025, 01:58 PM RECEIVED $ 123.75" at bounding box center [661, 412] width 820 height 60
click at [618, 421] on div "Purchased Moon Credit Sep 24, 2025, 01:58 PM RECEIVED $ 123.75" at bounding box center [661, 412] width 820 height 60
click at [865, 418] on div "$ 123.75" at bounding box center [948, 412] width 222 height 13
click at [1028, 424] on div "Purchased Moon Credit Sep 24, 2025, 01:58 PM RECEIVED $ 123.75" at bounding box center [661, 412] width 820 height 60
click at [1028, 418] on div "$ 123.75" at bounding box center [1039, 412] width 40 height 13
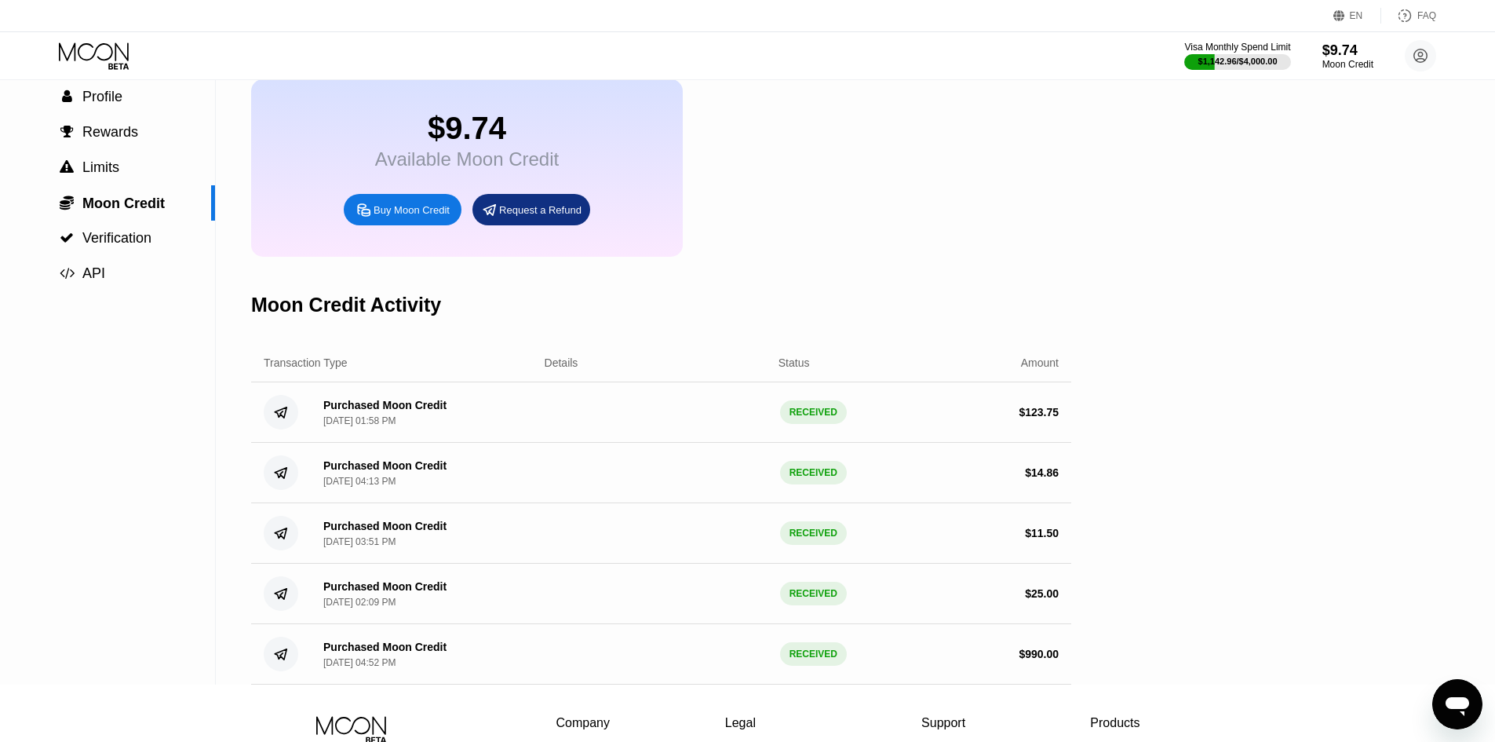
click at [1027, 418] on div "$ 123.75" at bounding box center [1039, 412] width 40 height 13
drag, startPoint x: 1027, startPoint y: 427, endPoint x: 867, endPoint y: 413, distance: 160.8
click at [867, 413] on div "Purchased Moon Credit Sep 24, 2025, 01:58 PM RECEIVED $ 123.75" at bounding box center [661, 412] width 820 height 60
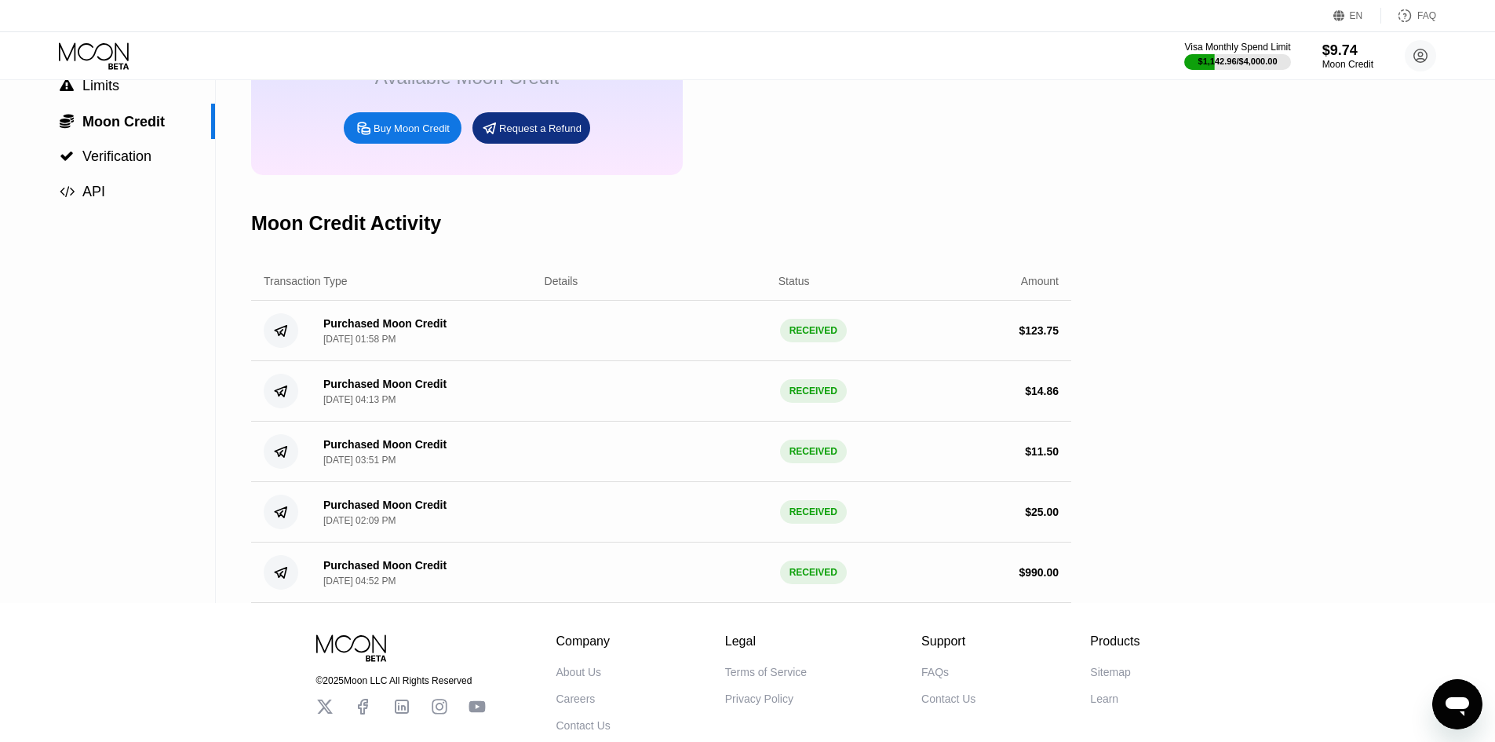
scroll to position [0, 0]
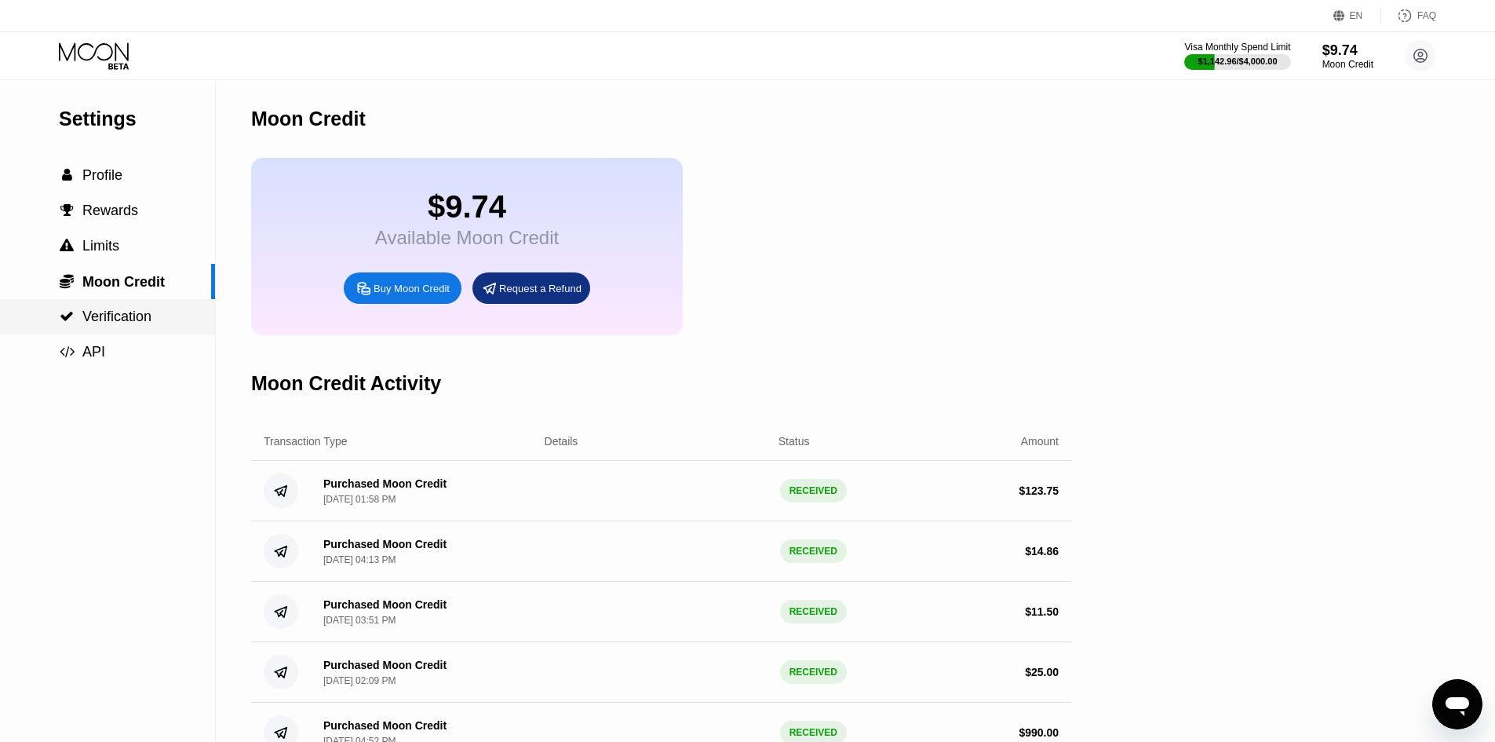
click at [157, 334] on div " Verification" at bounding box center [107, 316] width 215 height 35
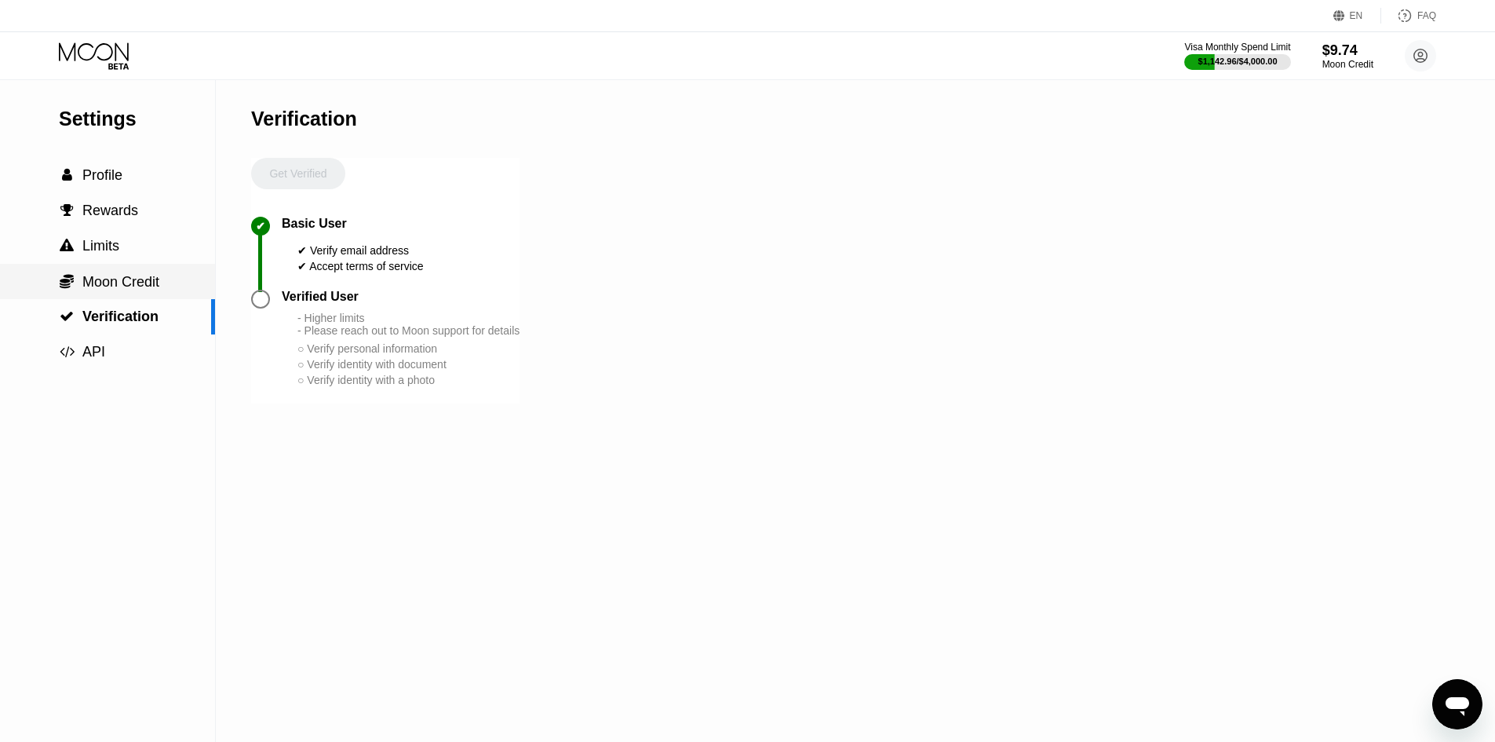
click at [143, 286] on span "Moon Credit" at bounding box center [120, 282] width 77 height 16
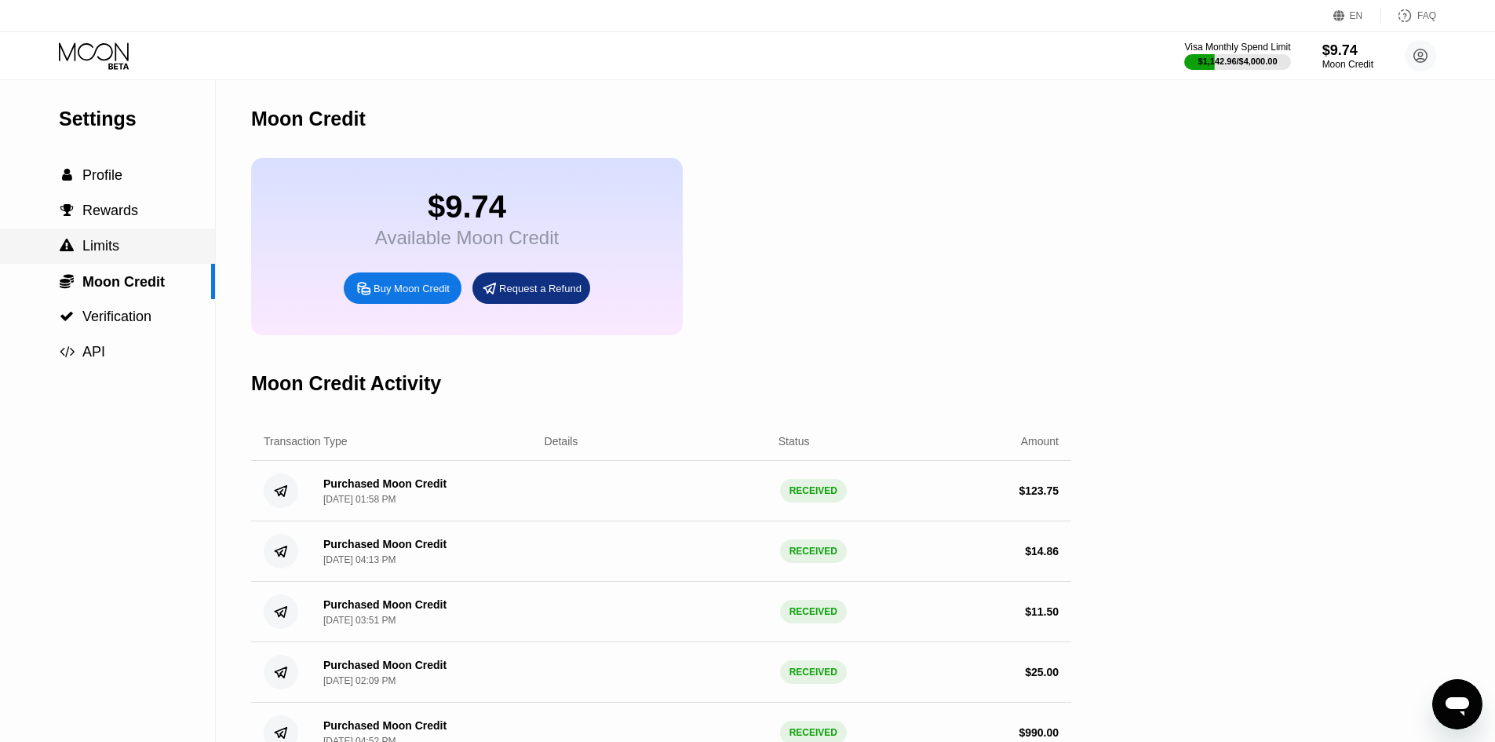
click at [104, 254] on span "Limits" at bounding box center [100, 246] width 37 height 16
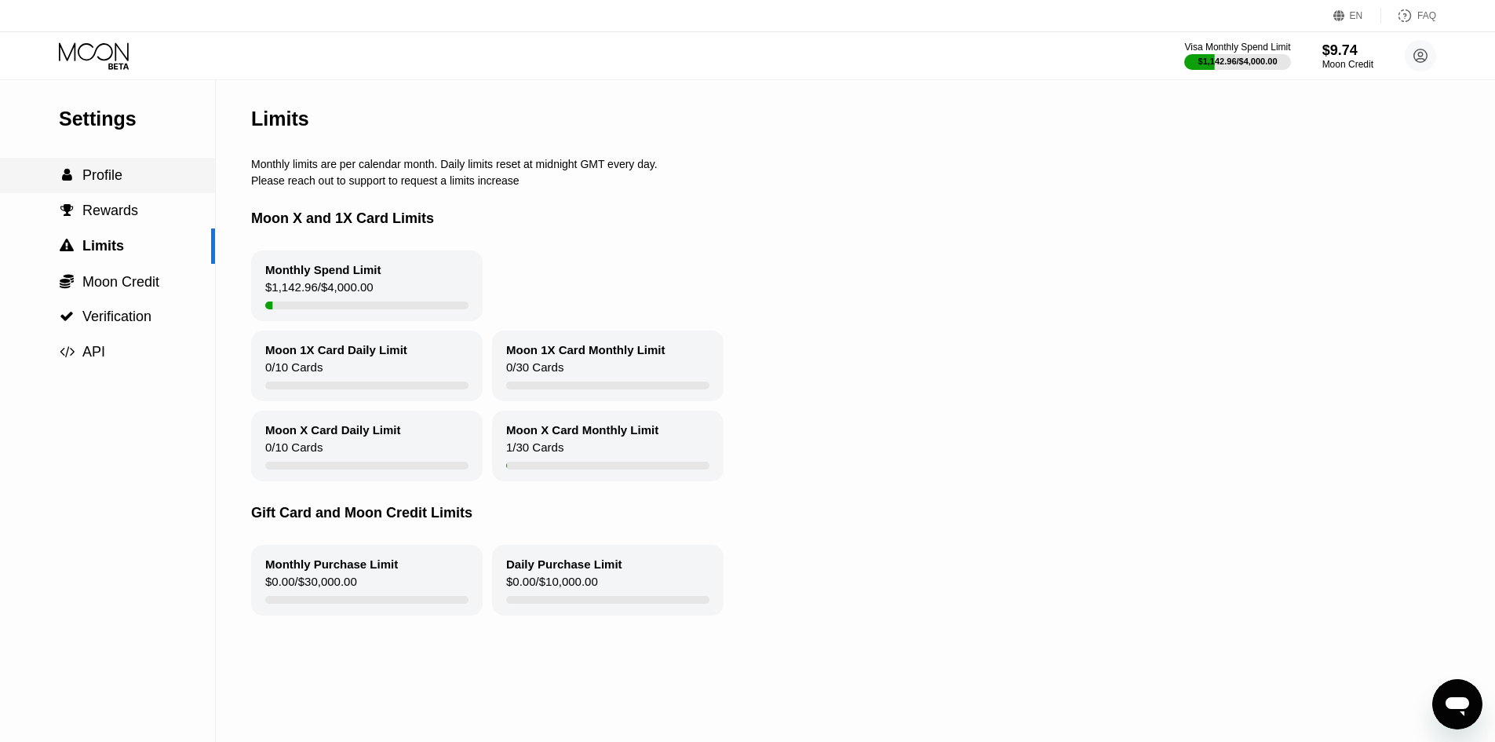
click at [111, 173] on span "Profile" at bounding box center [102, 175] width 40 height 16
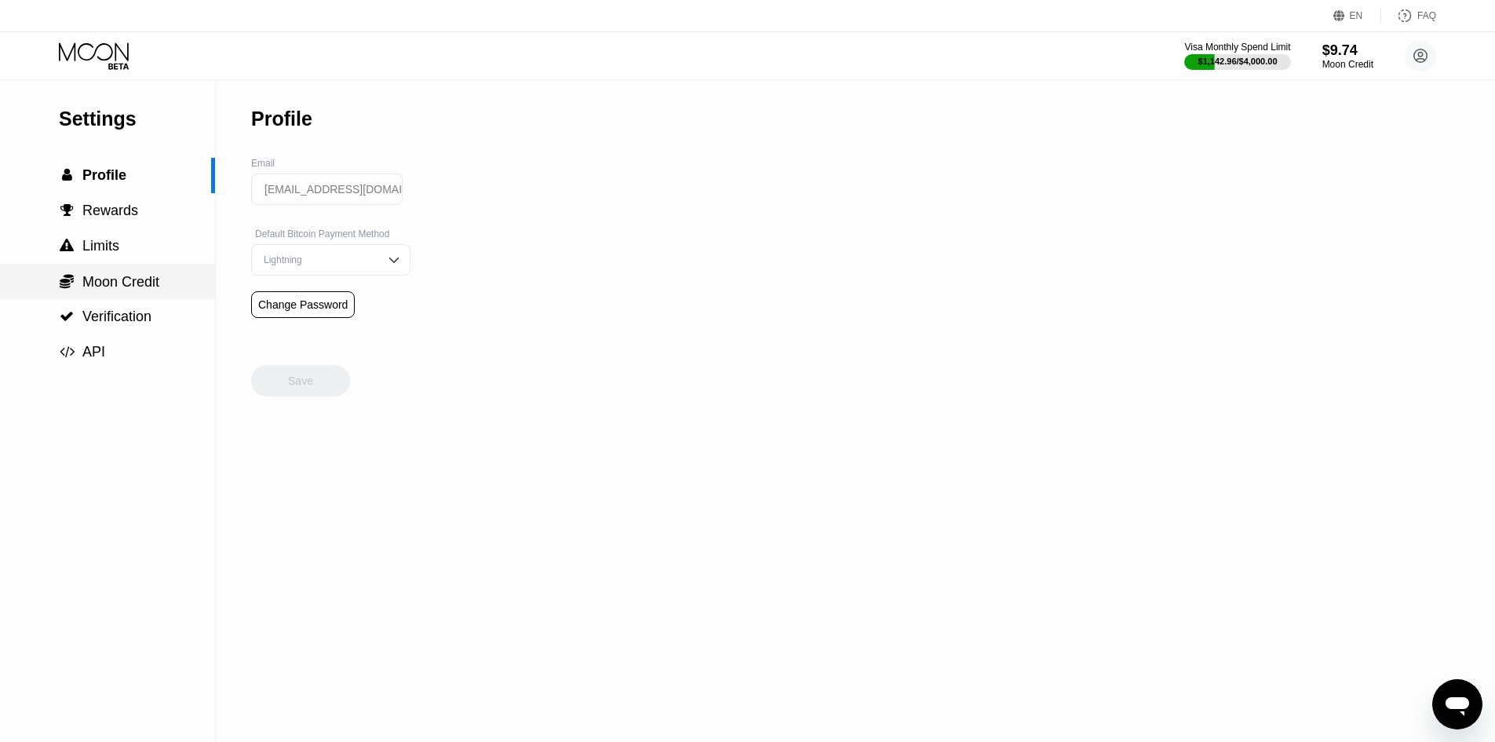
click at [133, 290] on span "Moon Credit" at bounding box center [120, 282] width 77 height 16
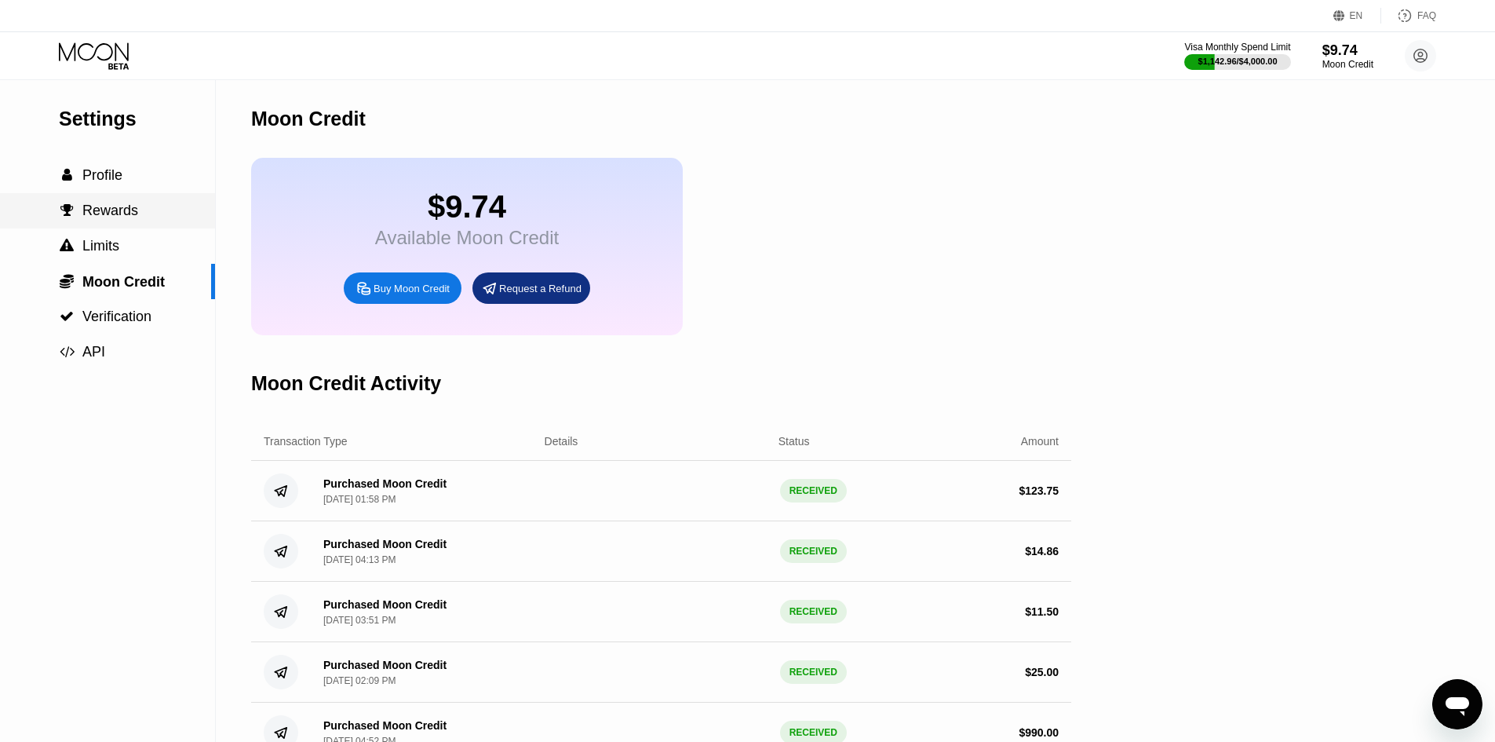
click at [122, 200] on div " Rewards" at bounding box center [107, 210] width 215 height 35
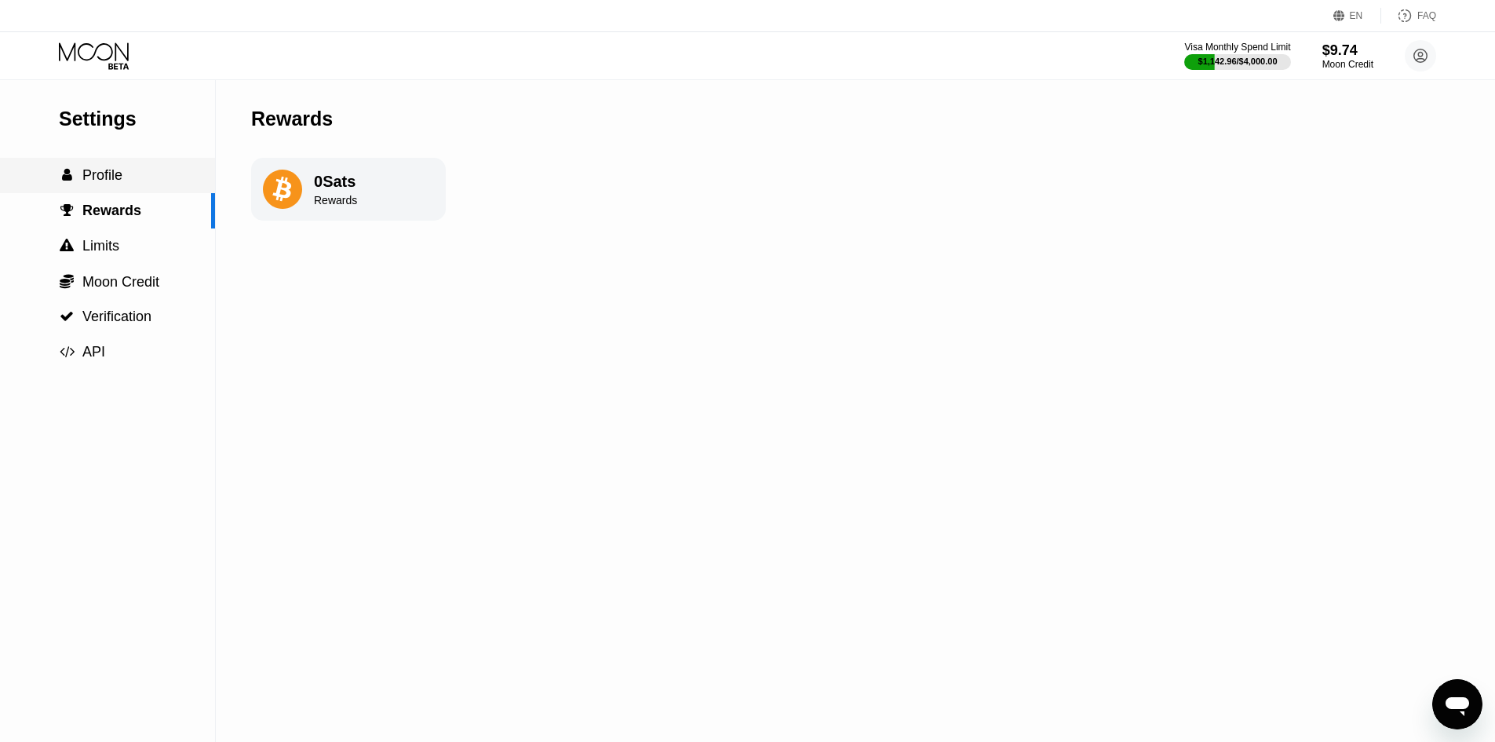
click at [119, 177] on span "Profile" at bounding box center [102, 175] width 40 height 16
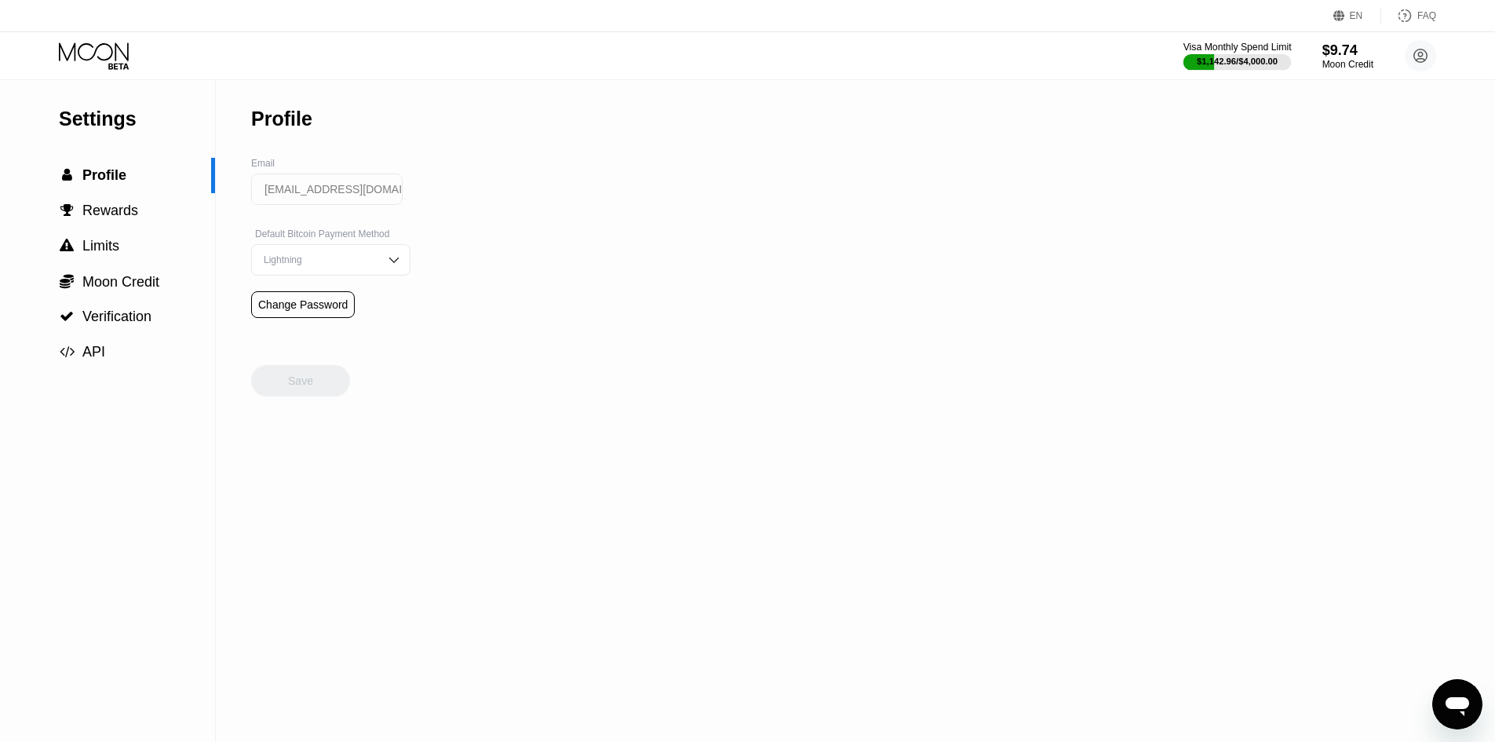
click at [1206, 53] on div "$1,142.96 / $4,000.00" at bounding box center [1238, 61] width 108 height 17
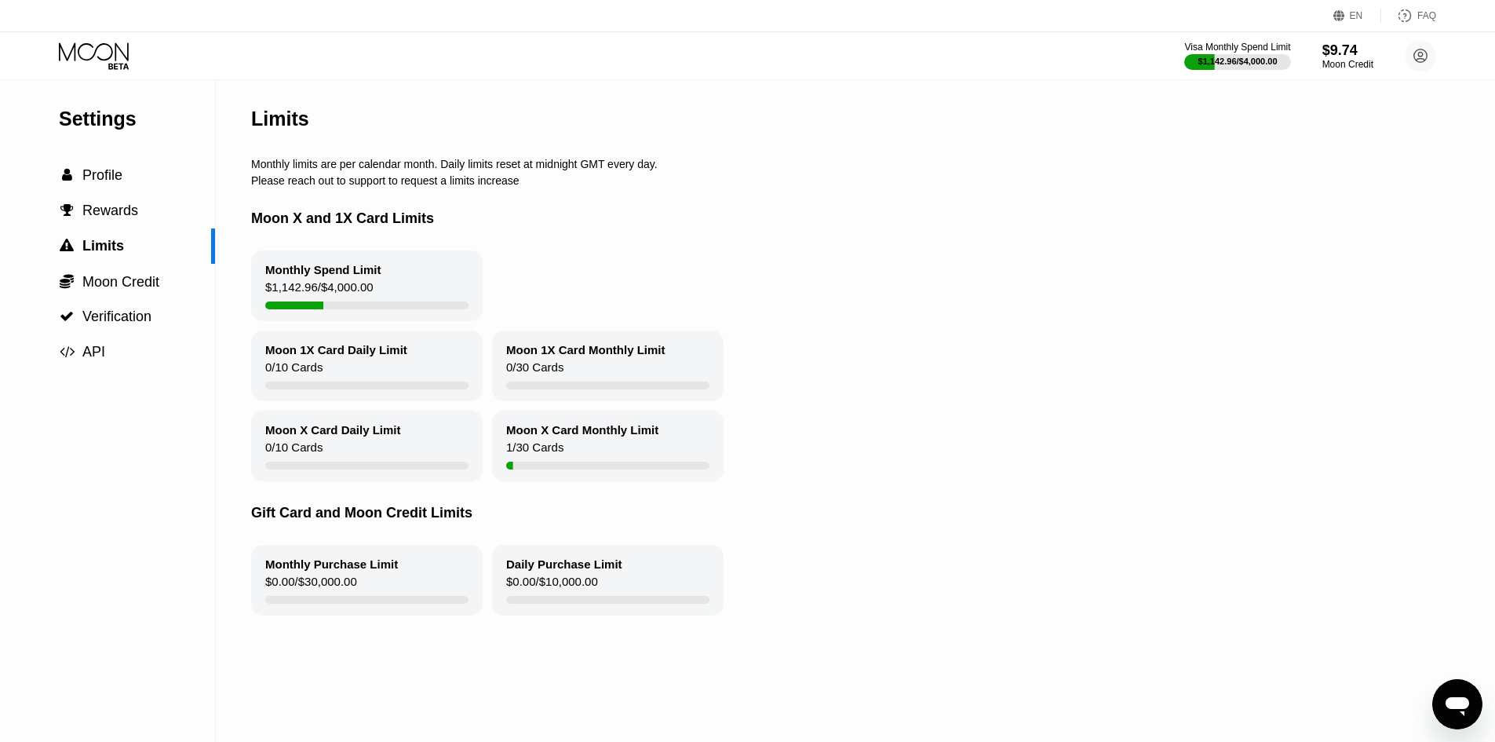
click at [1451, 703] on icon "Open messaging window" at bounding box center [1458, 706] width 24 height 19
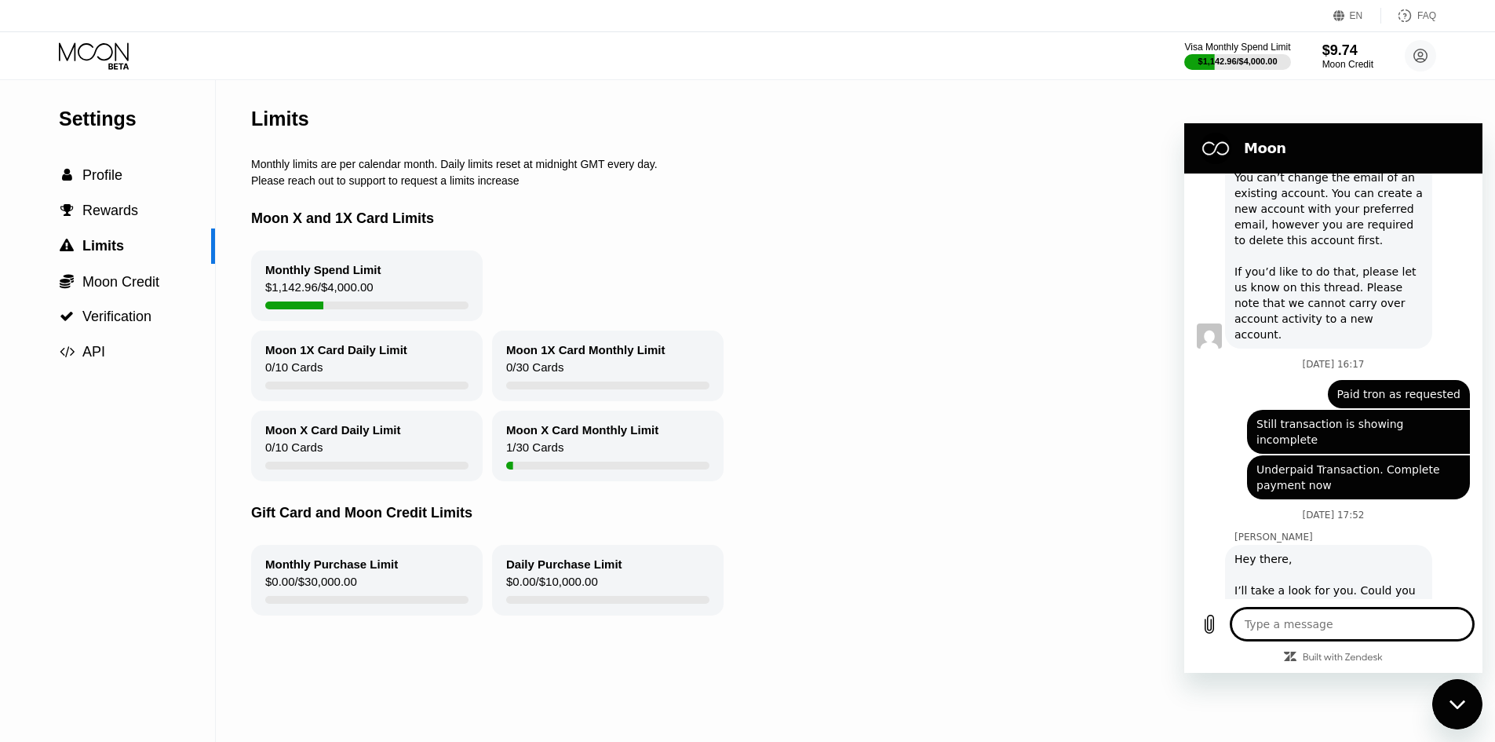
scroll to position [398, 0]
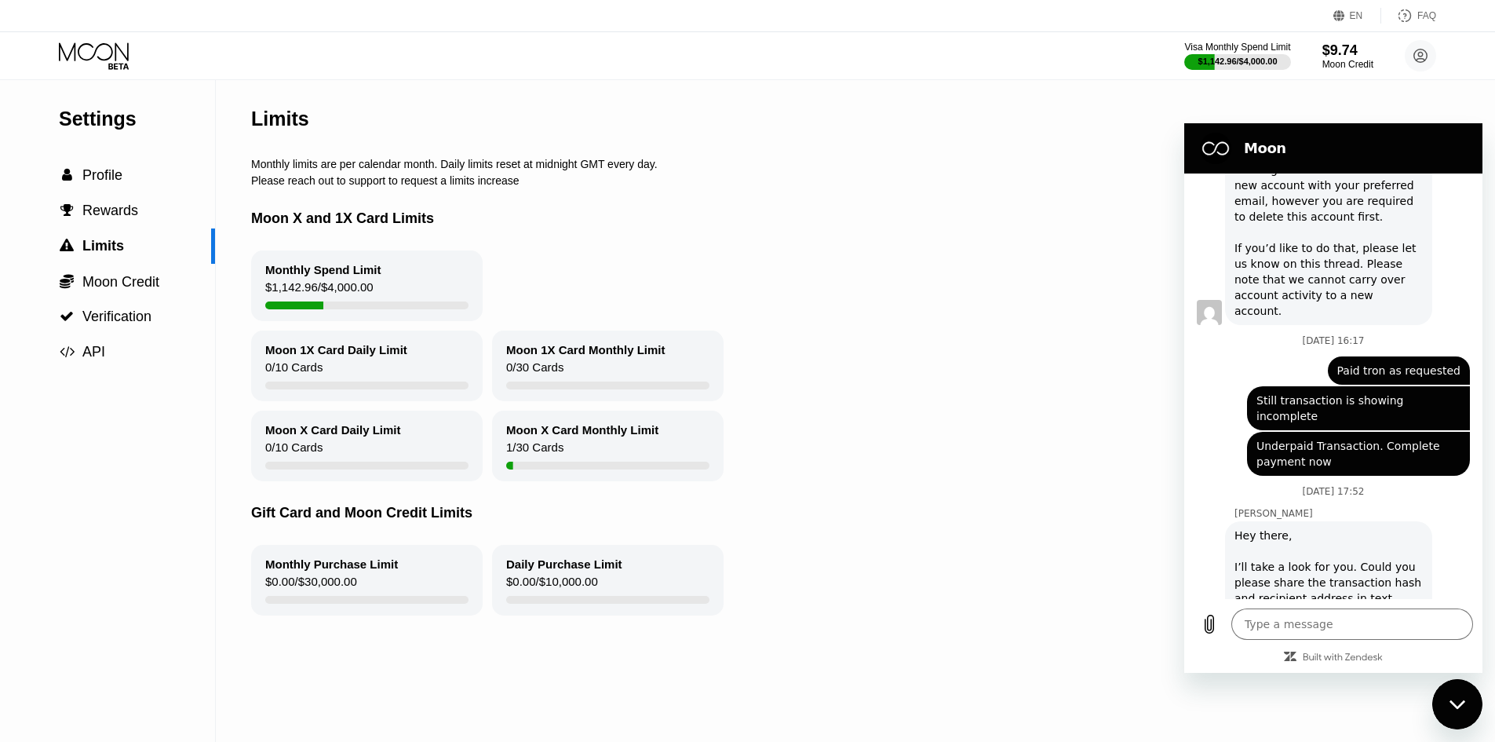
drag, startPoint x: 1070, startPoint y: 518, endPoint x: 1117, endPoint y: 456, distance: 77.9
click at [1070, 517] on div "Gift Card and Moon Credit Limits" at bounding box center [849, 513] width 1196 height 64
click at [1363, 55] on div "$9.74" at bounding box center [1348, 50] width 53 height 16
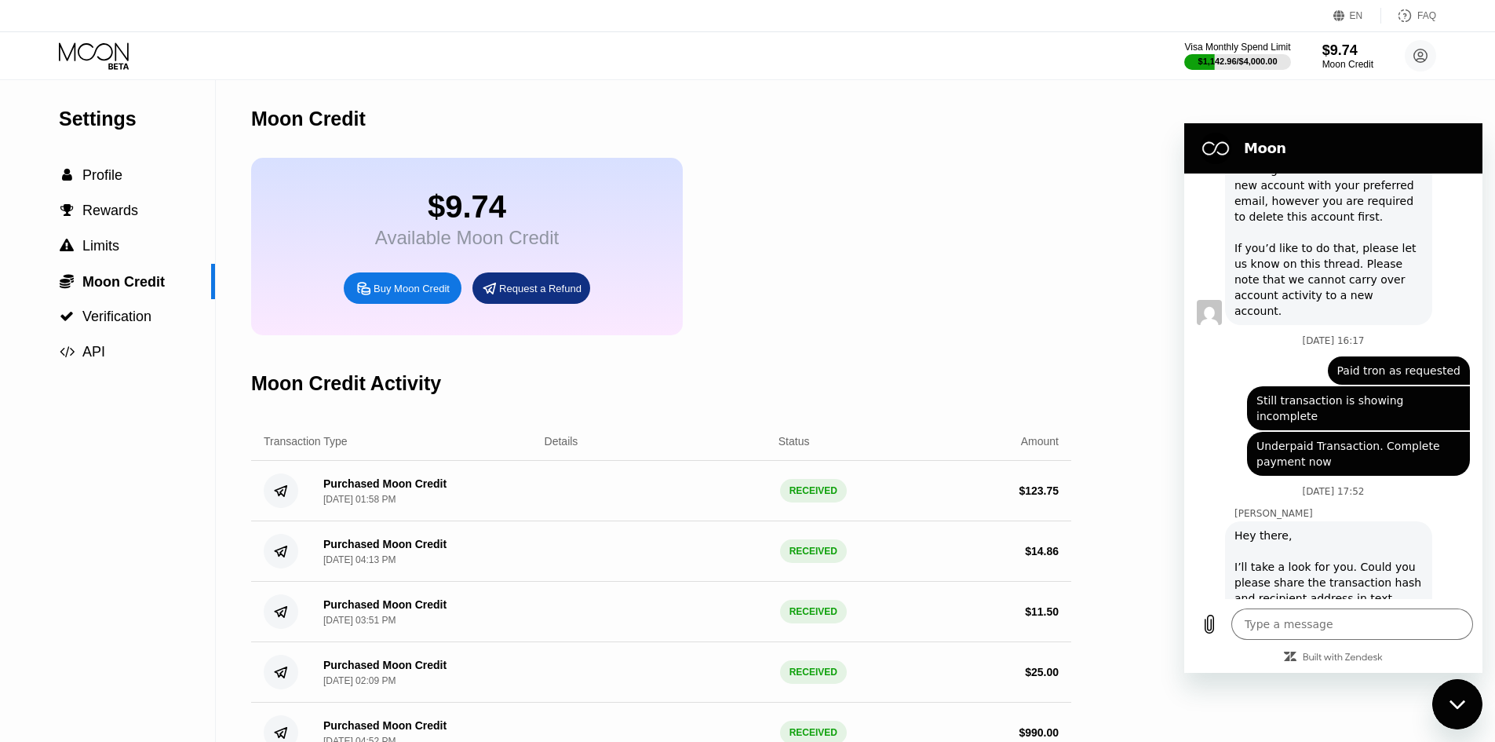
click at [395, 210] on div "$9.74" at bounding box center [467, 206] width 184 height 35
click at [1433, 52] on circle at bounding box center [1420, 55] width 31 height 31
drag, startPoint x: 998, startPoint y: 126, endPoint x: 1023, endPoint y: 100, distance: 36.1
click at [997, 123] on div "Moon Credit" at bounding box center [661, 119] width 820 height 78
click at [117, 177] on span "Profile" at bounding box center [102, 175] width 40 height 16
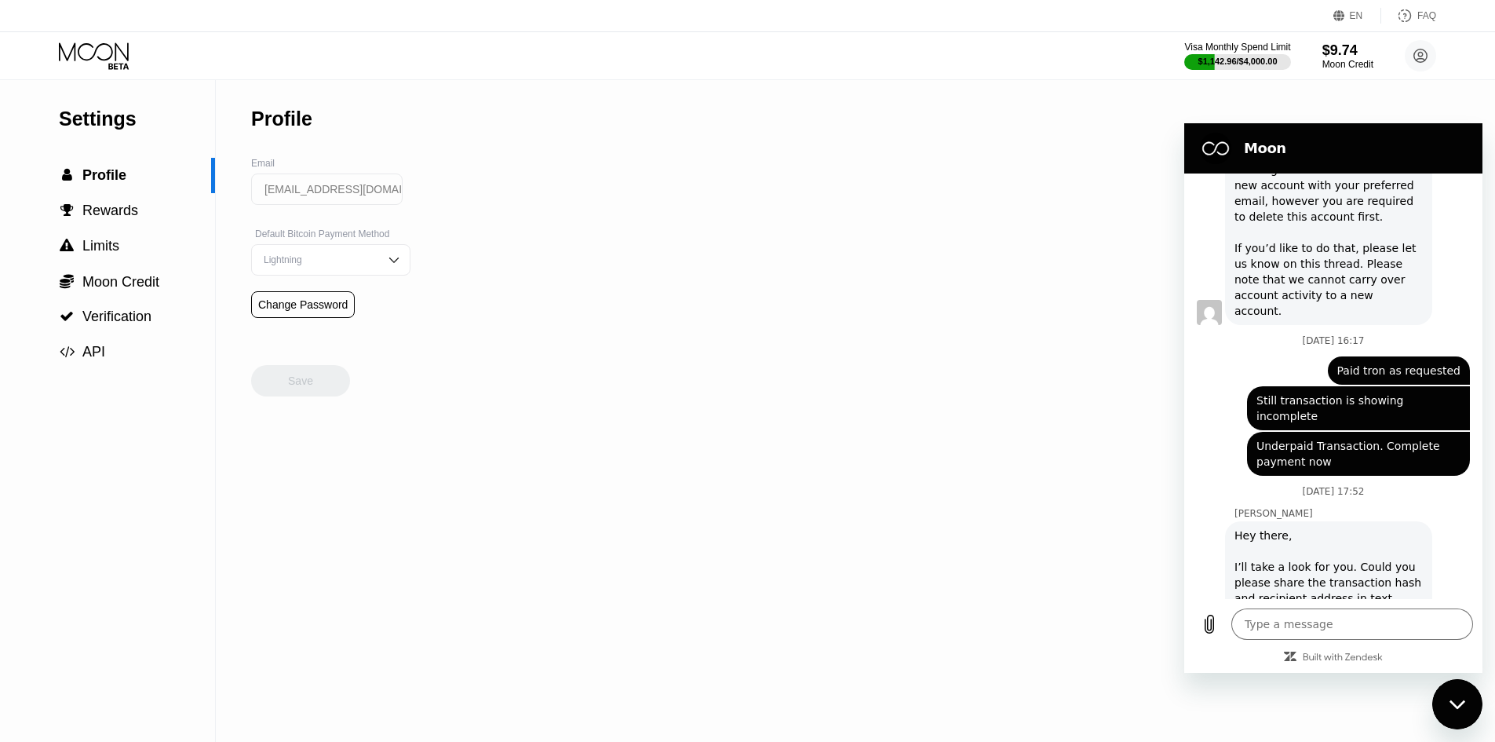
click at [124, 47] on icon at bounding box center [95, 55] width 73 height 27
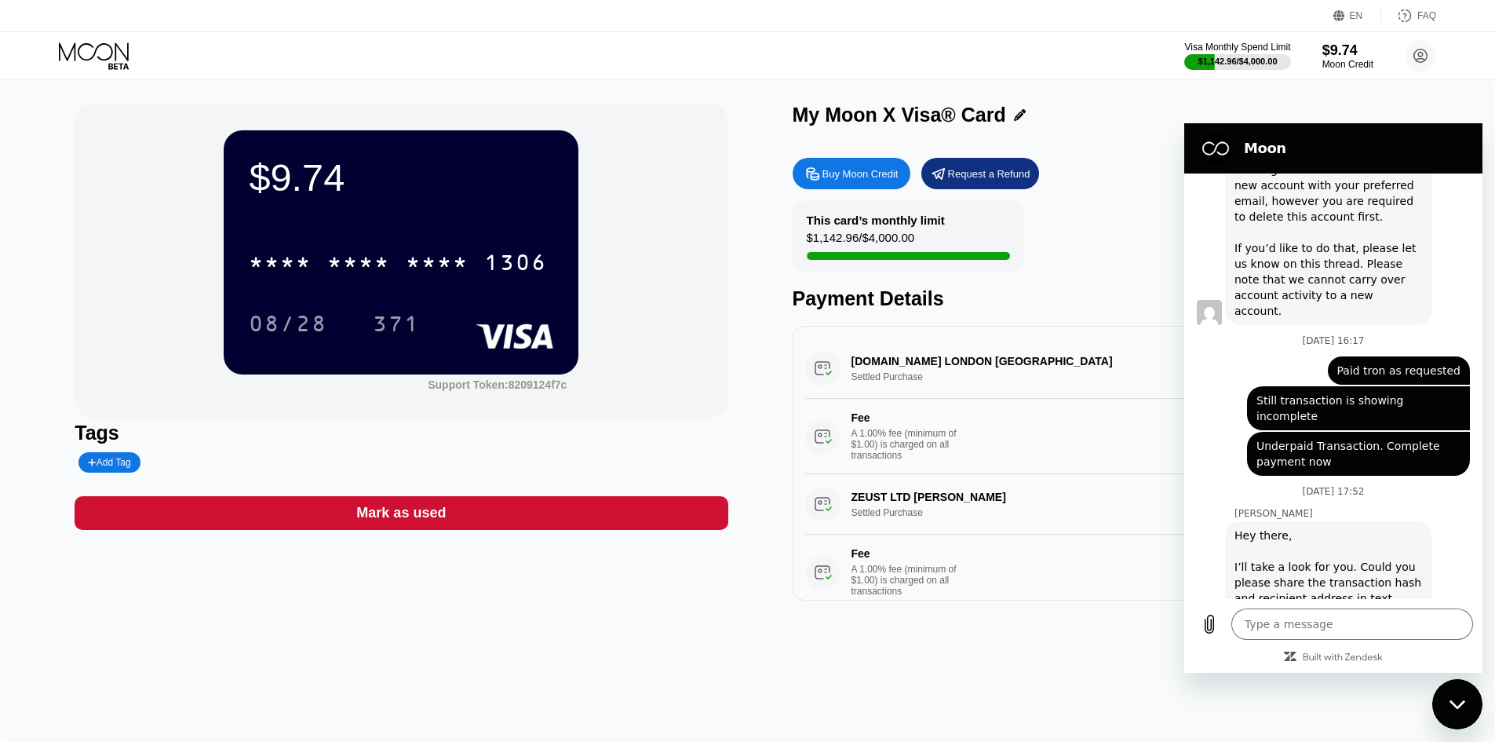
click at [666, 676] on div "$9.74 * * * * * * * * * * * * 1306 08/28 371 Support Token: 8209124f7c Tags Add…" at bounding box center [747, 411] width 1495 height 662
click at [1139, 106] on div "My Moon X Visa® Card" at bounding box center [1119, 115] width 653 height 23
drag, startPoint x: 120, startPoint y: 142, endPoint x: 97, endPoint y: 106, distance: 43.1
click at [118, 139] on div "$9.74 * * * * * * * * * * * * 1306 08/28 371 Support Token: 8209124f7c" at bounding box center [401, 261] width 653 height 314
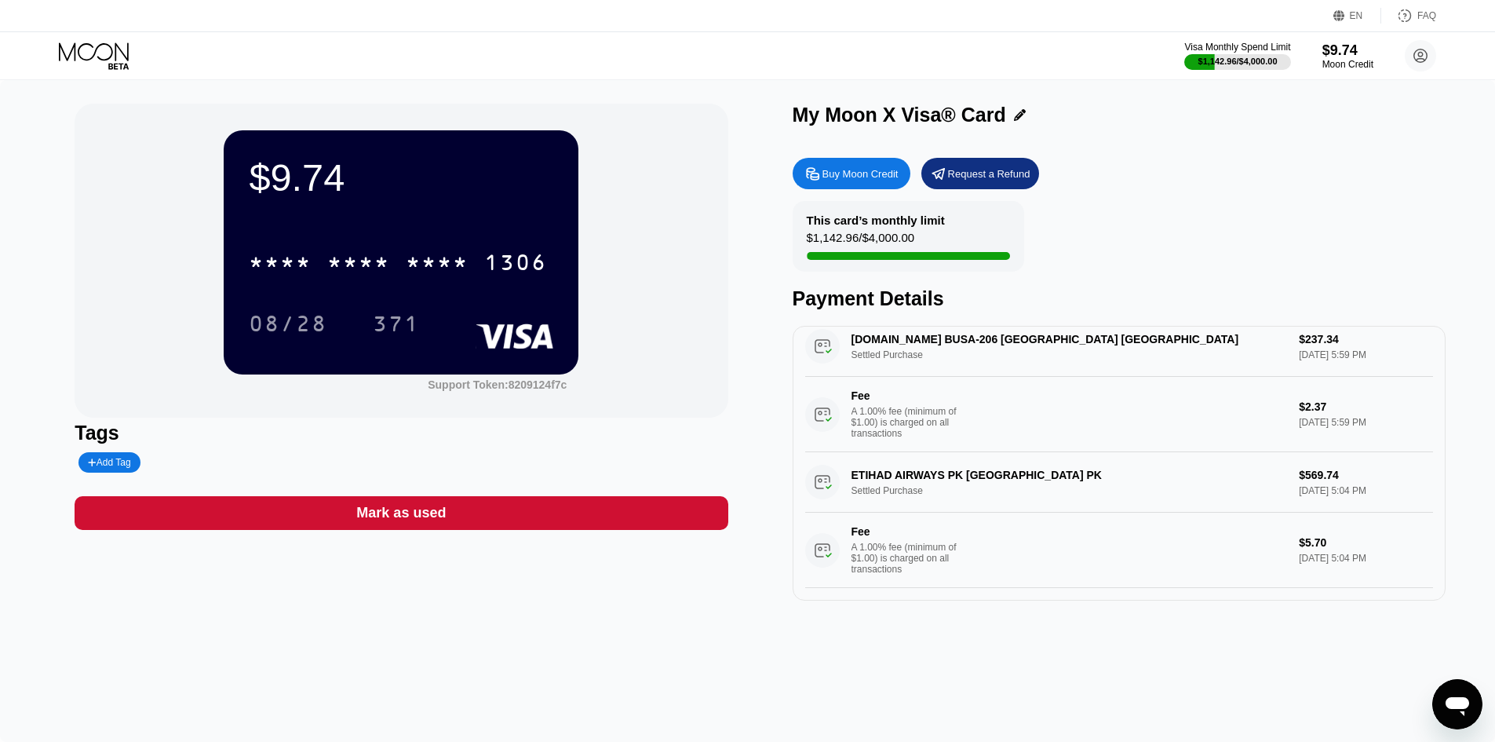
scroll to position [458, 0]
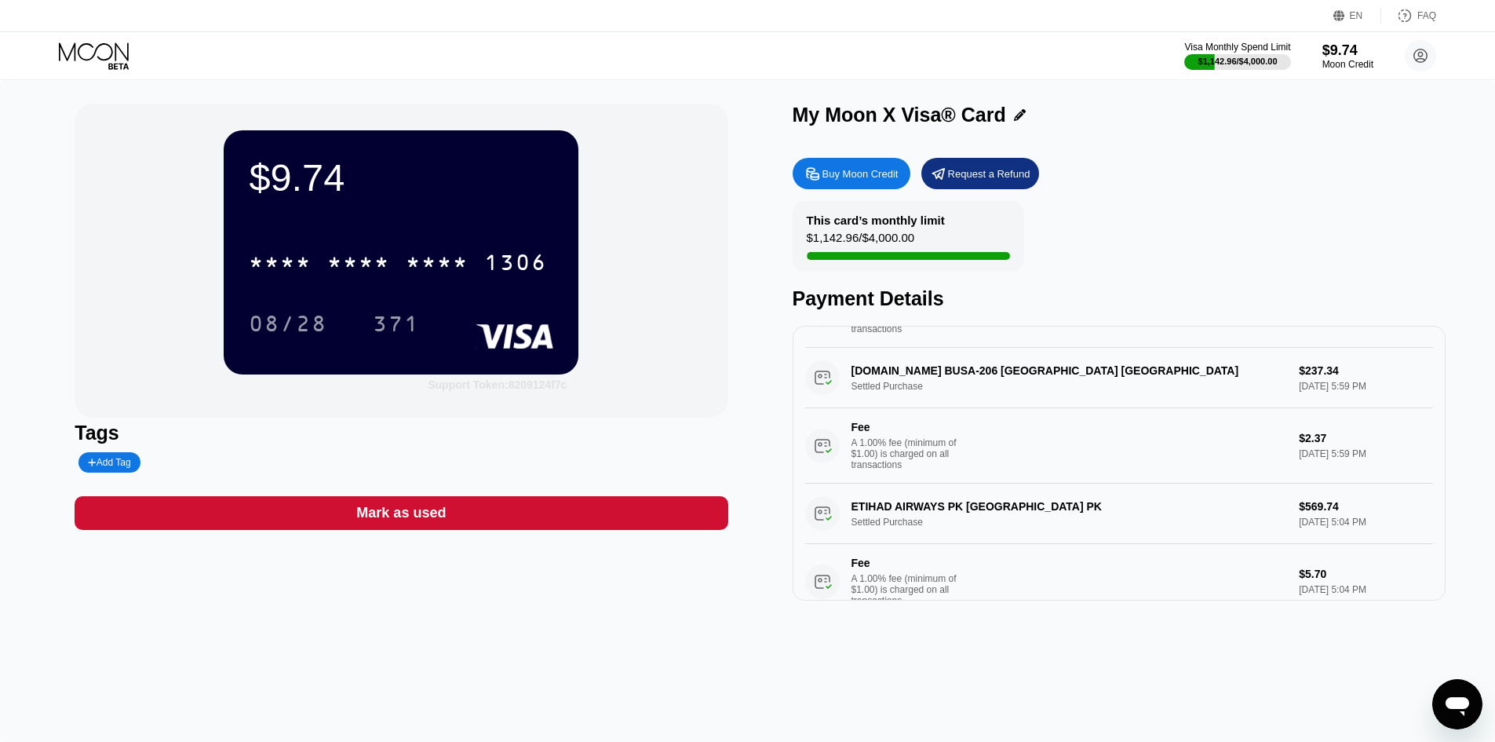
click at [474, 386] on div "Support Token: 8209124f7c" at bounding box center [497, 384] width 139 height 13
click at [1454, 703] on icon "Open messaging window" at bounding box center [1458, 706] width 24 height 19
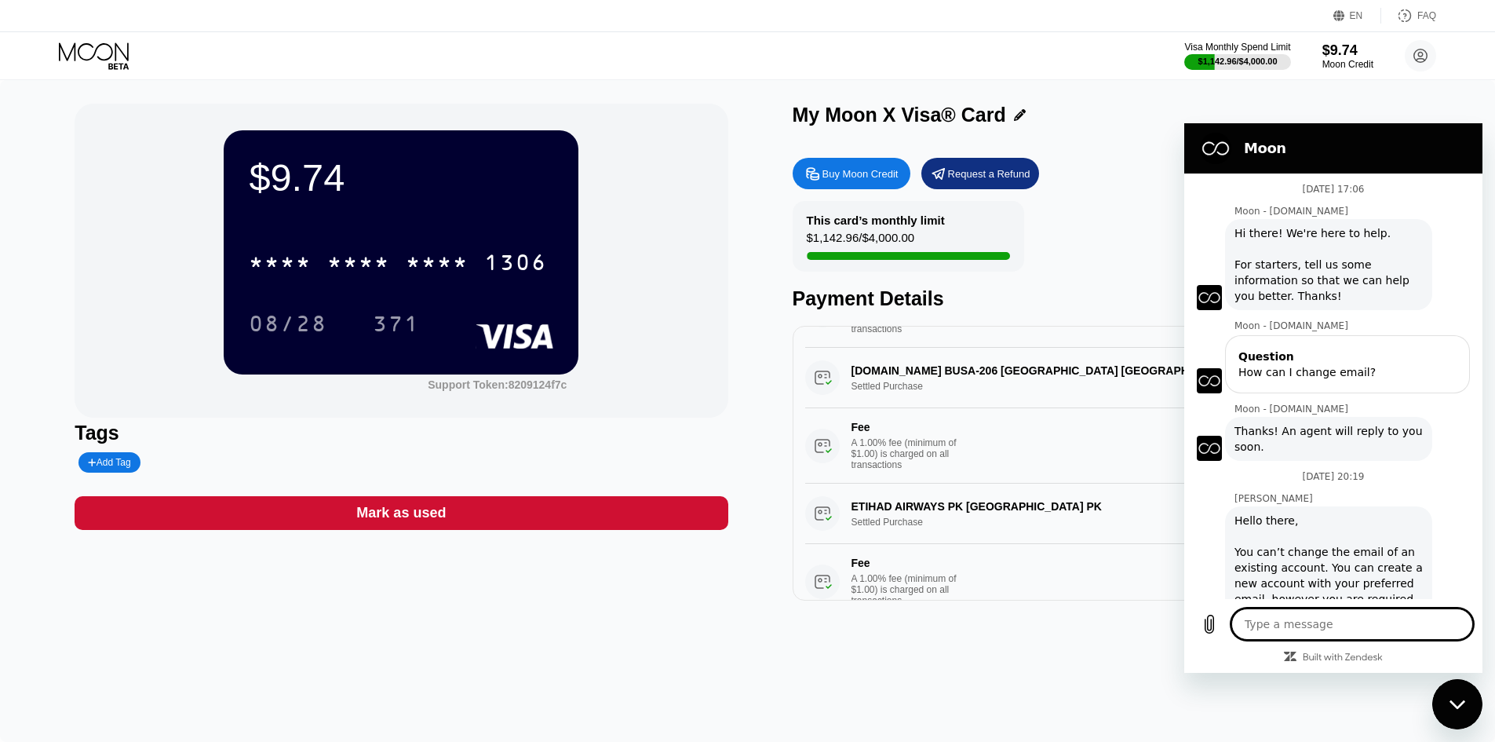
scroll to position [398, 0]
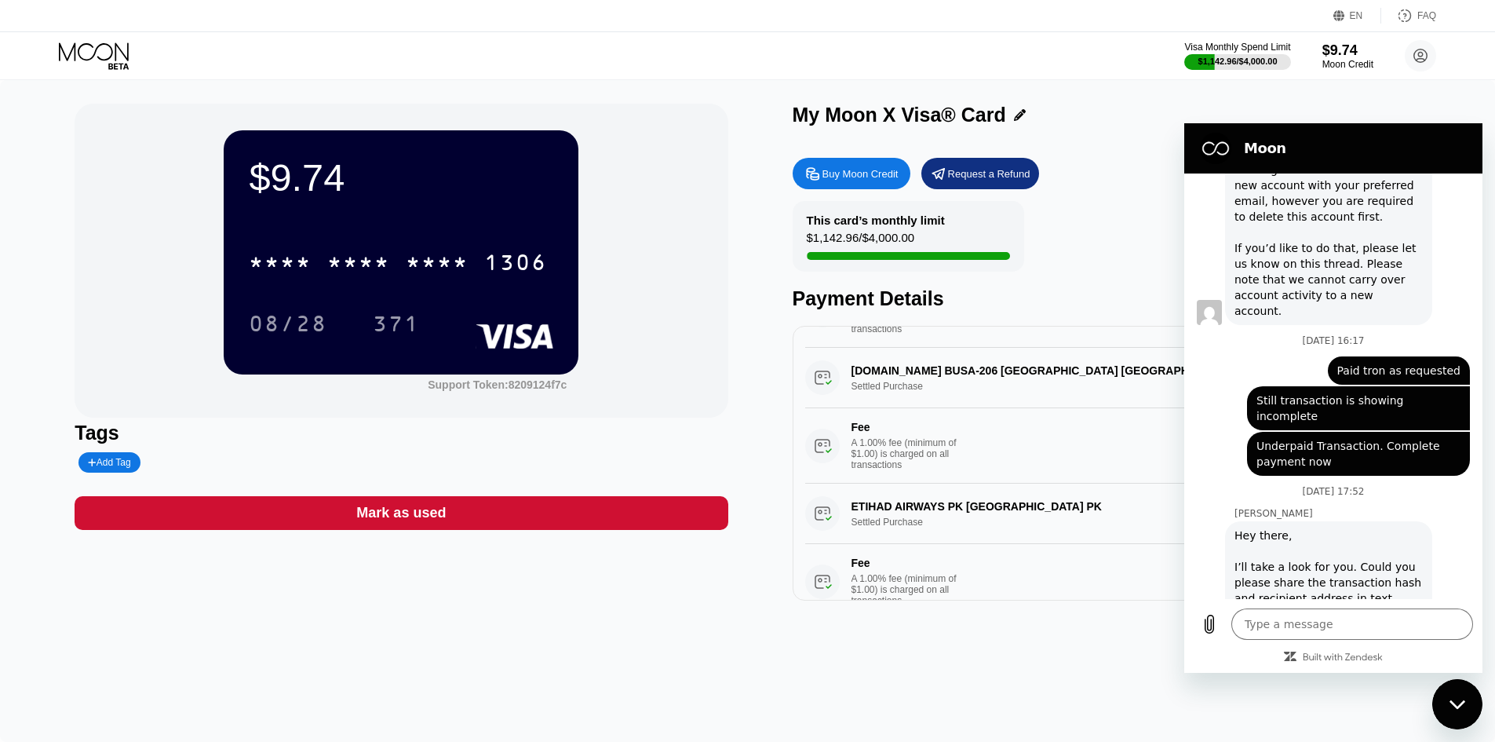
click at [841, 621] on div "$9.74 * * * * * * * * * * * * 1306 08/28 371 Support Token: 8209124f7c Tags Add…" at bounding box center [747, 411] width 1495 height 662
click at [1409, 56] on circle at bounding box center [1420, 55] width 31 height 31
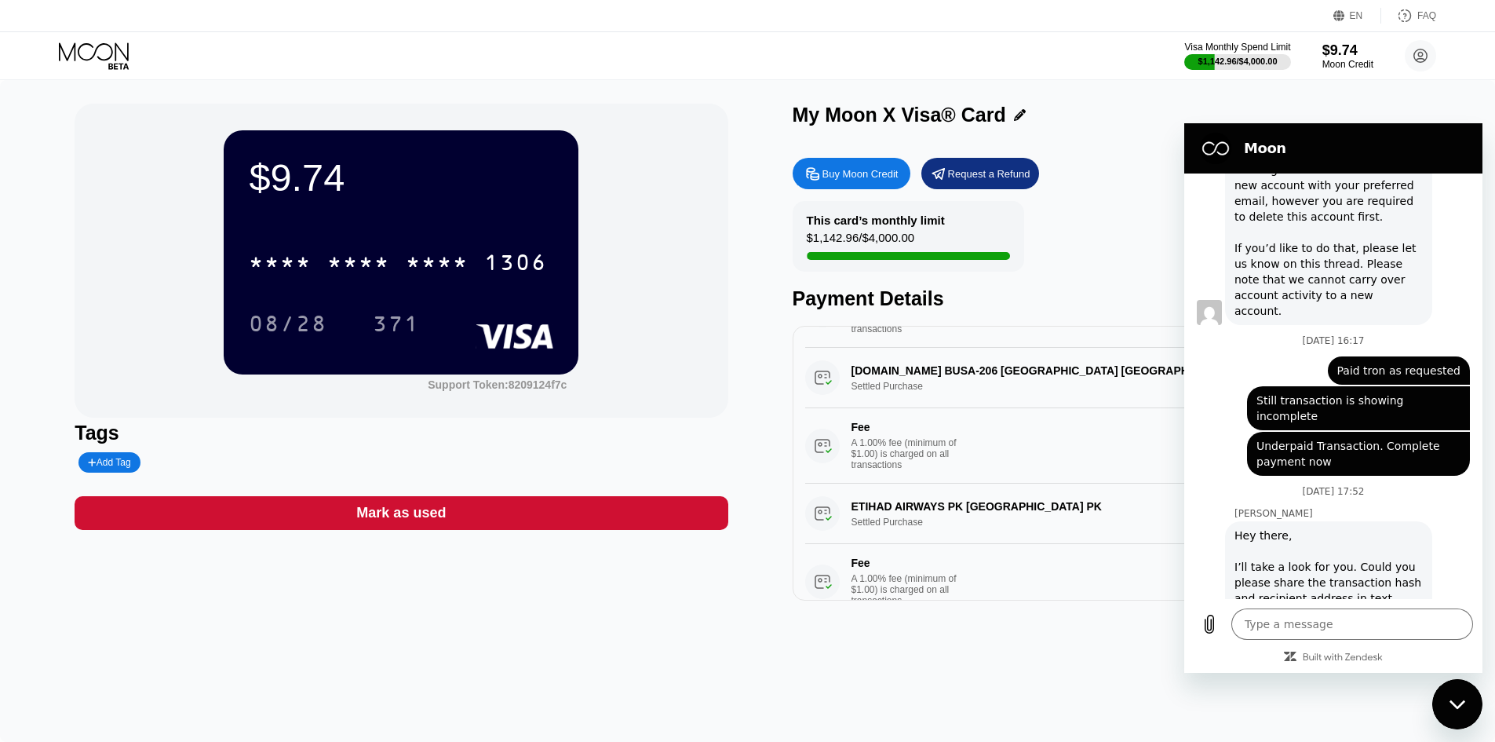
click at [1141, 149] on div "My Moon X Visa® Card Buy Moon Credit Request a Refund This card’s monthly limit…" at bounding box center [1119, 352] width 653 height 497
click at [1347, 547] on div "Hey there, I’ll take a look for you. Could you please share the transaction has…" at bounding box center [1329, 574] width 188 height 94
drag, startPoint x: 1347, startPoint y: 547, endPoint x: 1199, endPoint y: 501, distance: 155.4
click at [1199, 520] on div "Olivia says: Hey there, I’ll take a look for you. Could you please share the tr…" at bounding box center [1340, 574] width 286 height 108
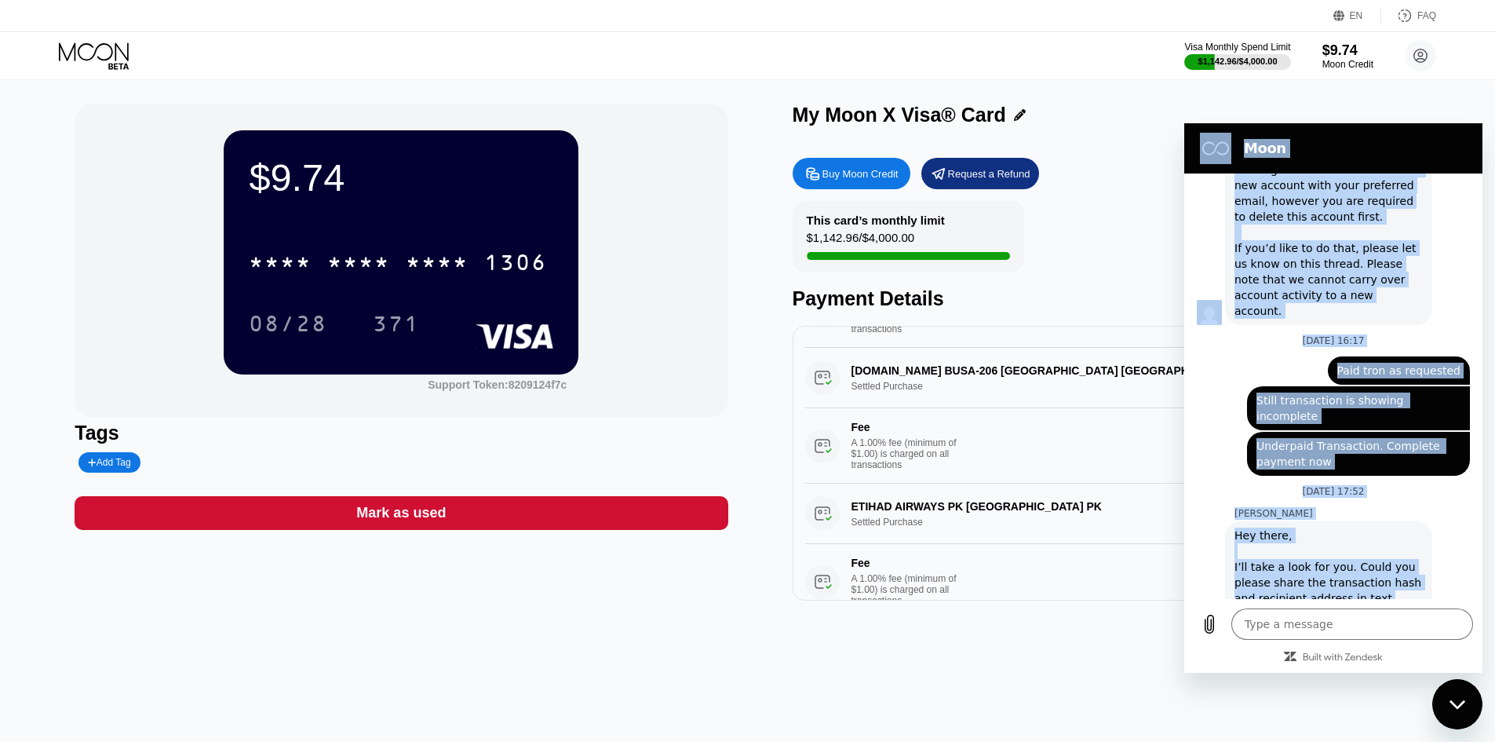
drag, startPoint x: 1407, startPoint y: 565, endPoint x: 1203, endPoint y: 238, distance: 385.7
click at [1190, 236] on div "15 September at 17:06 Moon - paywithmoon.com Moon - paywithmoon.com says: Hi th…" at bounding box center [1334, 385] width 298 height 425
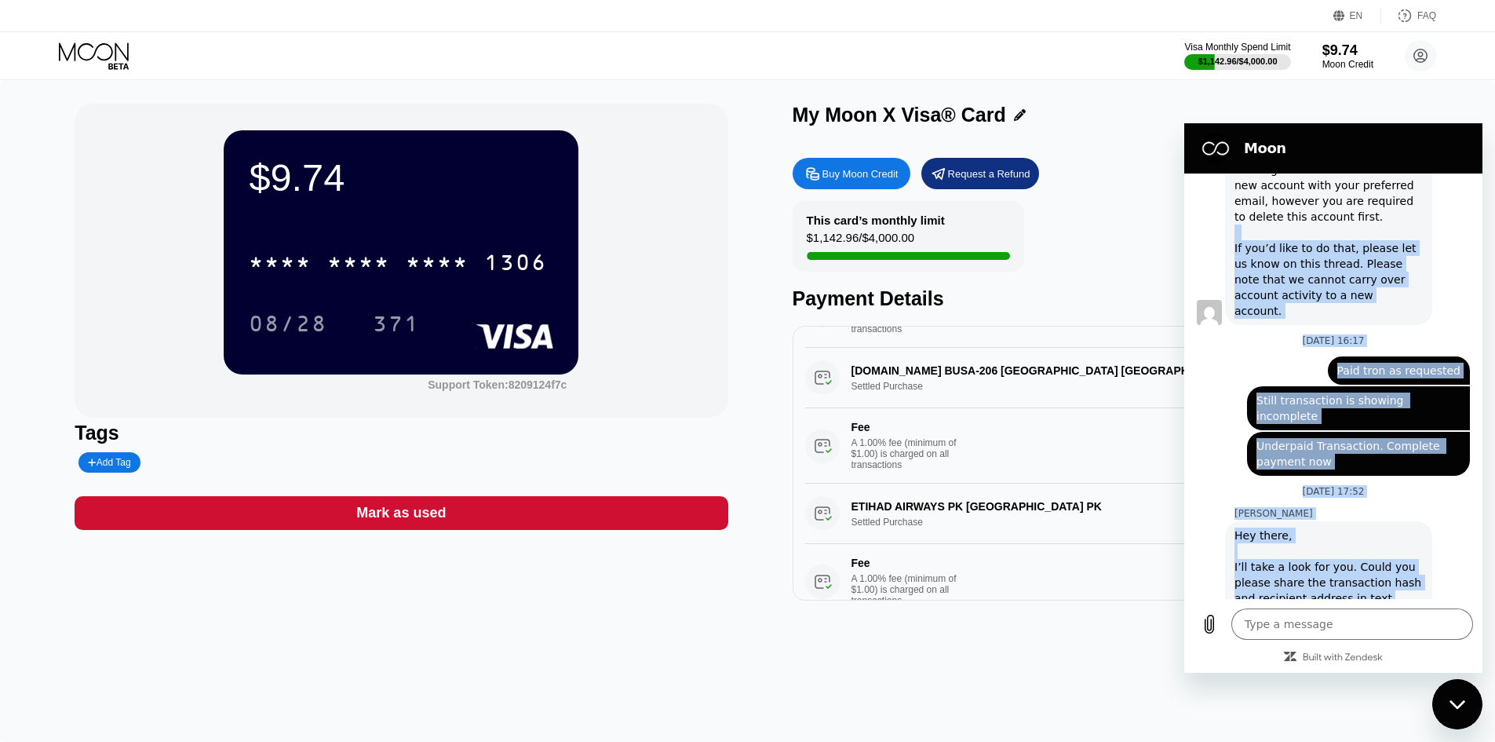
type textarea "x"
click at [1441, 520] on div "Olivia says: Hey there, I’ll take a look for you. Could you please share the tr…" at bounding box center [1340, 574] width 286 height 108
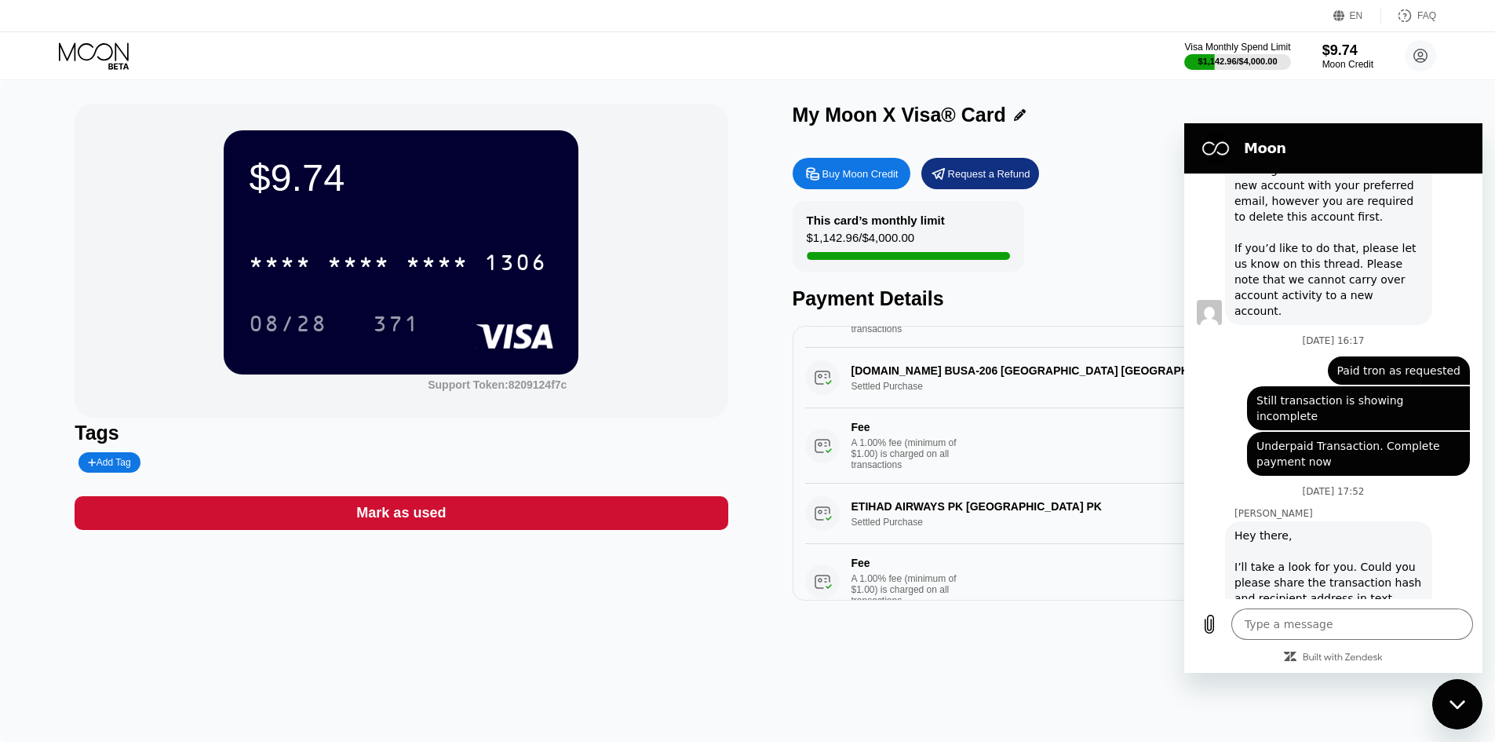
click at [1128, 378] on div "BUDGETAIR.COM BUSA-206 LONDON GB Settled Purchase $237.34 Sep 15, 2025 5:59 PM …" at bounding box center [1119, 416] width 628 height 136
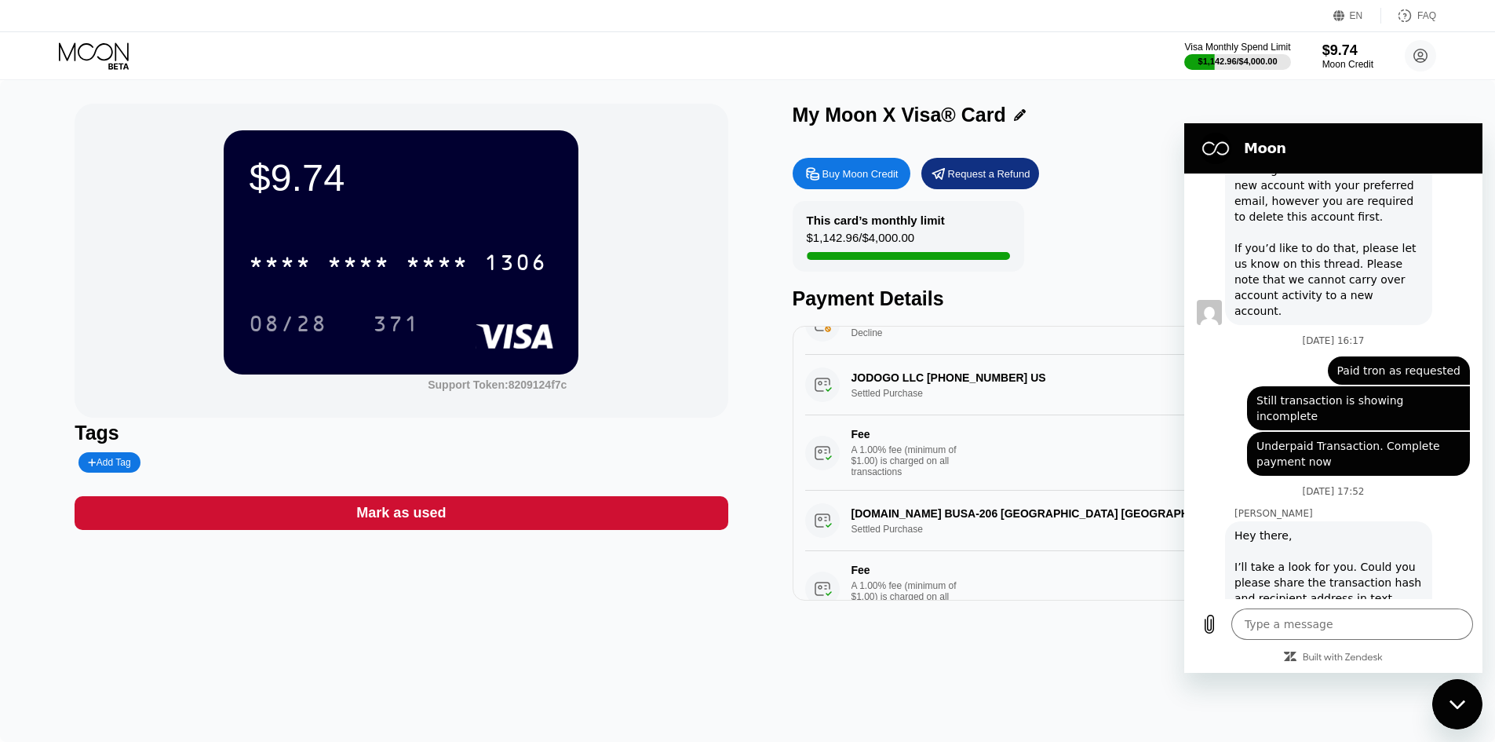
scroll to position [0, 0]
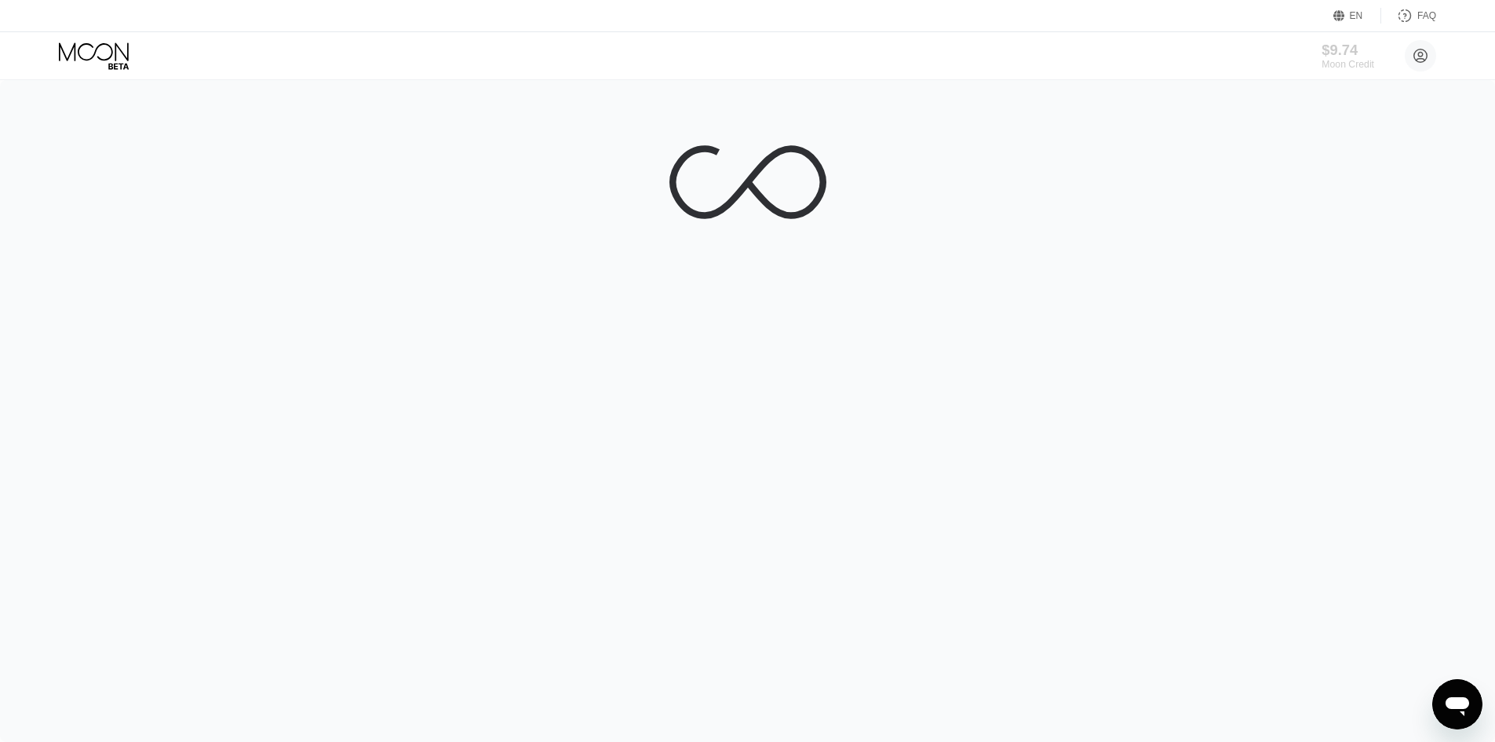
click at [1333, 52] on div "$9.74" at bounding box center [1348, 50] width 53 height 16
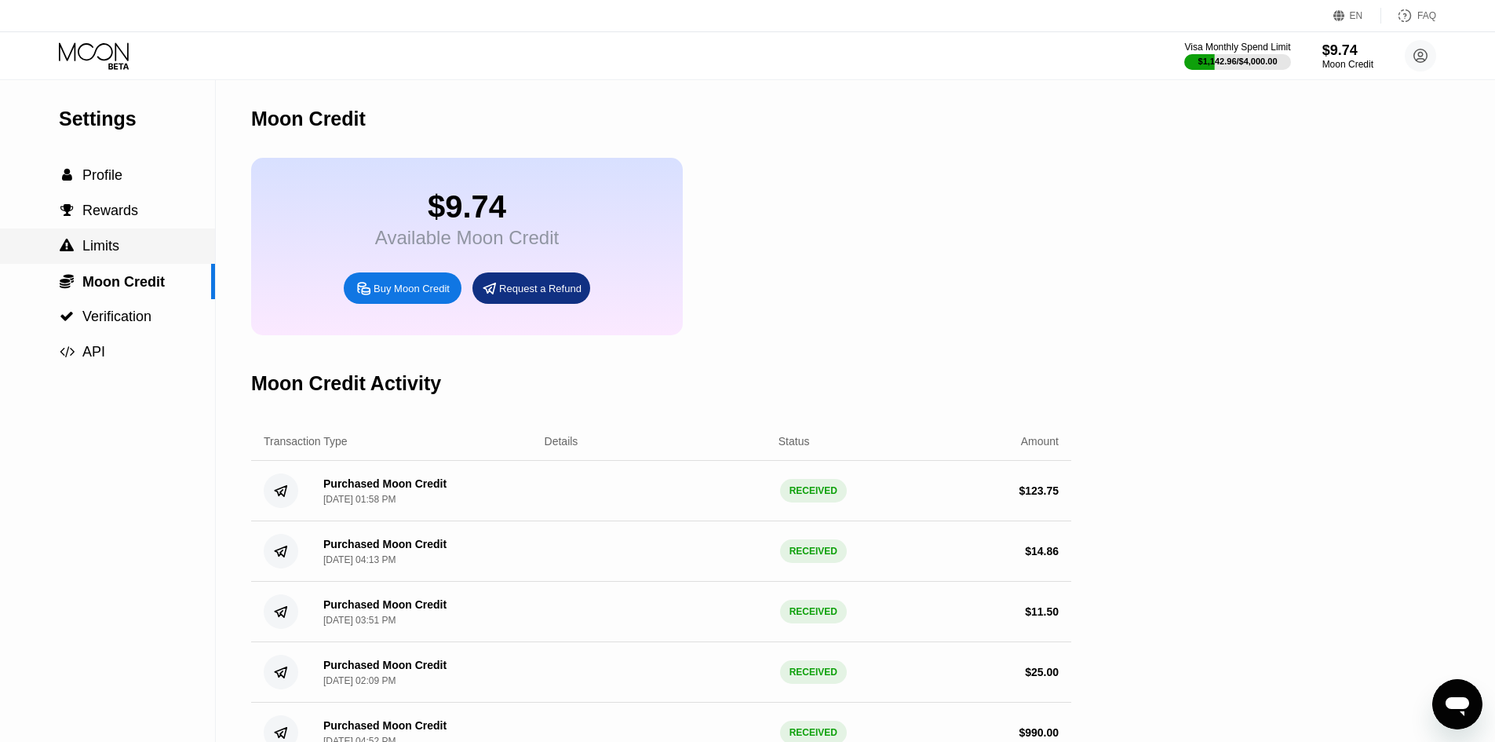
click at [87, 254] on span "Limits" at bounding box center [100, 246] width 37 height 16
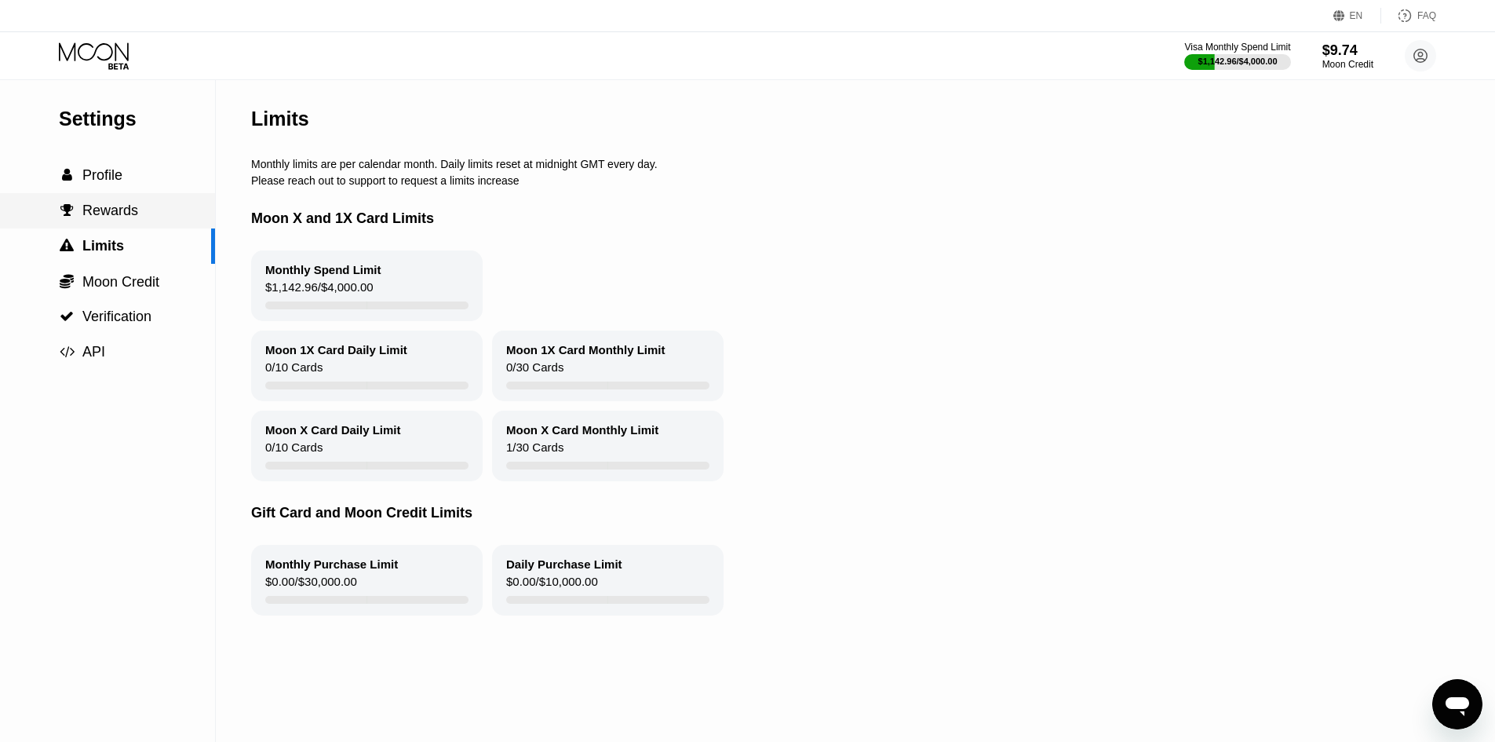
click at [103, 204] on div " Rewards" at bounding box center [107, 210] width 215 height 35
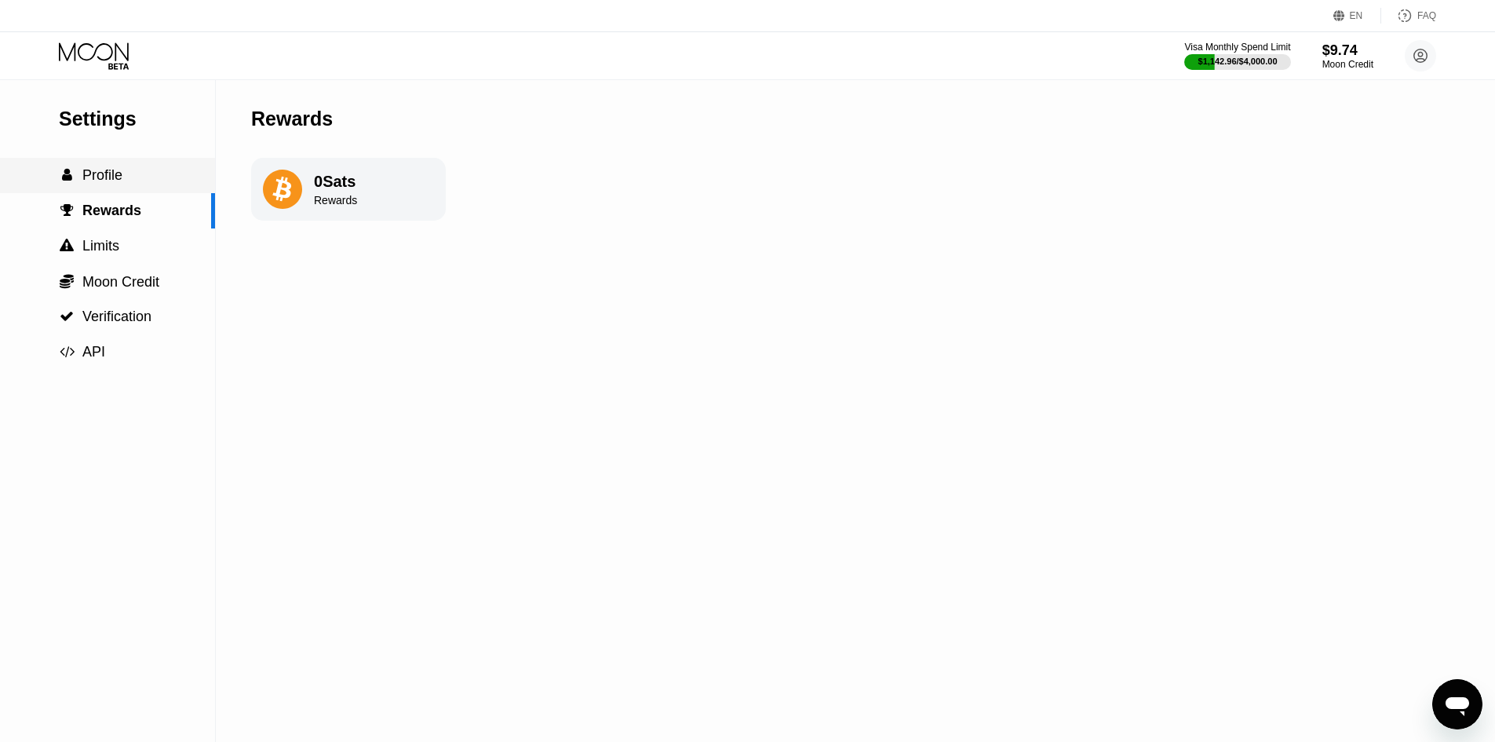
click at [106, 183] on span "Profile" at bounding box center [102, 175] width 40 height 16
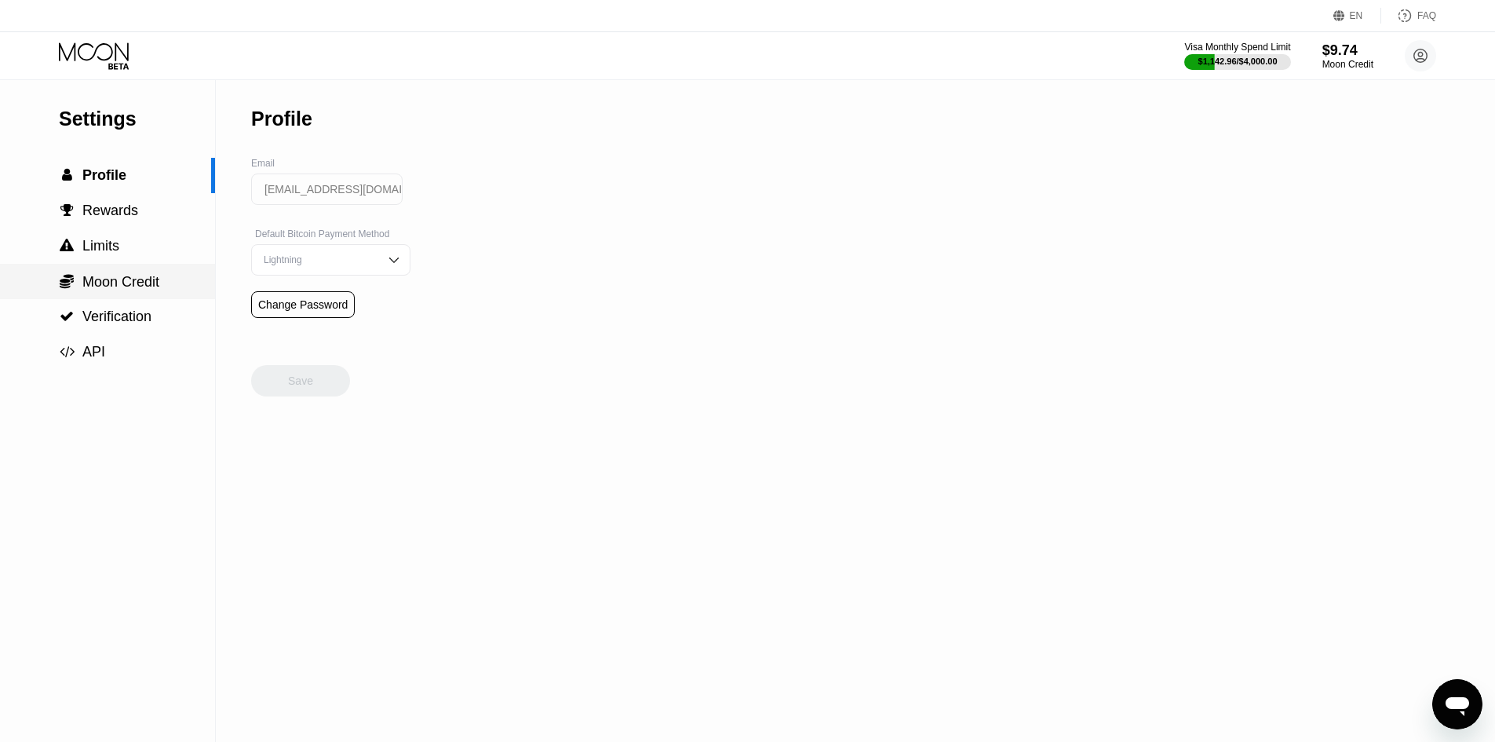
click at [126, 299] on div " Moon Credit" at bounding box center [107, 281] width 215 height 35
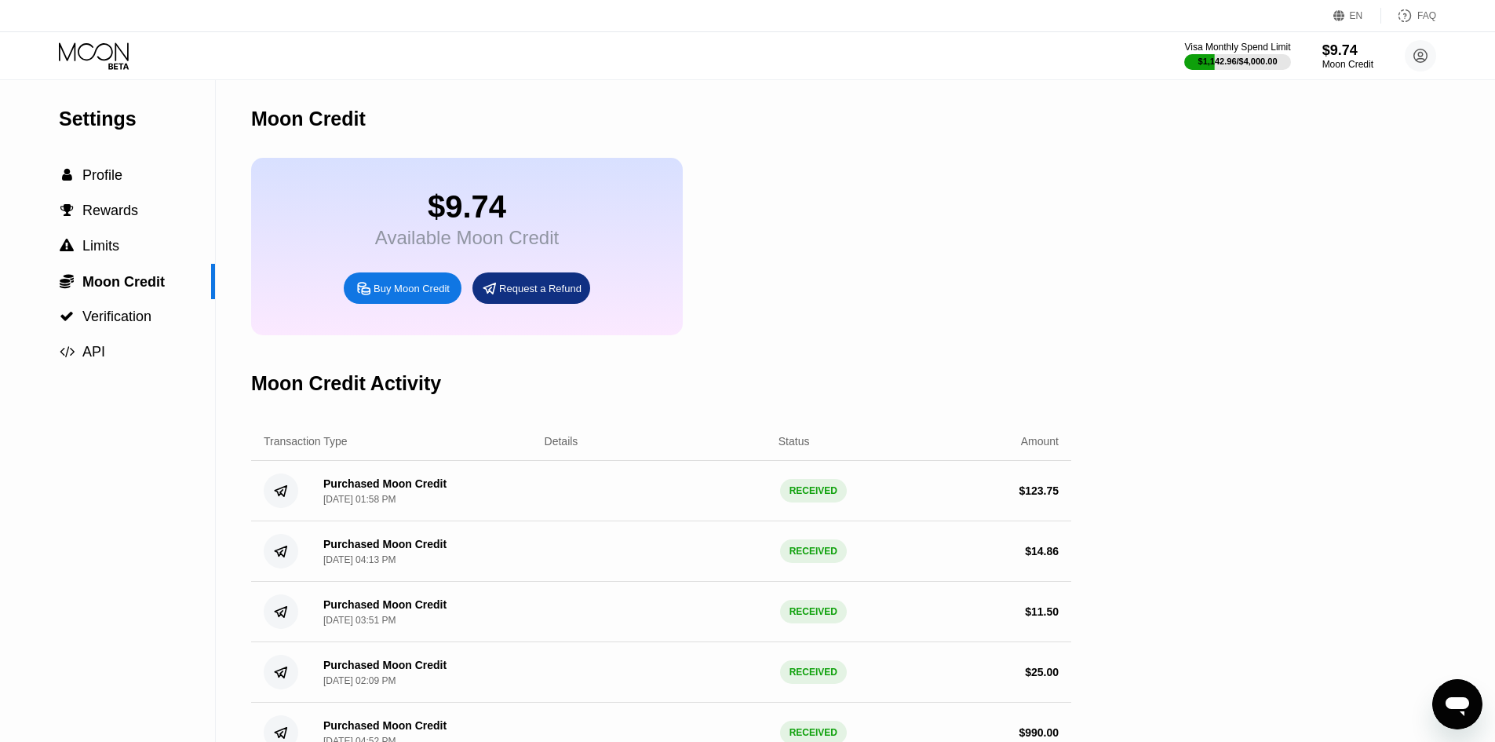
click at [404, 290] on div "Buy Moon Credit" at bounding box center [403, 287] width 118 height 31
type input "0"
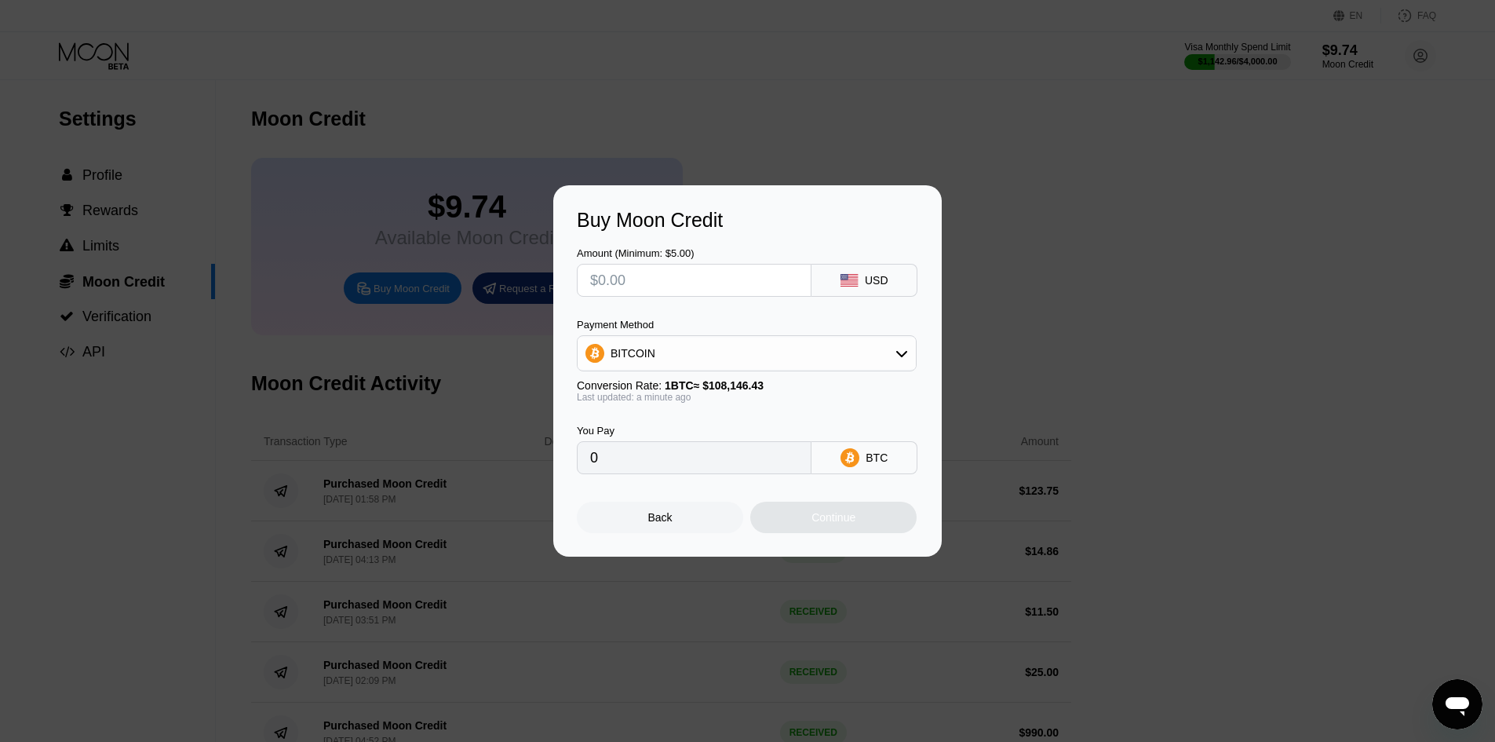
click at [685, 284] on input "text" at bounding box center [694, 280] width 208 height 31
type input "$5"
type input "0.00004624"
type input "$5"
click at [753, 353] on div "BITCOIN" at bounding box center [747, 353] width 338 height 31
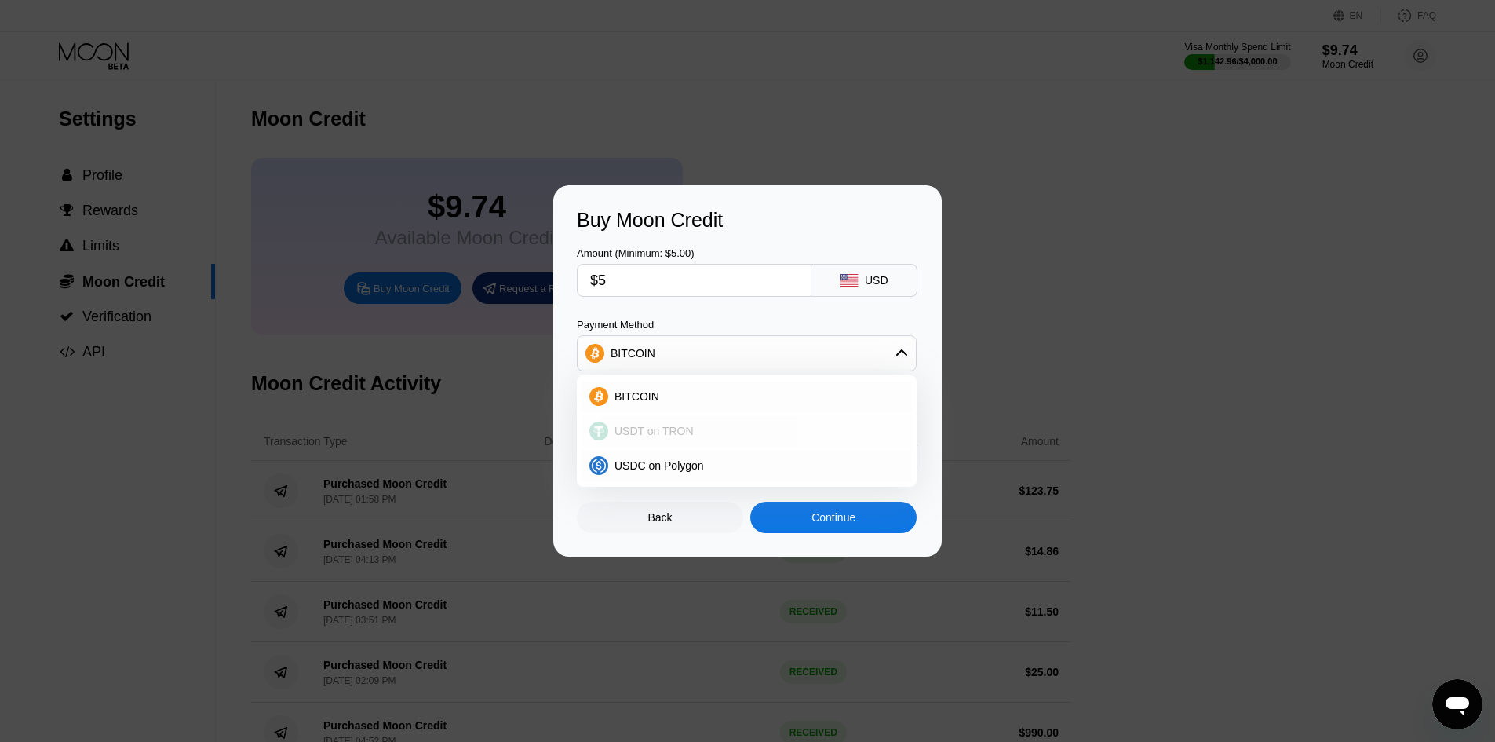
click at [728, 440] on div "USDT on TRON" at bounding box center [747, 430] width 330 height 31
type input "5.05"
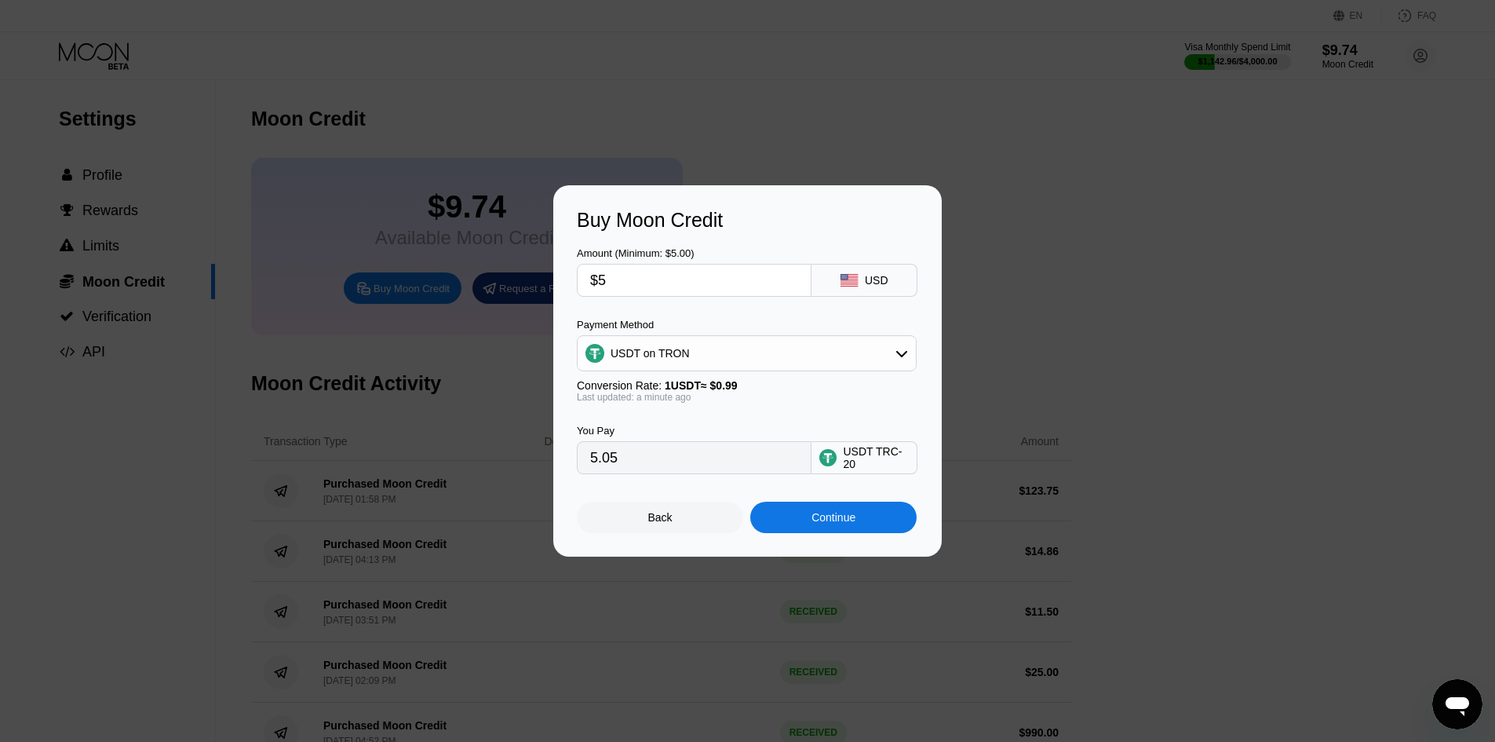
click at [738, 410] on div "You Pay 5.05 USDT TRC-20" at bounding box center [747, 438] width 341 height 71
drag, startPoint x: 629, startPoint y: 293, endPoint x: 571, endPoint y: 286, distance: 58.5
click at [571, 286] on div "Buy Moon Credit Amount (Minimum: $5.00) $5 USD Payment Method USDT on TRON Conv…" at bounding box center [747, 370] width 389 height 371
type input "$3"
type input "3.03"
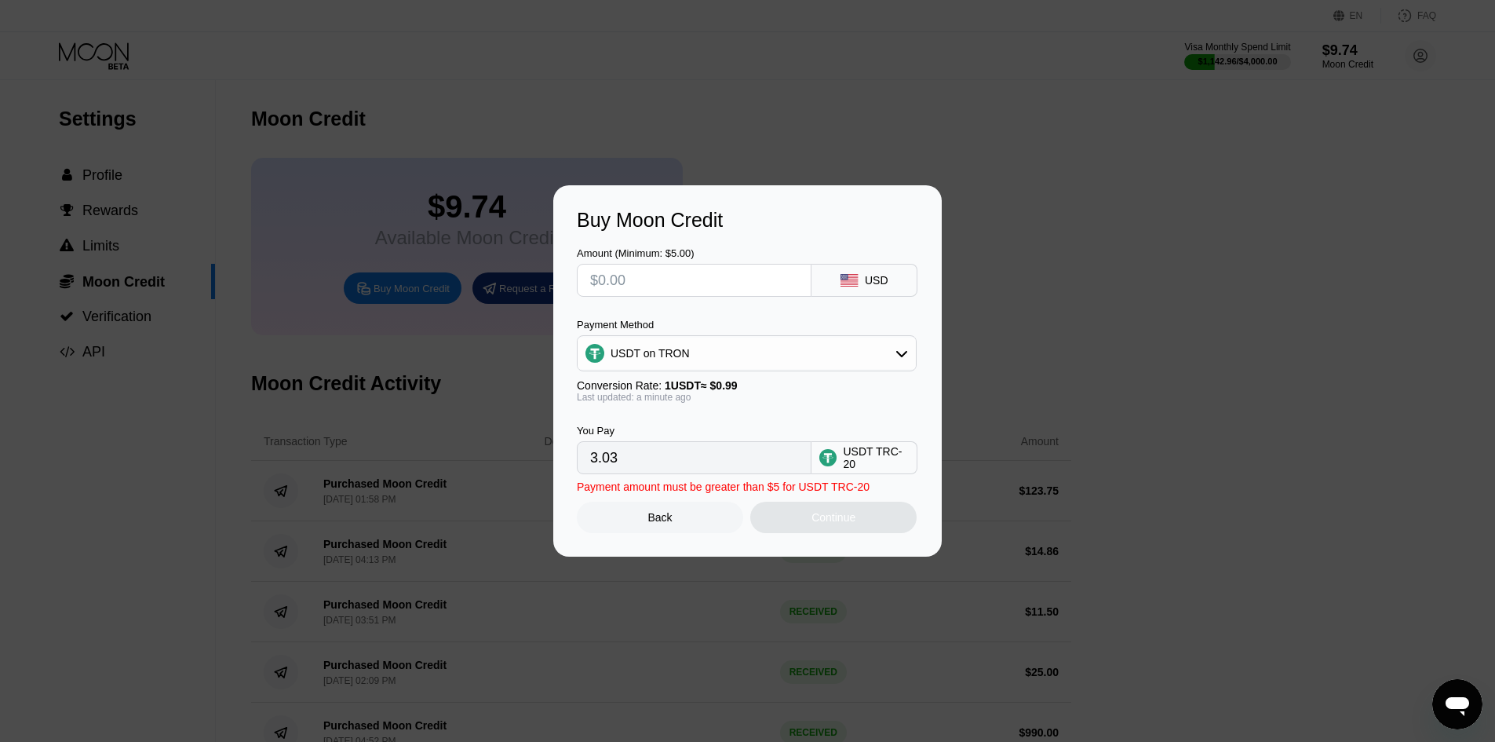
type input "0.00"
type input "$5"
type input "5.05"
type input "$5.2"
type input "5.25"
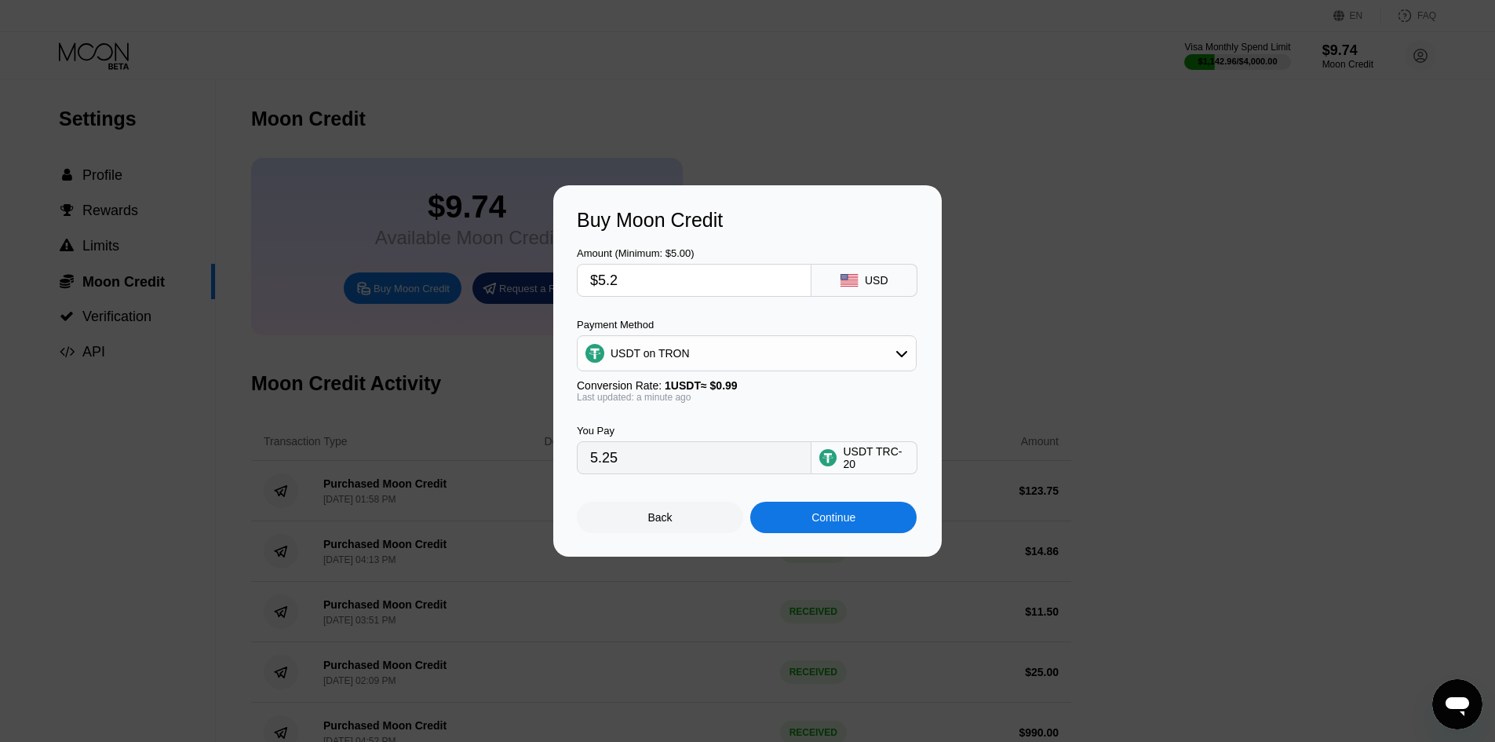
type input "$5.21"
type input "5.26"
type input "$5.21"
click at [841, 422] on div "You Pay 5.26 USDT TRC-20" at bounding box center [747, 438] width 341 height 71
click at [617, 533] on div "Back" at bounding box center [660, 517] width 166 height 31
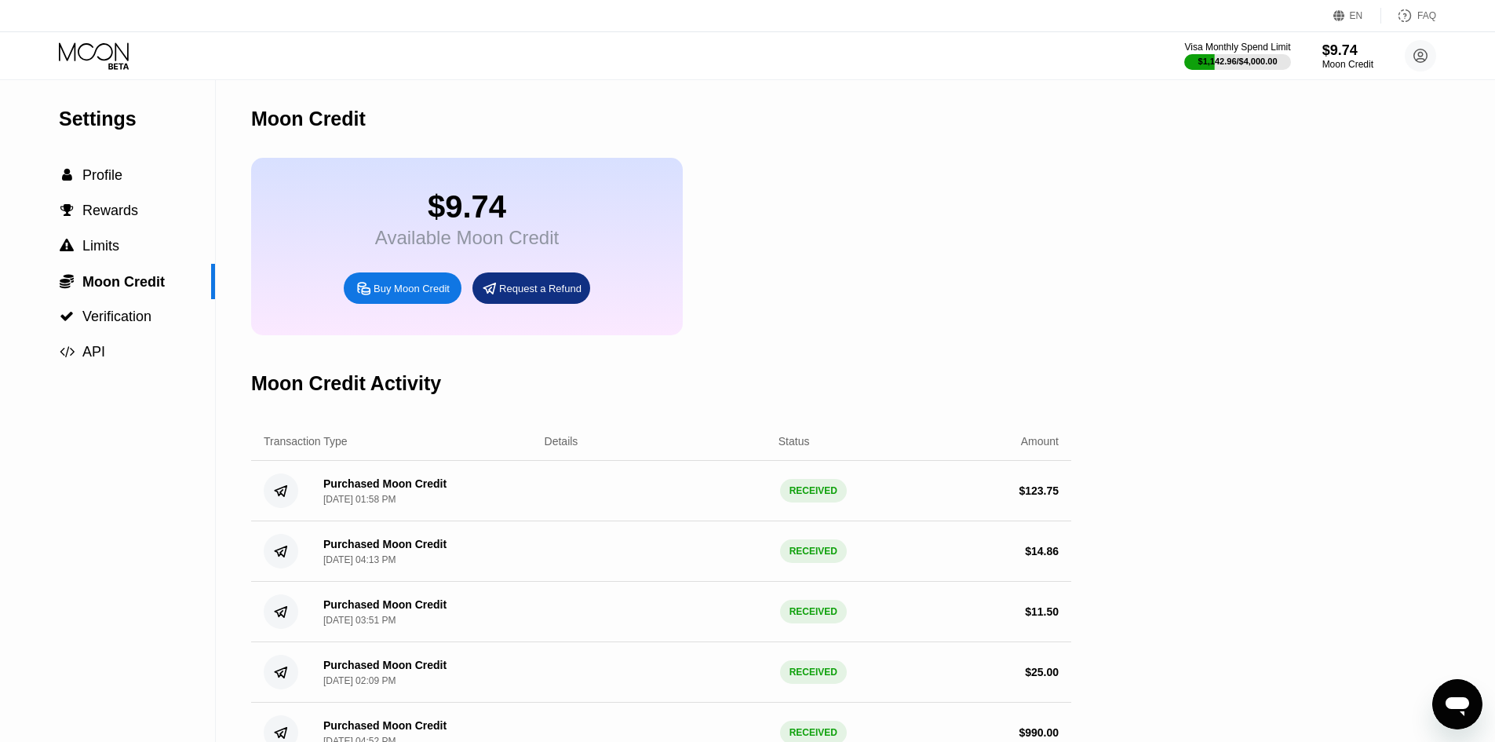
click at [571, 461] on div "Transaction Type Details Status Amount" at bounding box center [661, 441] width 820 height 38
click at [161, 324] on div " Verification" at bounding box center [107, 316] width 215 height 16
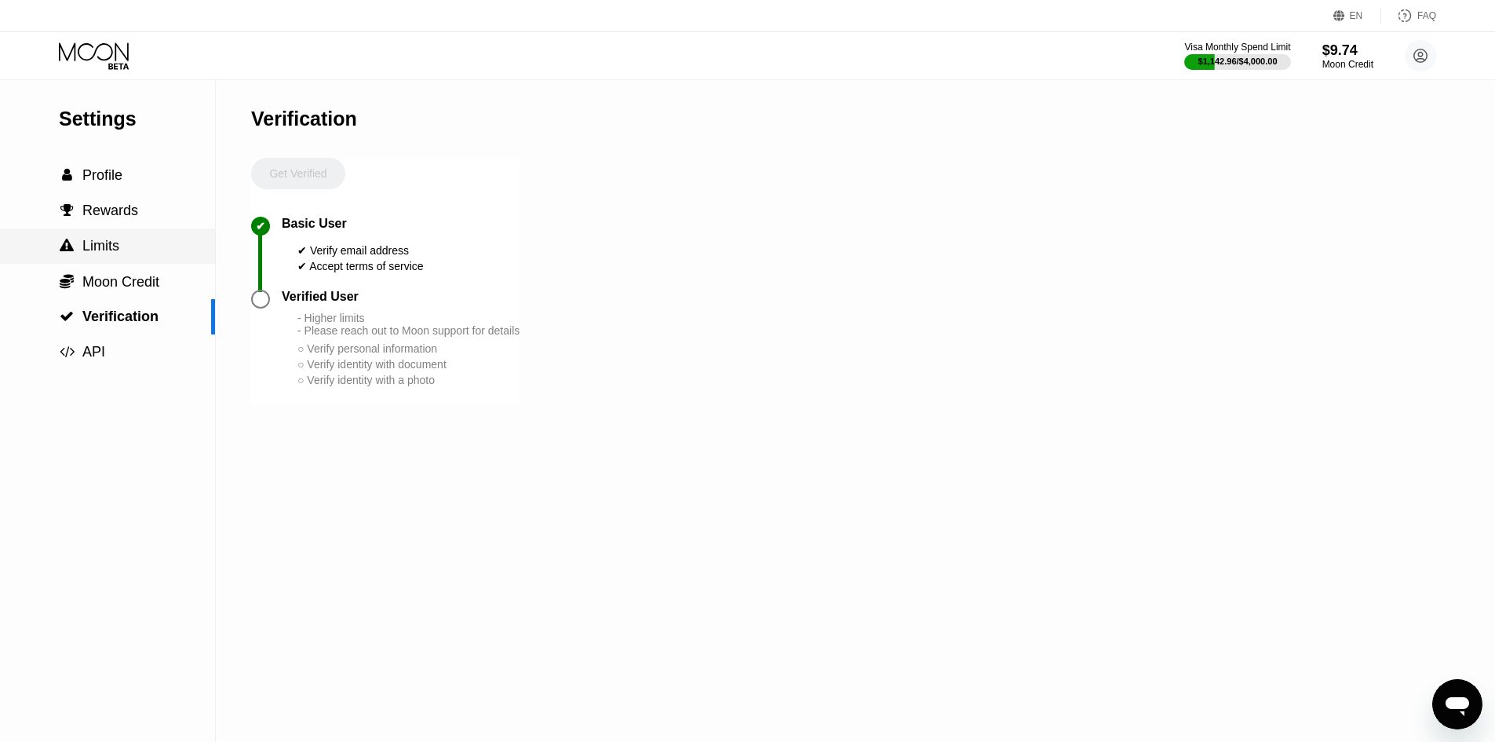
click at [139, 254] on div " Limits" at bounding box center [107, 246] width 215 height 16
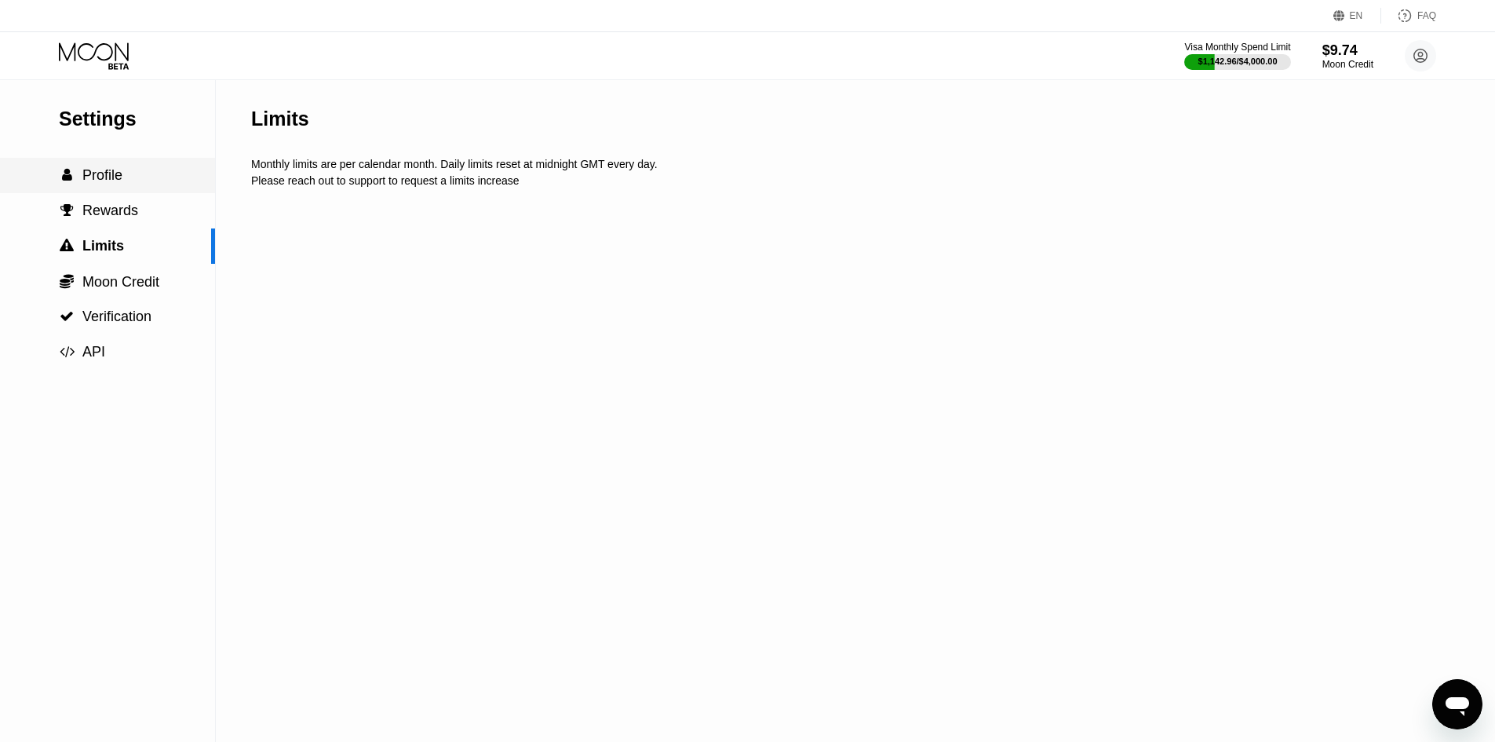
click at [136, 172] on div " Profile" at bounding box center [107, 175] width 215 height 16
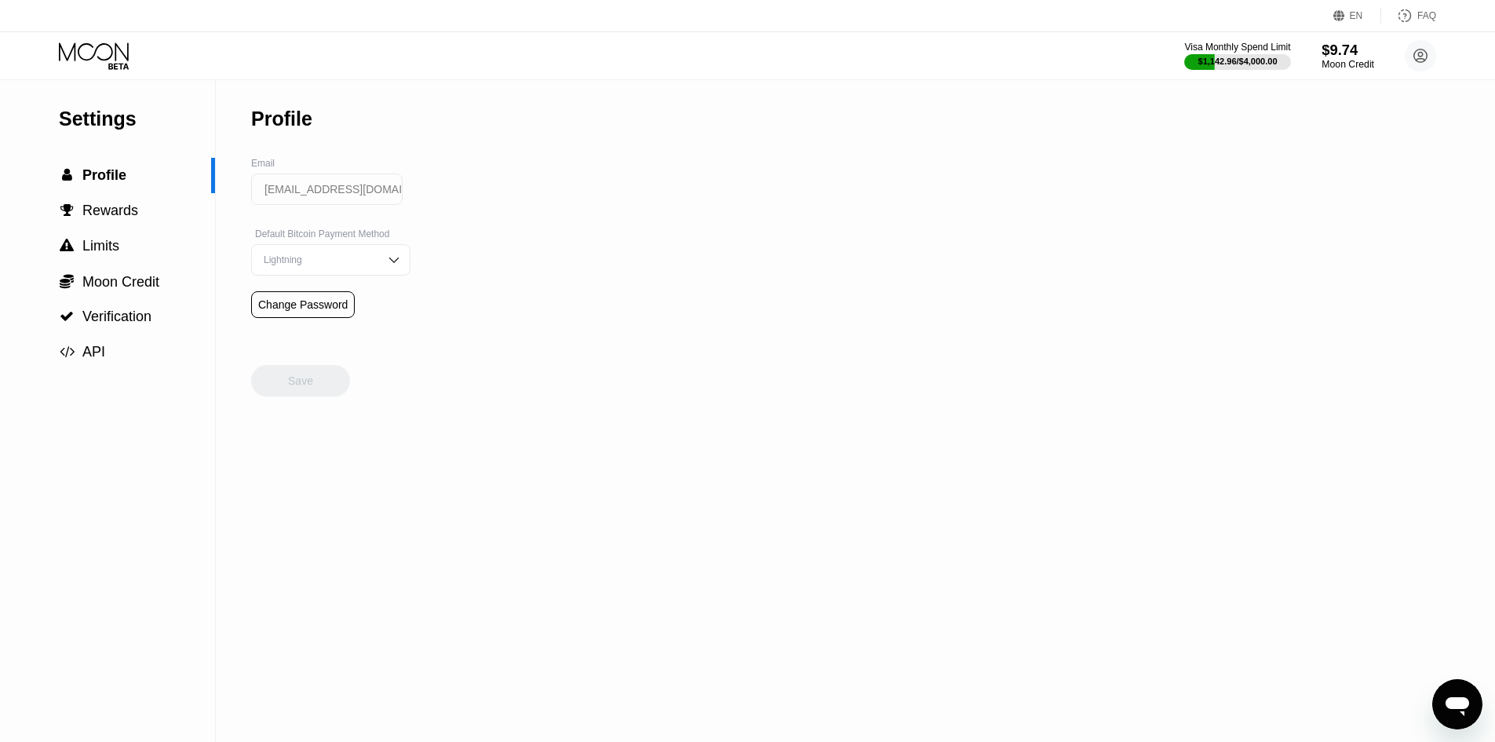
click at [1330, 59] on div "Moon Credit" at bounding box center [1348, 64] width 53 height 11
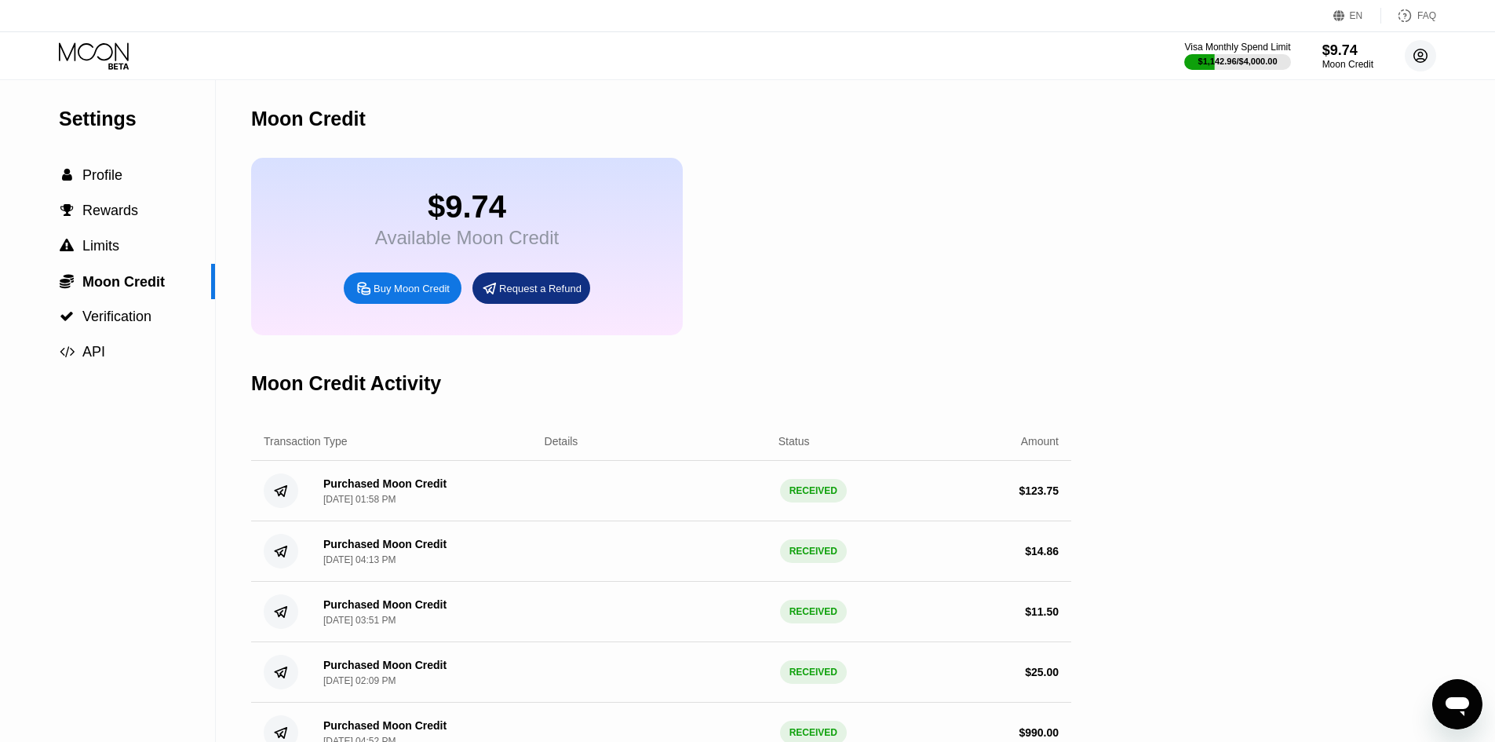
click at [1417, 58] on circle at bounding box center [1420, 55] width 31 height 31
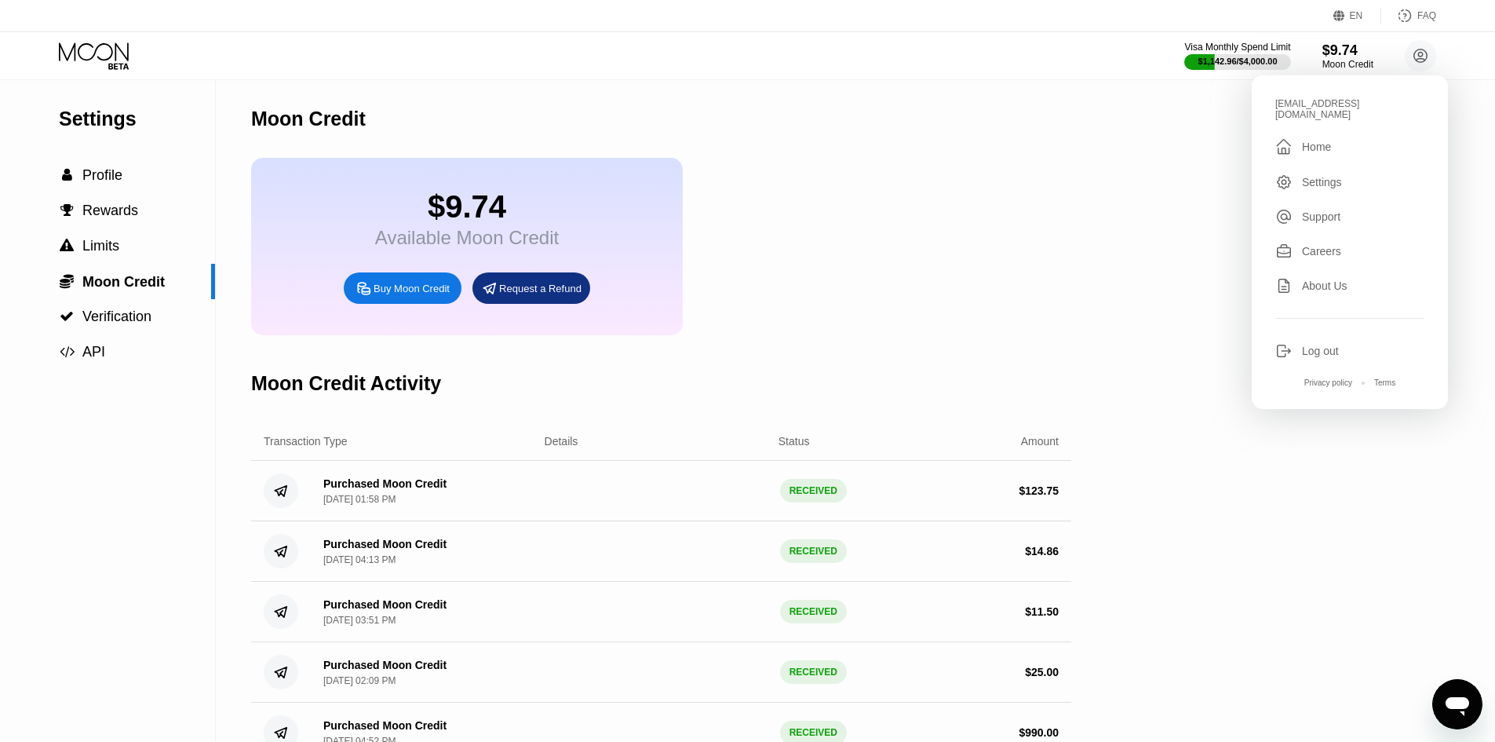
click at [1346, 173] on div "Settings" at bounding box center [1350, 181] width 149 height 17
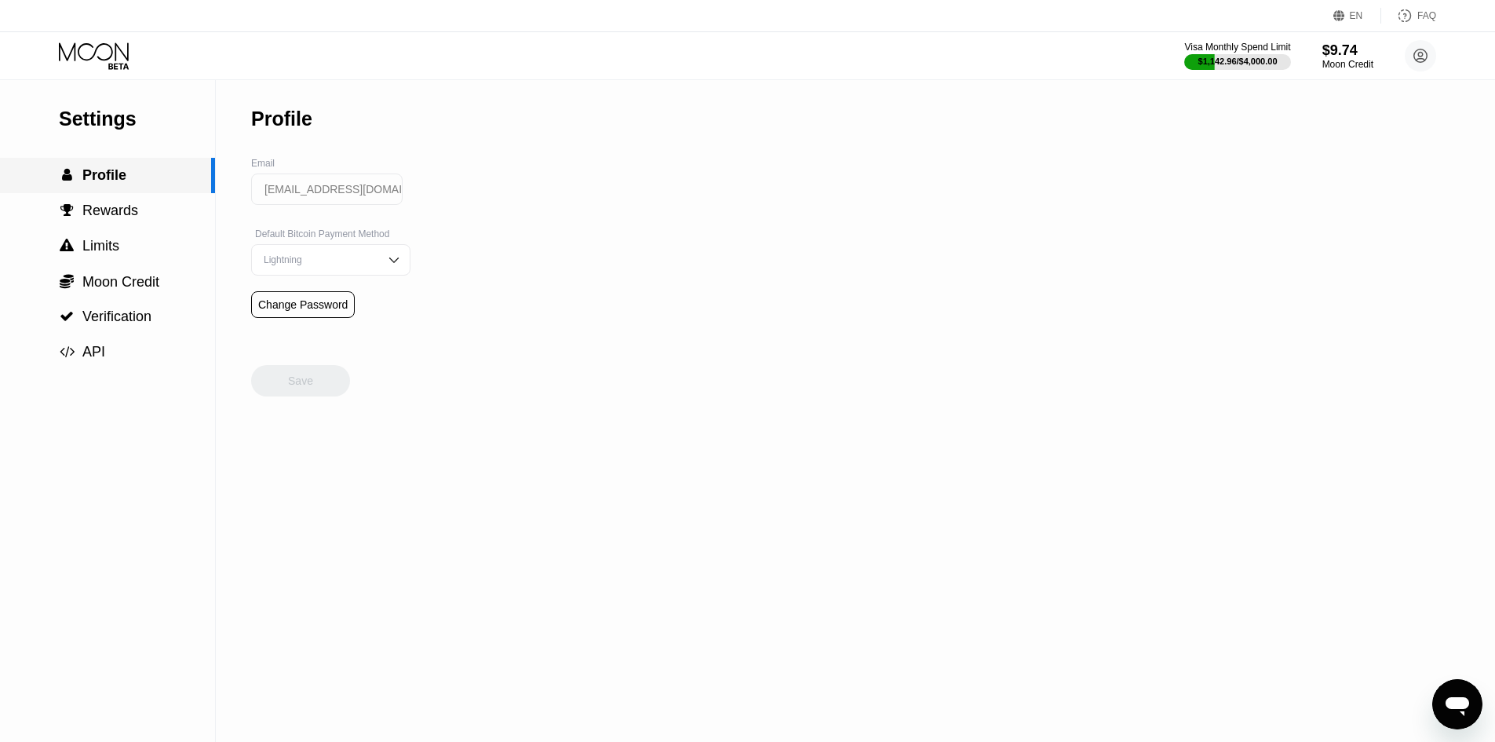
click at [86, 170] on span "Profile" at bounding box center [104, 175] width 44 height 16
click at [130, 303] on div " Verification" at bounding box center [107, 316] width 215 height 35
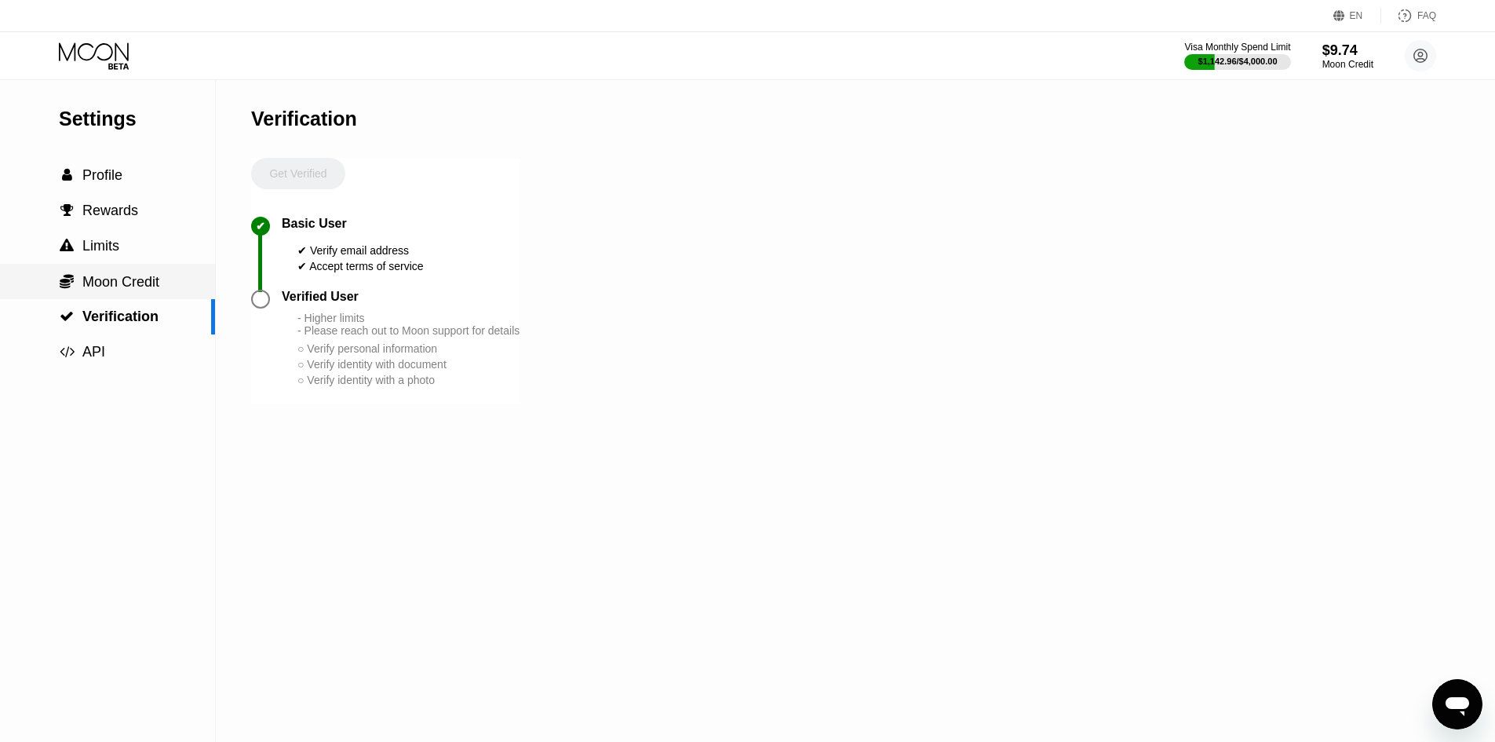
click at [135, 290] on span "Moon Credit" at bounding box center [120, 282] width 77 height 16
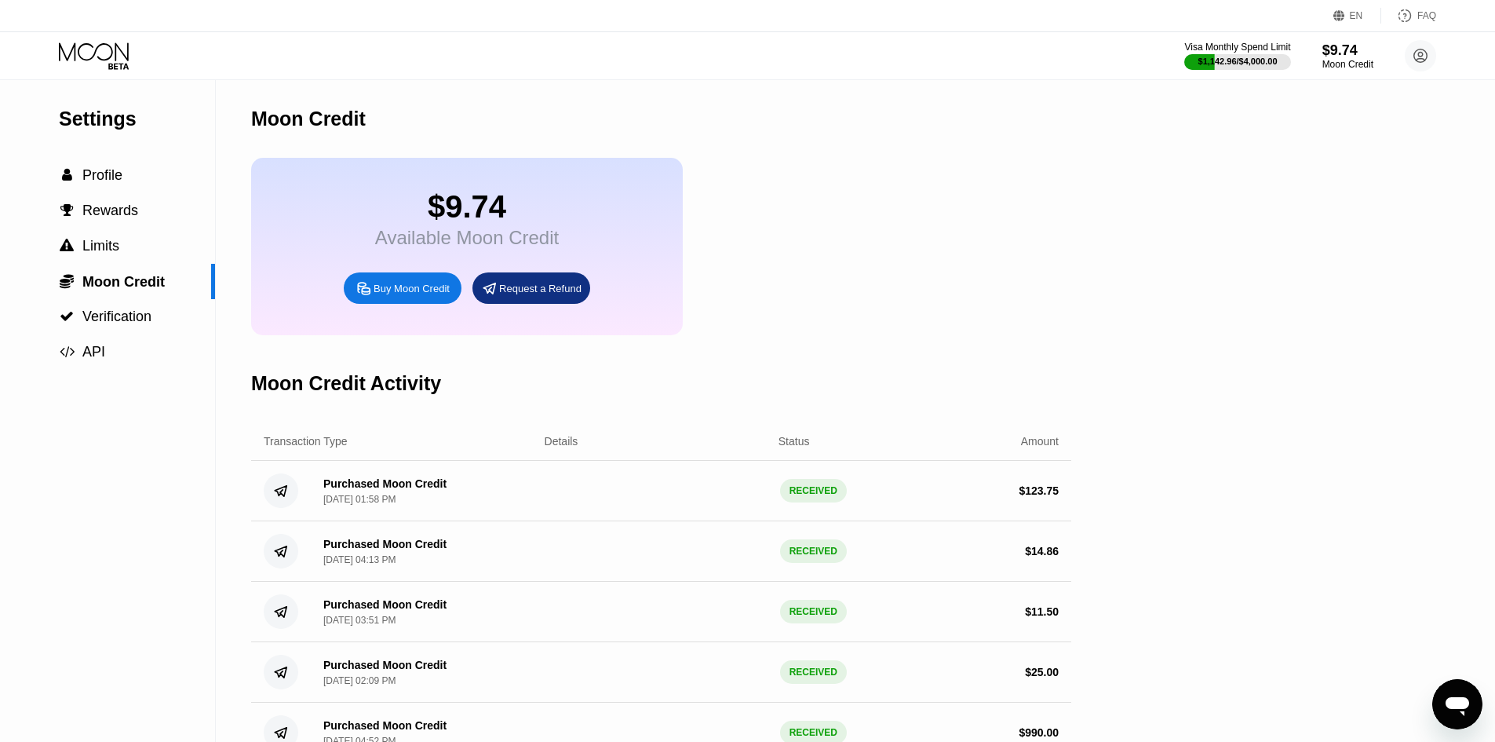
click at [506, 295] on div "Request a Refund" at bounding box center [540, 288] width 82 height 13
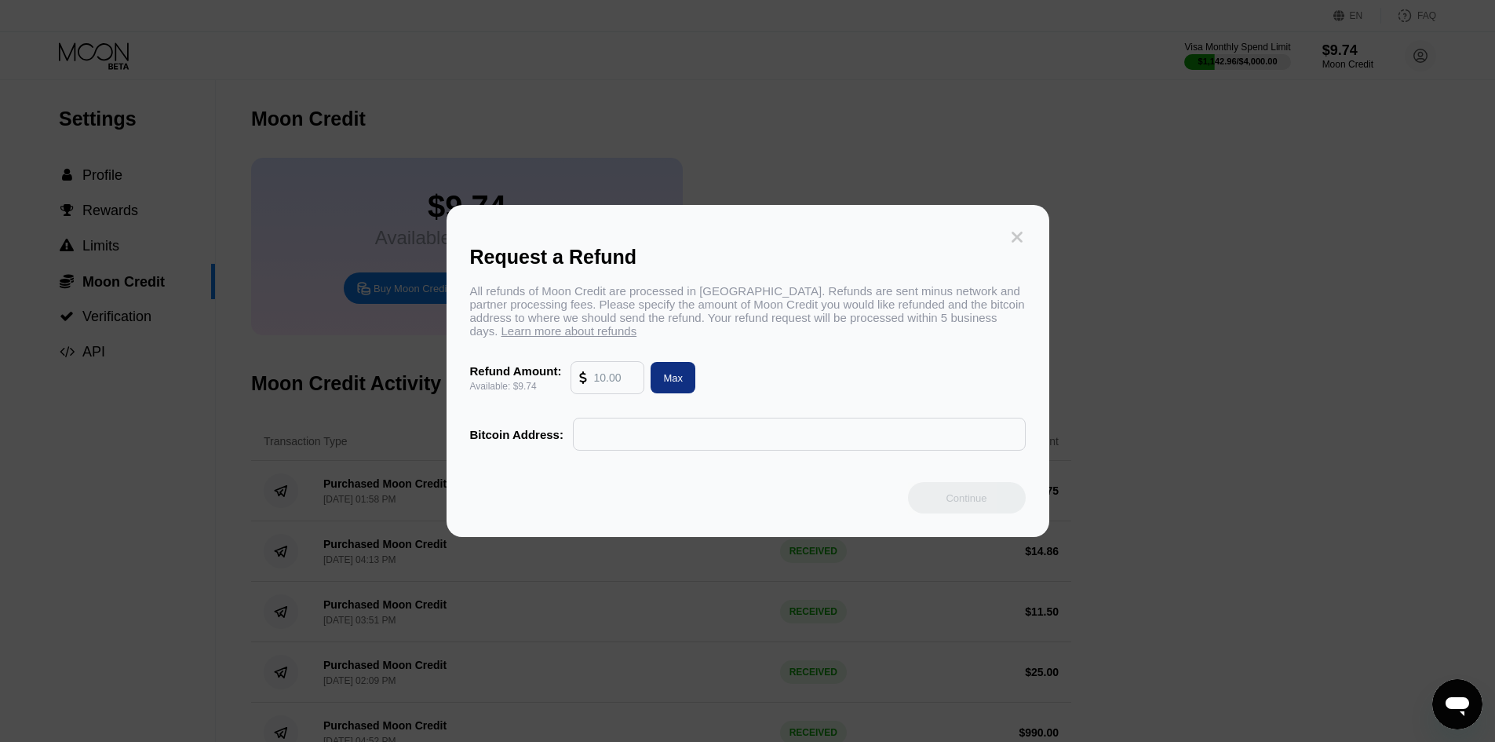
click at [1016, 232] on icon at bounding box center [1017, 237] width 11 height 11
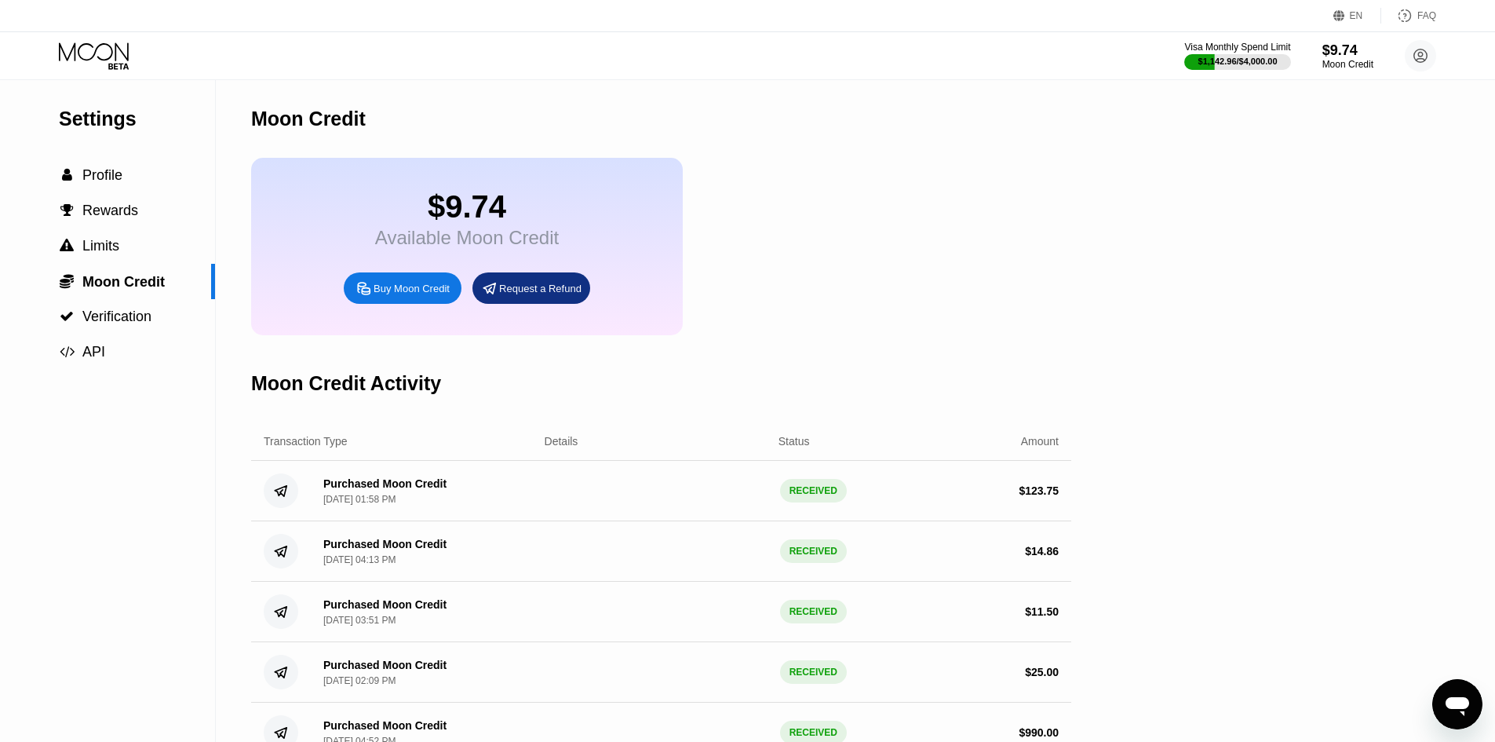
click at [122, 61] on icon at bounding box center [95, 55] width 73 height 27
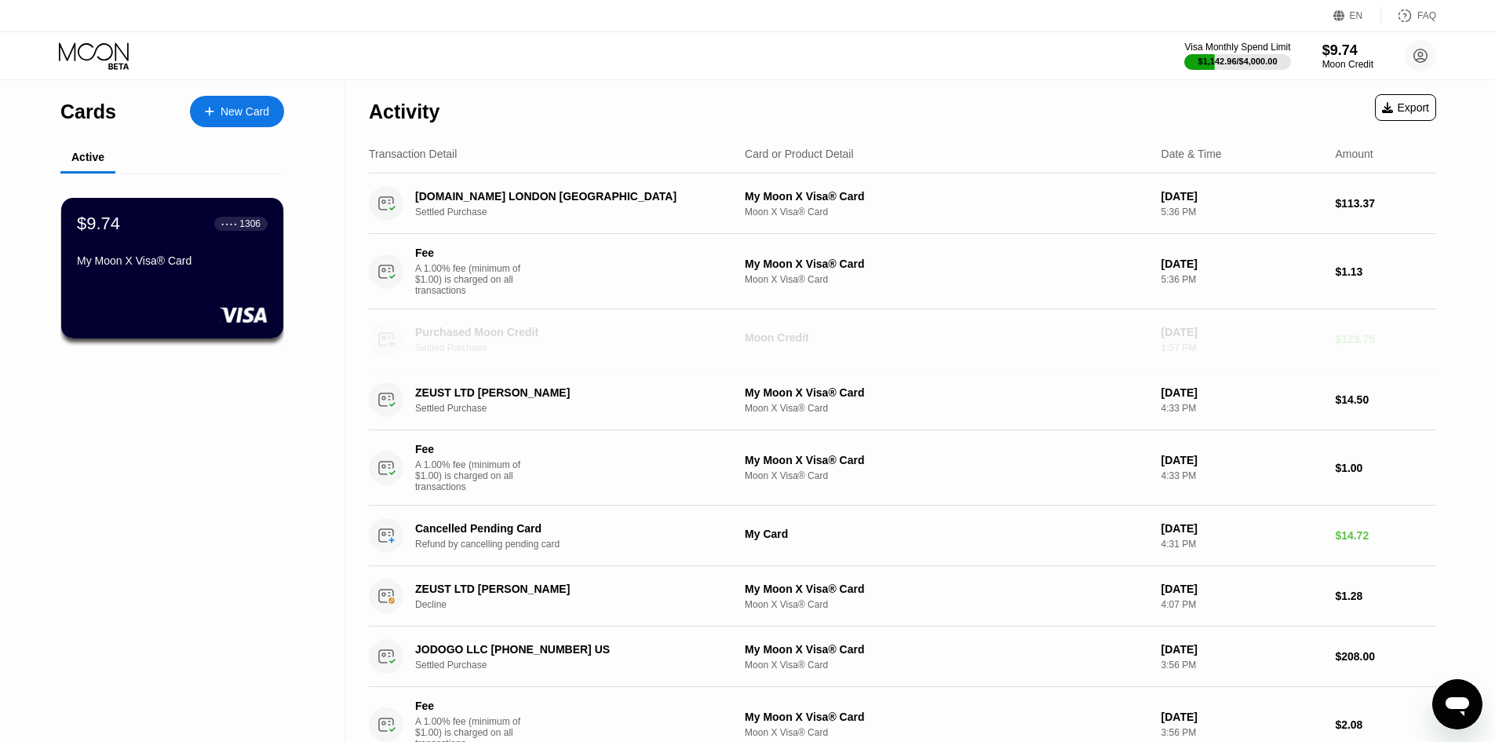
click at [1363, 340] on div "Purchased Moon Credit Settled Purchase Moon Credit [DATE] 1:57 PM $123.75" at bounding box center [903, 339] width 1068 height 60
click at [89, 116] on div "Cards" at bounding box center [88, 111] width 56 height 23
click at [87, 53] on icon at bounding box center [95, 55] width 73 height 27
